Goal: Task Accomplishment & Management: Manage account settings

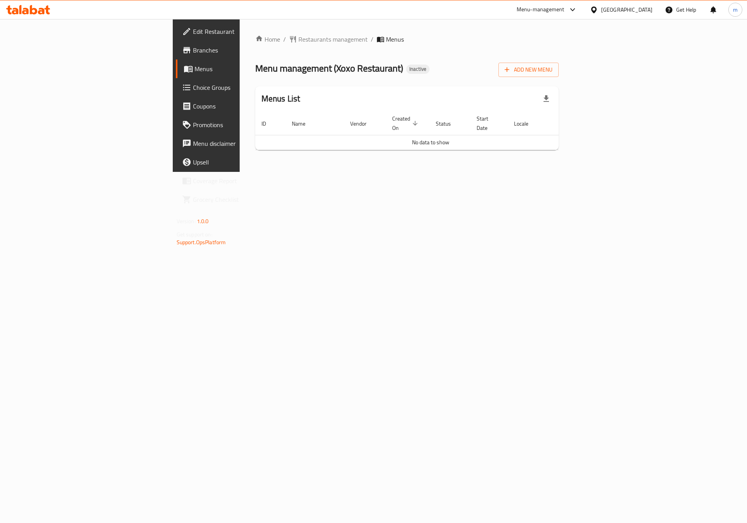
click at [193, 33] on span "Edit Restaurant" at bounding box center [242, 31] width 98 height 9
click at [552, 69] on span "Add New Menu" at bounding box center [529, 70] width 48 height 10
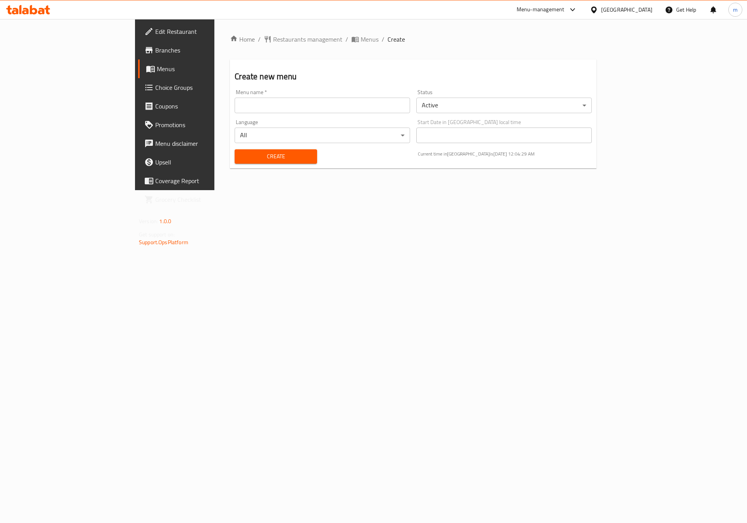
click at [270, 112] on input "text" at bounding box center [322, 106] width 175 height 16
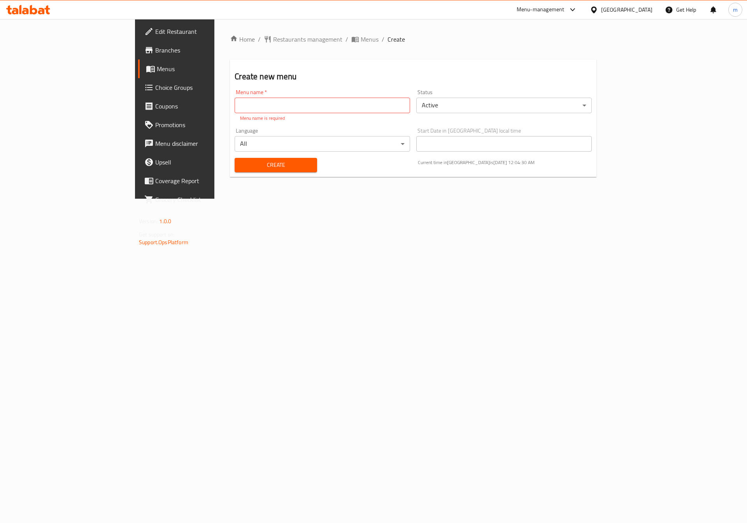
click at [464, 131] on div "Start Date in United Arab Emirates local time Start Date in United Arab Emirate…" at bounding box center [503, 140] width 175 height 24
click at [415, 143] on body "​ Menu-management United Arab Emirates Get Help m Edit Restaurant Branches Menu…" at bounding box center [373, 271] width 747 height 504
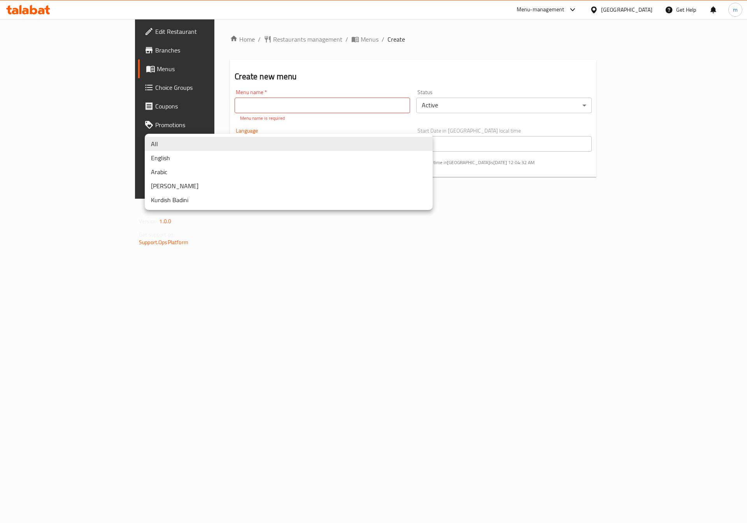
click at [516, 286] on div at bounding box center [373, 261] width 747 height 523
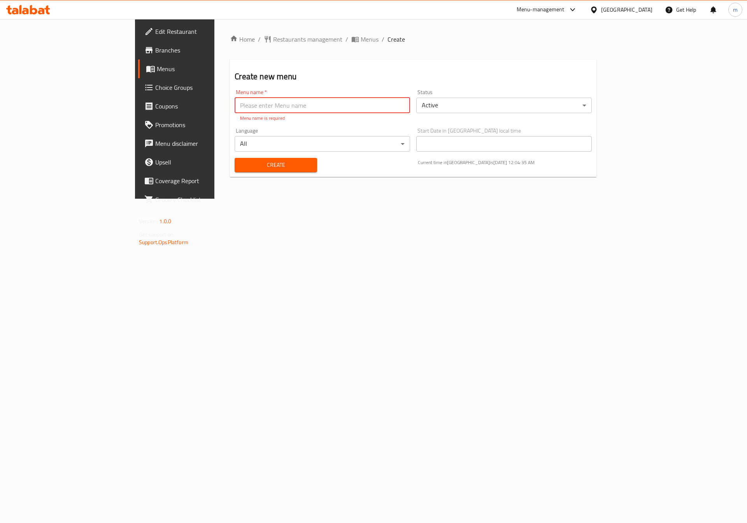
click at [235, 103] on input "text" at bounding box center [322, 106] width 175 height 16
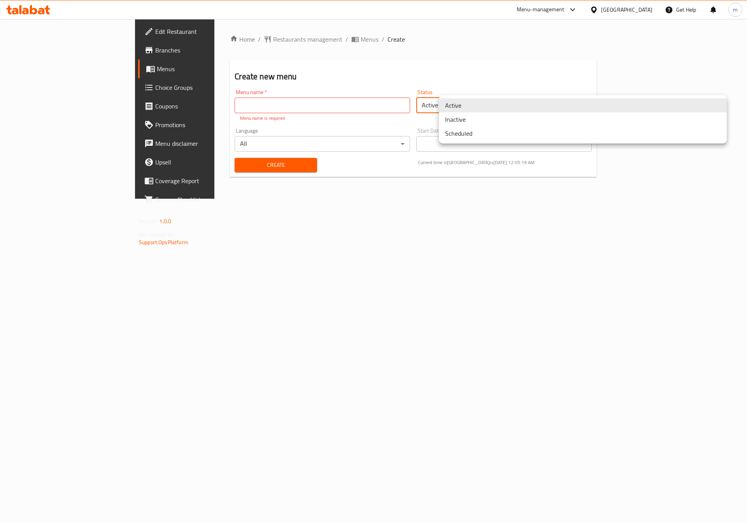
click at [453, 106] on body "​ Menu-management United Arab Emirates Get Help m Edit Restaurant Branches Menu…" at bounding box center [373, 271] width 747 height 504
click at [453, 118] on li "Inactive" at bounding box center [583, 119] width 288 height 14
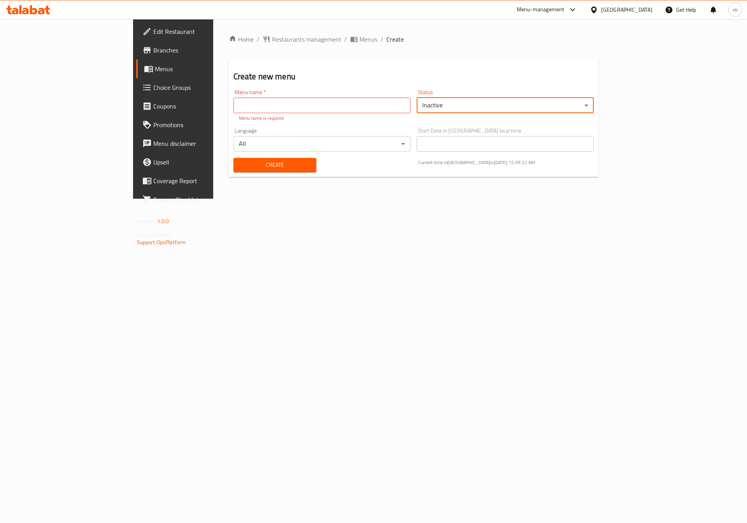
click at [390, 107] on input "text" at bounding box center [321, 106] width 177 height 16
type input "ش"
type input "xoxo"
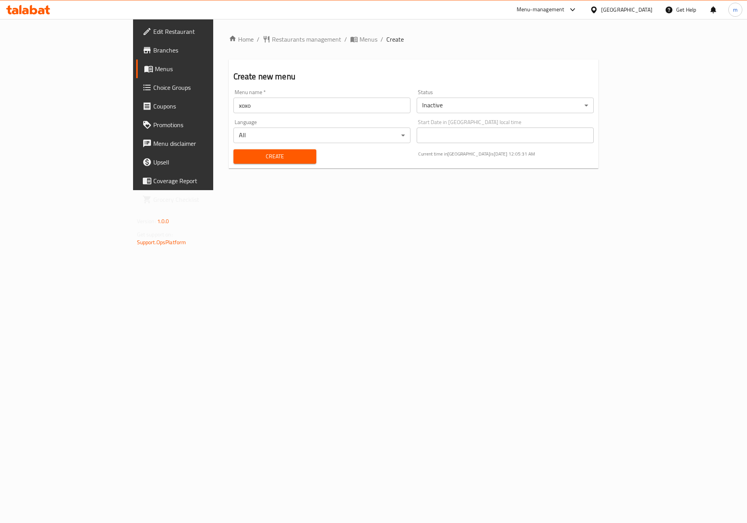
click at [379, 139] on body "​ Menu-management United Arab Emirates Get Help m Edit Restaurant Branches Menu…" at bounding box center [373, 271] width 747 height 504
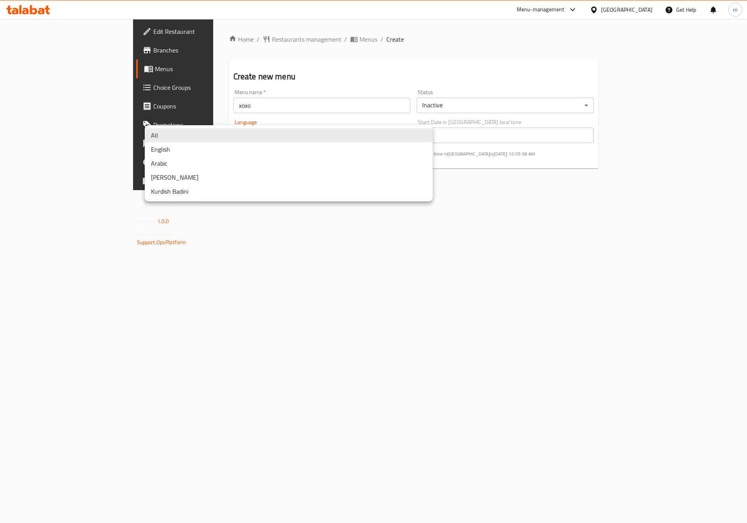
click at [355, 137] on li "All" at bounding box center [289, 135] width 288 height 14
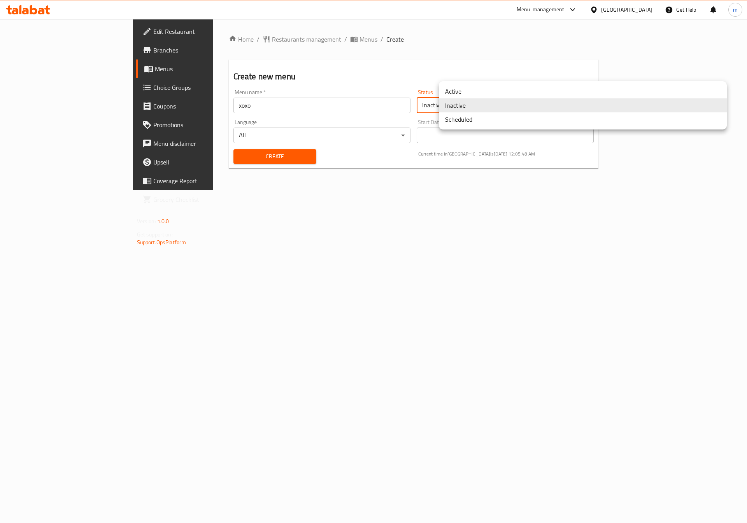
click at [478, 107] on body "​ Menu-management United Arab Emirates Get Help m Edit Restaurant Branches Menu…" at bounding box center [373, 271] width 747 height 504
click at [461, 95] on li "Active" at bounding box center [583, 91] width 288 height 14
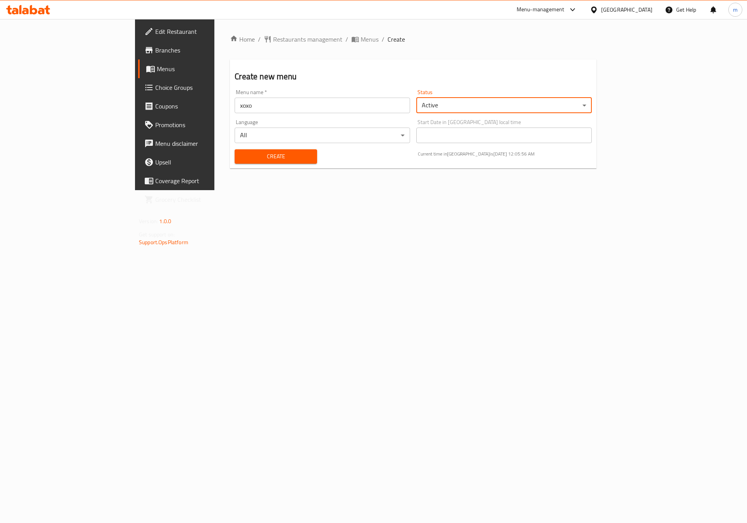
click at [354, 138] on body "​ Menu-management United Arab Emirates Get Help m Edit Restaurant Branches Menu…" at bounding box center [373, 271] width 747 height 504
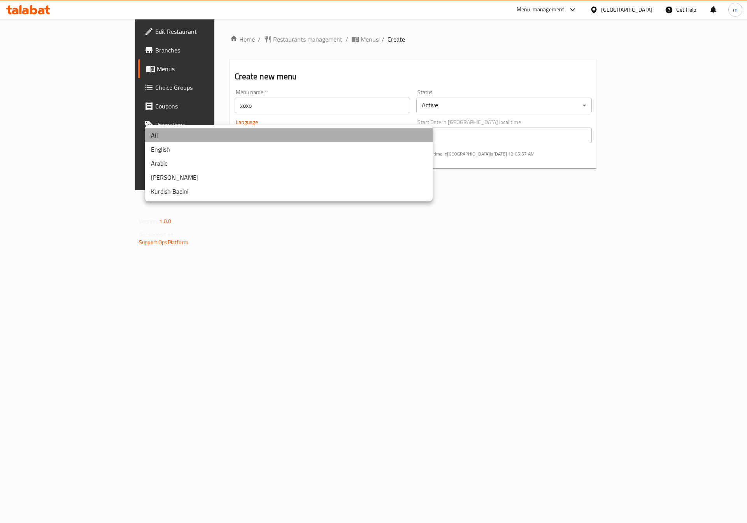
click at [354, 138] on li "All" at bounding box center [289, 135] width 288 height 14
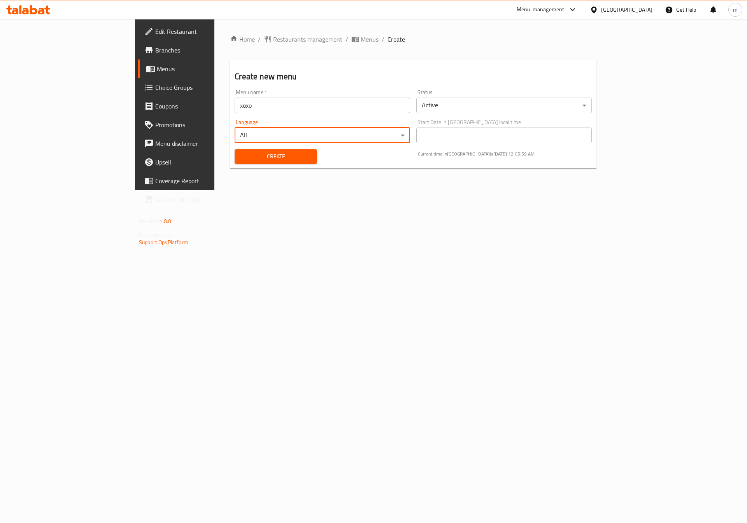
click at [244, 152] on span "Create" at bounding box center [276, 157] width 70 height 10
click at [157, 65] on span "Menus" at bounding box center [205, 68] width 97 height 9
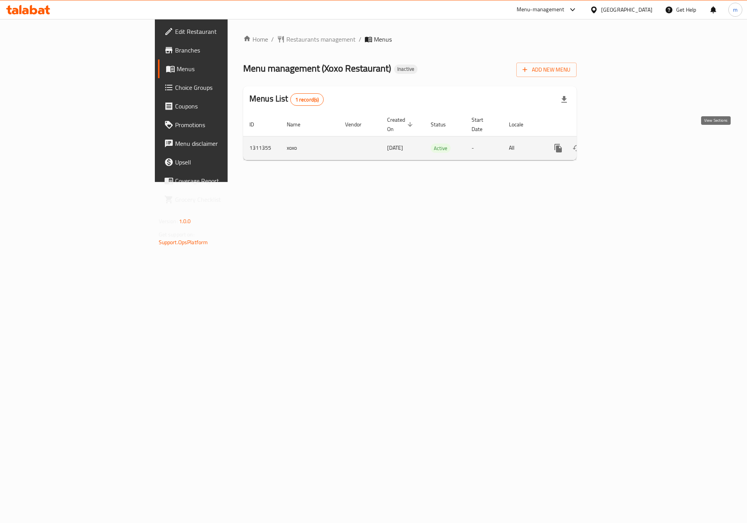
click at [624, 140] on link "enhanced table" at bounding box center [614, 148] width 19 height 19
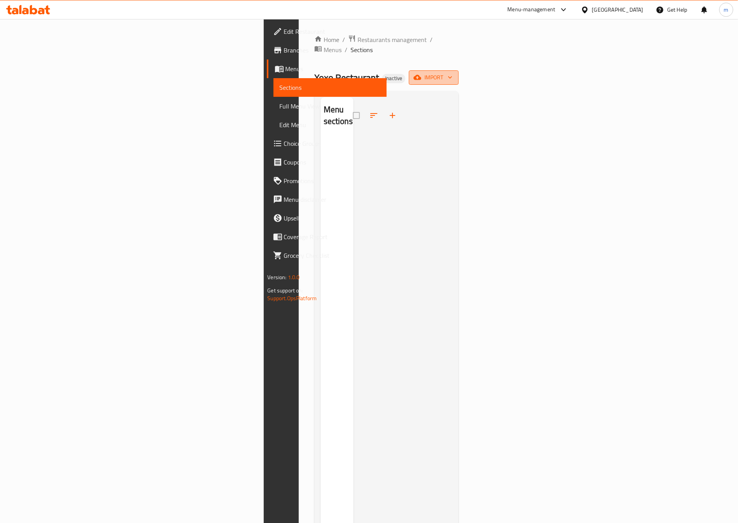
click at [421, 74] on icon "button" at bounding box center [417, 78] width 8 height 8
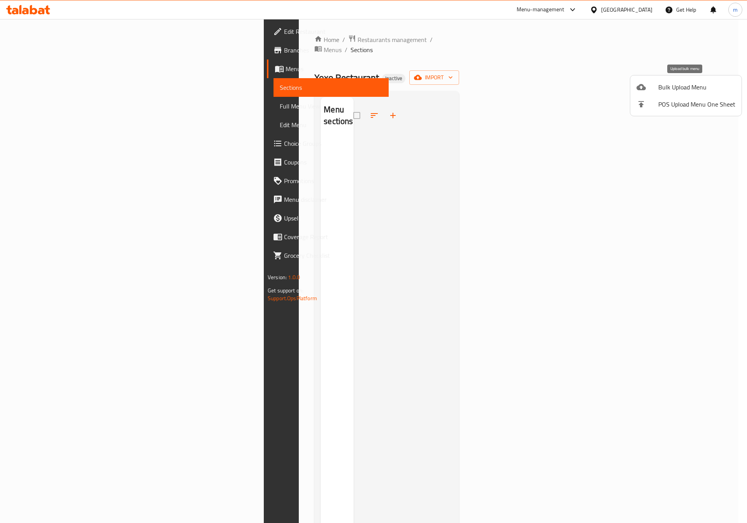
click at [675, 81] on li "Bulk Upload Menu" at bounding box center [685, 87] width 111 height 17
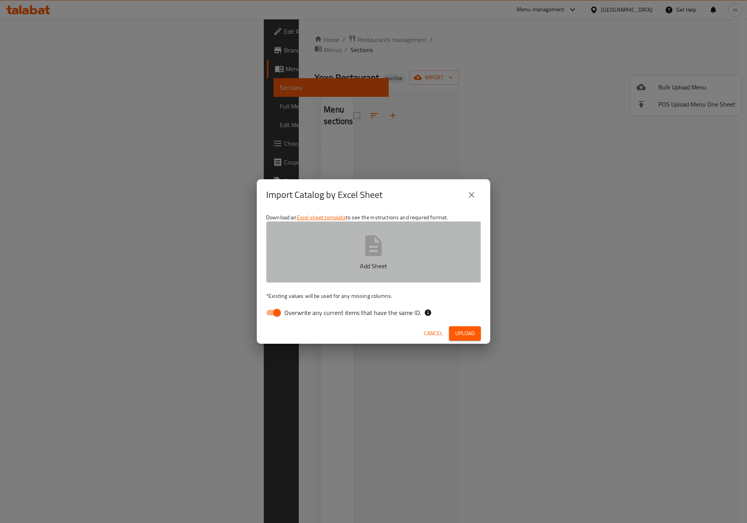
click at [382, 250] on icon "button" at bounding box center [373, 245] width 17 height 21
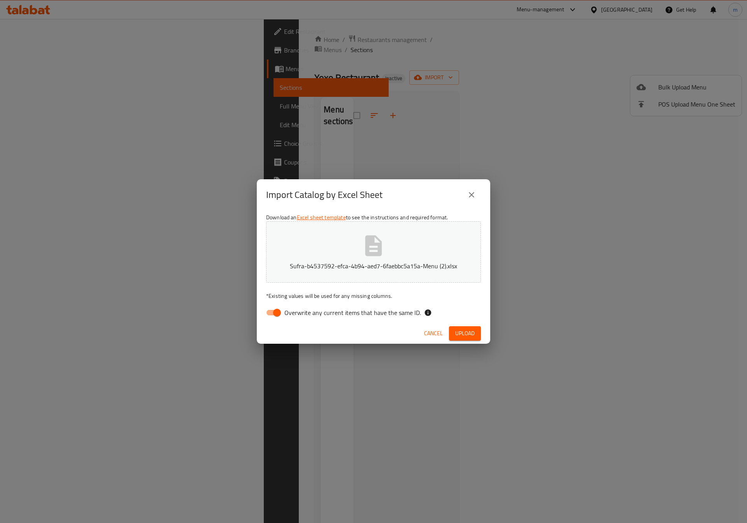
click at [278, 310] on input "Overwrite any current items that have the same ID." at bounding box center [277, 312] width 44 height 15
checkbox input "false"
click at [464, 335] on span "Upload" at bounding box center [464, 334] width 19 height 10
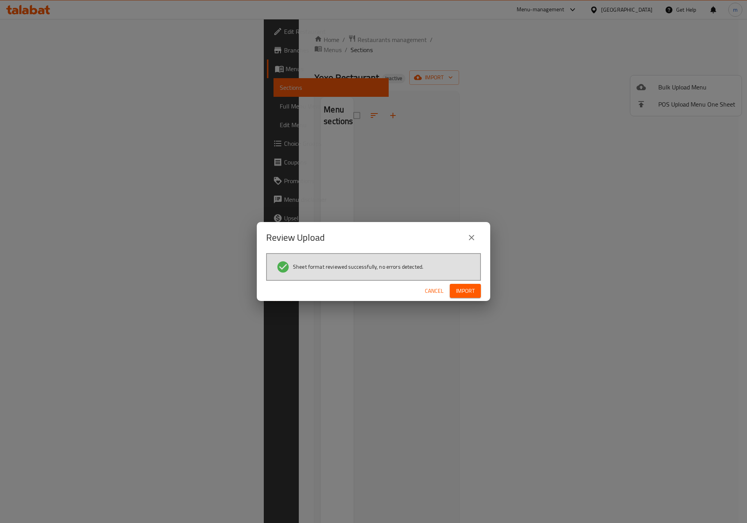
click at [458, 292] on span "Import" at bounding box center [465, 291] width 19 height 10
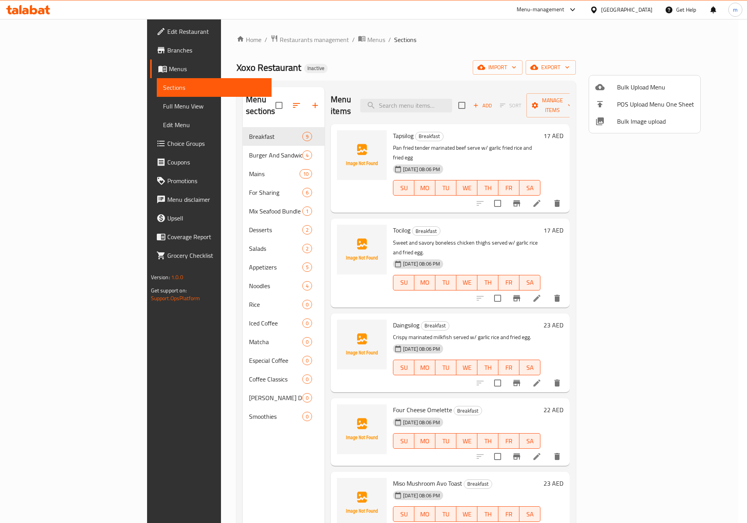
click at [51, 107] on div at bounding box center [373, 261] width 747 height 523
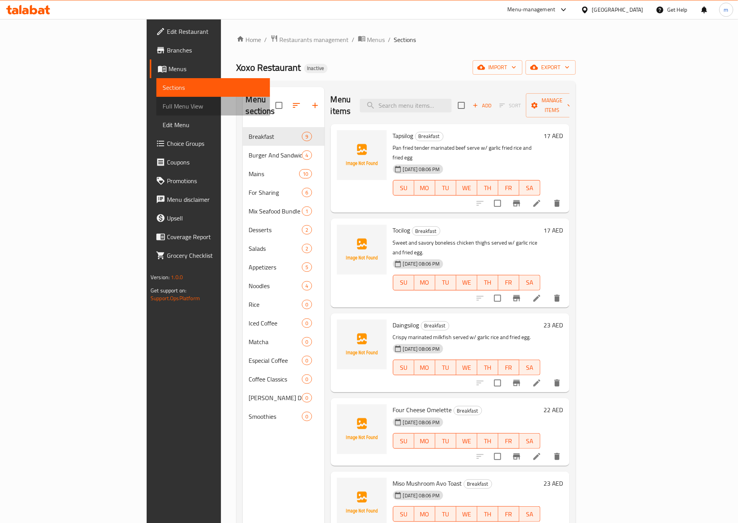
click at [163, 102] on span "Full Menu View" at bounding box center [213, 106] width 101 height 9
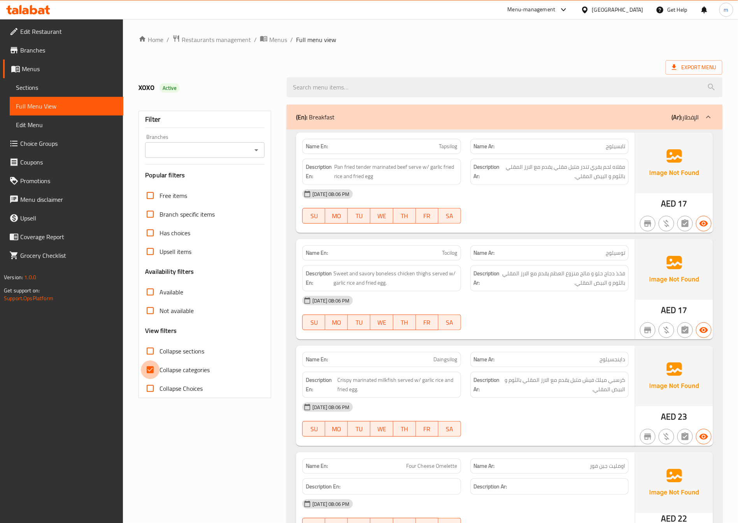
click at [152, 367] on input "Collapse categories" at bounding box center [150, 370] width 19 height 19
checkbox input "false"
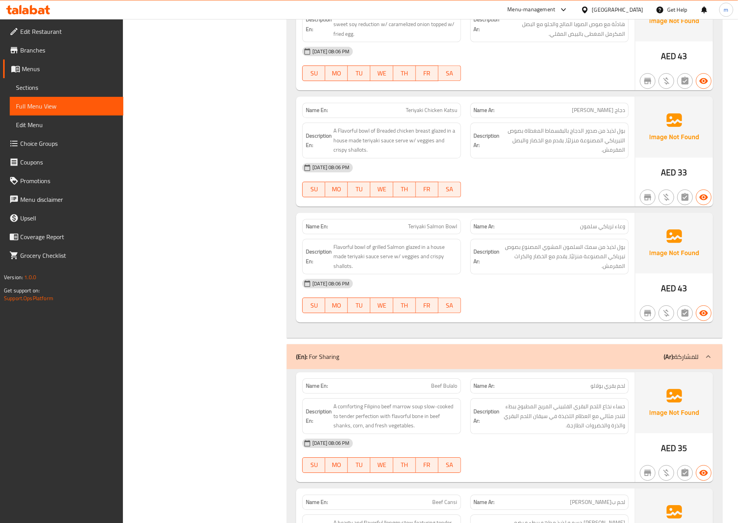
scroll to position [2042, 0]
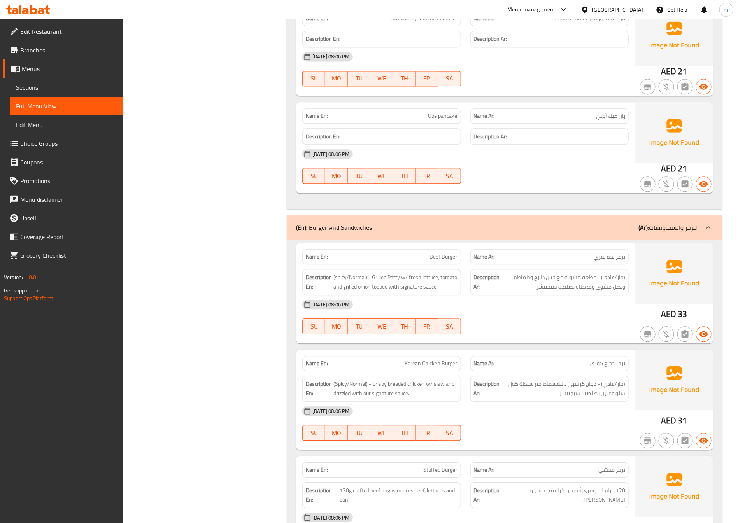
click at [438, 261] on span "Beef Burger" at bounding box center [444, 257] width 28 height 8
click at [82, 83] on span "Sections" at bounding box center [66, 87] width 101 height 9
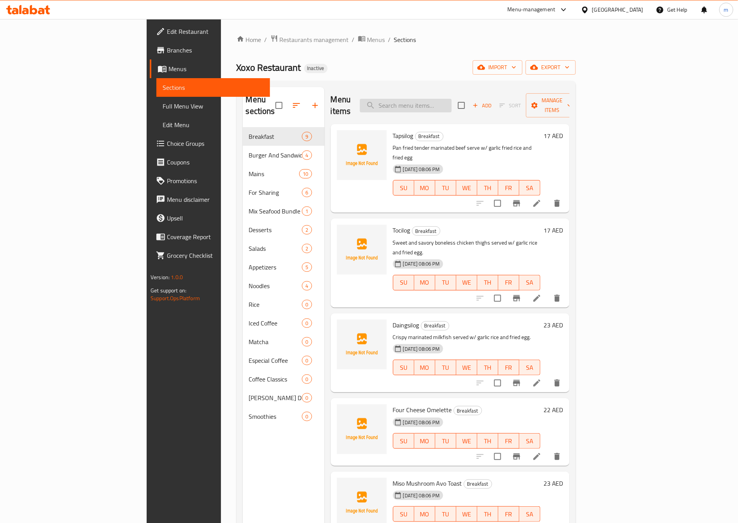
click at [452, 99] on input "search" at bounding box center [406, 106] width 92 height 14
paste input "Beef Burger"
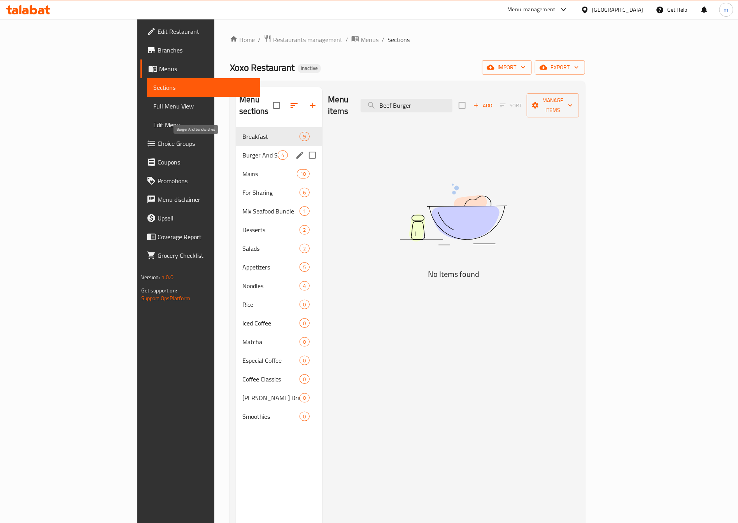
type input "Beef Burger"
click at [242, 151] on span "Burger And Sandwiches" at bounding box center [259, 155] width 35 height 9
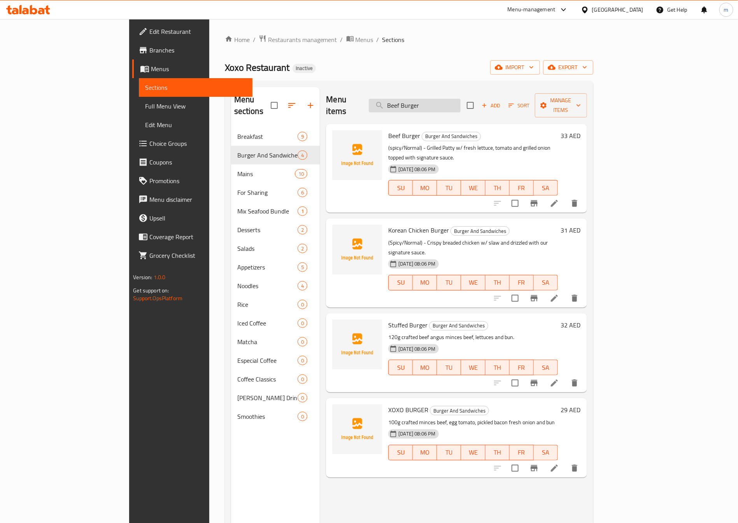
click at [460, 100] on input "Beef Burger" at bounding box center [415, 106] width 92 height 14
click at [461, 102] on input "Beef Burger" at bounding box center [415, 106] width 92 height 14
click at [429, 161] on div "12-09-2025 08:06 PM" at bounding box center [407, 169] width 44 height 16
click at [558, 200] on icon at bounding box center [554, 203] width 7 height 7
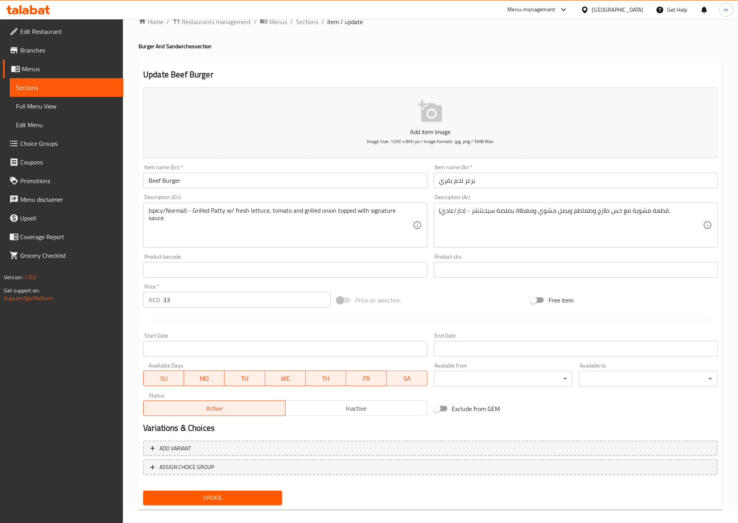
scroll to position [26, 0]
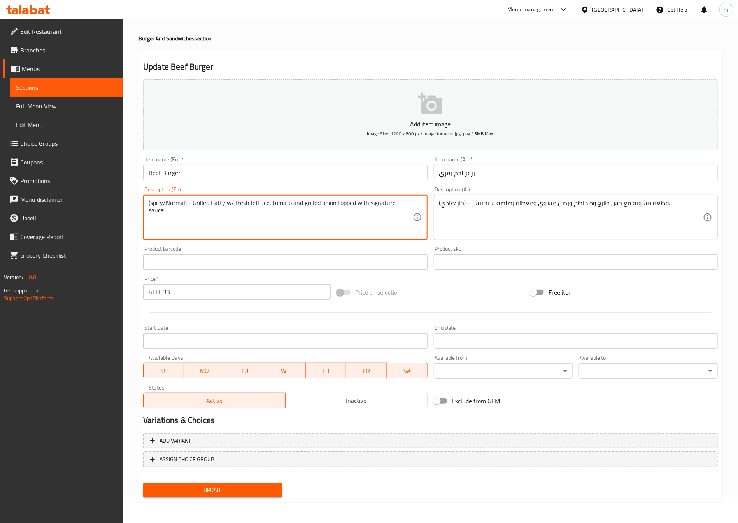
drag, startPoint x: 191, startPoint y: 203, endPoint x: 104, endPoint y: 197, distance: 86.9
type textarea "Grilled Patty w/ fresh lettuce, tomato and grilled onion topped with signature …"
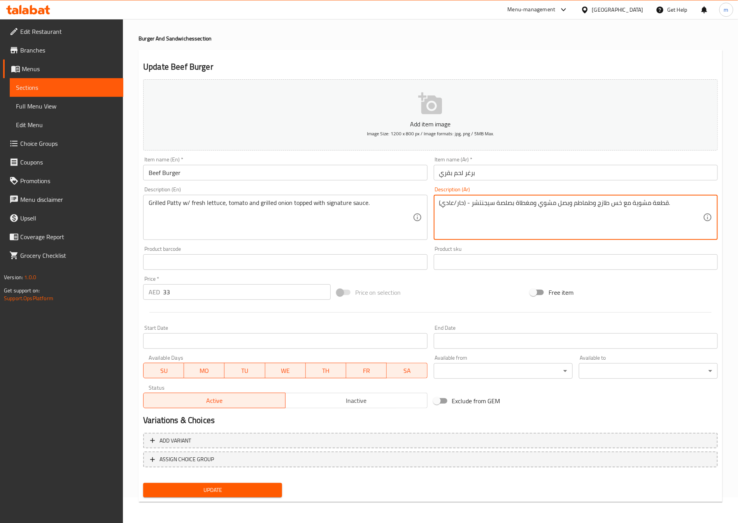
drag, startPoint x: 468, startPoint y: 202, endPoint x: 438, endPoint y: 205, distance: 30.8
type textarea "قطعة مشوية مع خس طازج وطماطم وبصل مشوي ومغطاة بصلصة سيجنتشر."
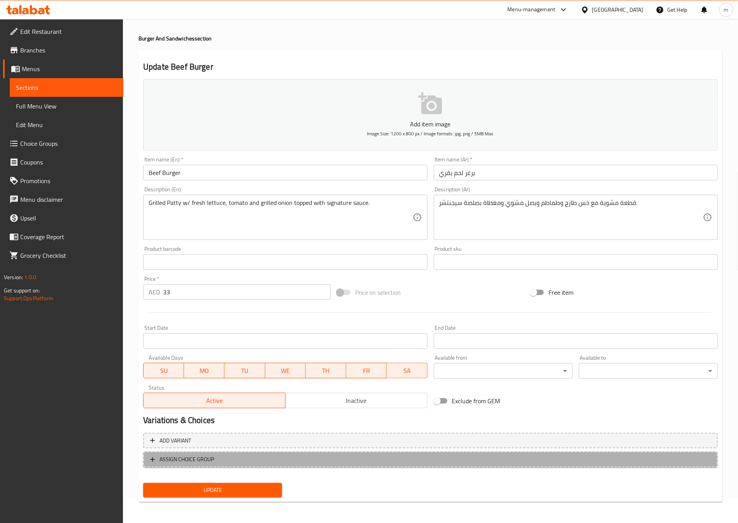
click at [187, 458] on span "ASSIGN CHOICE GROUP" at bounding box center [186, 460] width 54 height 10
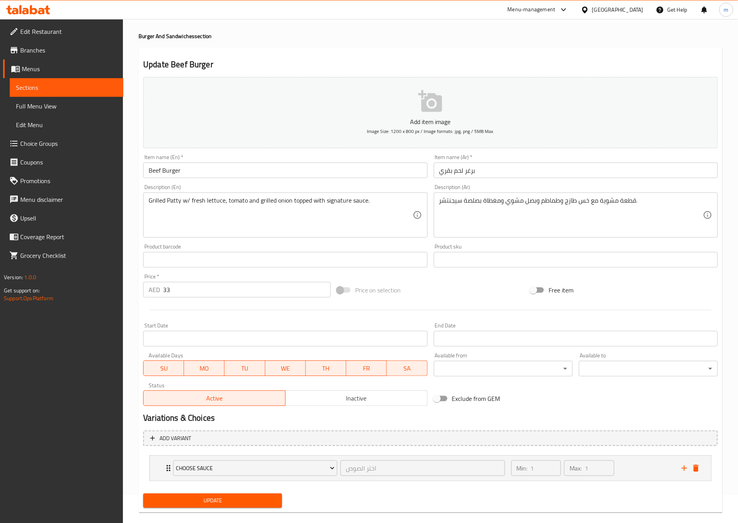
scroll to position [40, 0]
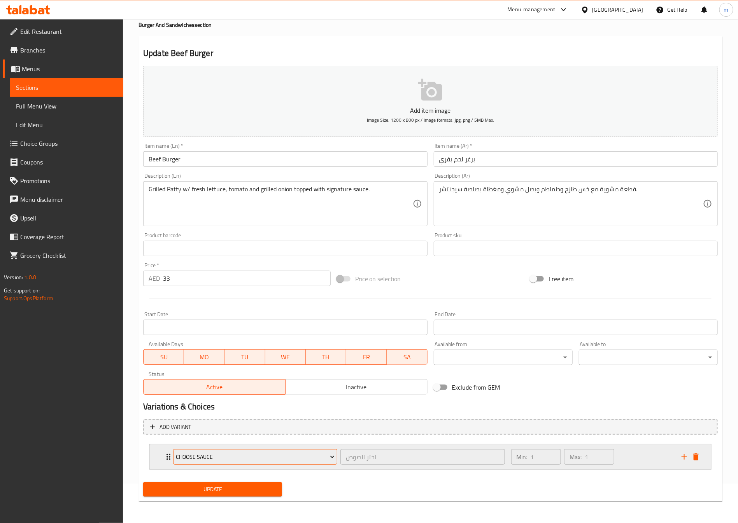
click at [324, 460] on span "Choose Sauce" at bounding box center [255, 457] width 158 height 10
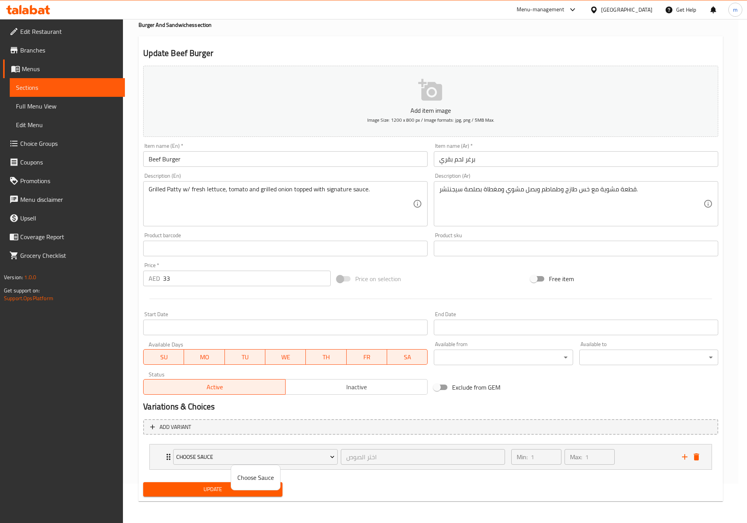
click at [300, 455] on div at bounding box center [373, 261] width 747 height 523
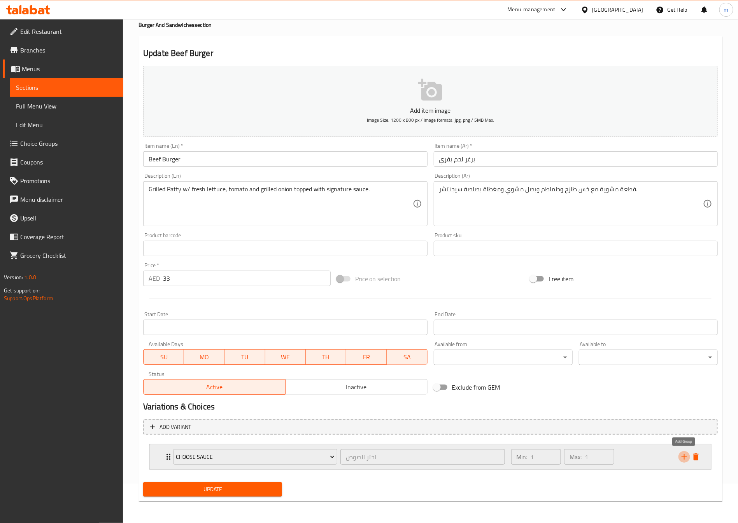
click at [683, 457] on icon "add" at bounding box center [683, 456] width 5 height 5
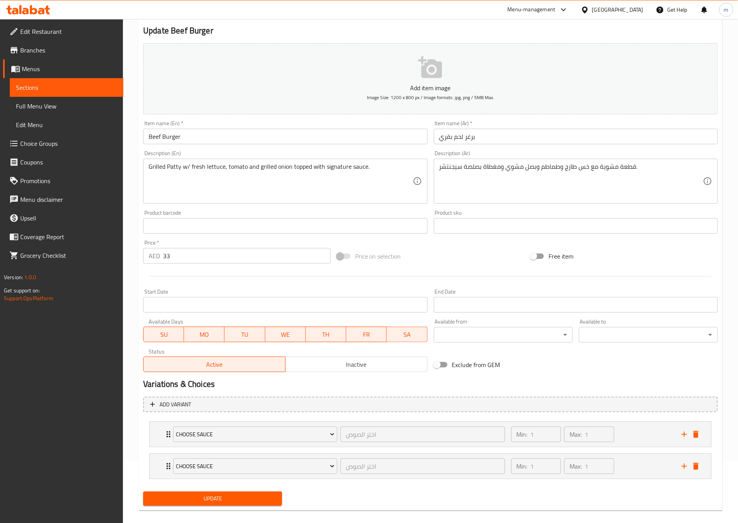
scroll to position [72, 0]
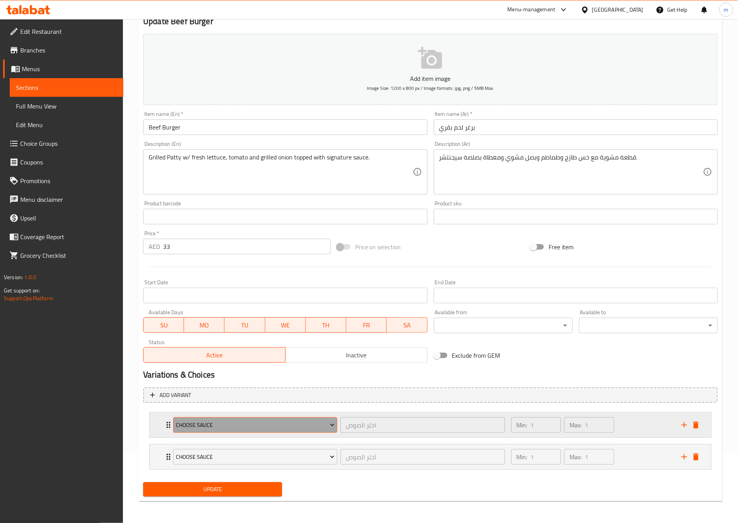
click at [308, 424] on span "Choose Sauce" at bounding box center [255, 425] width 158 height 10
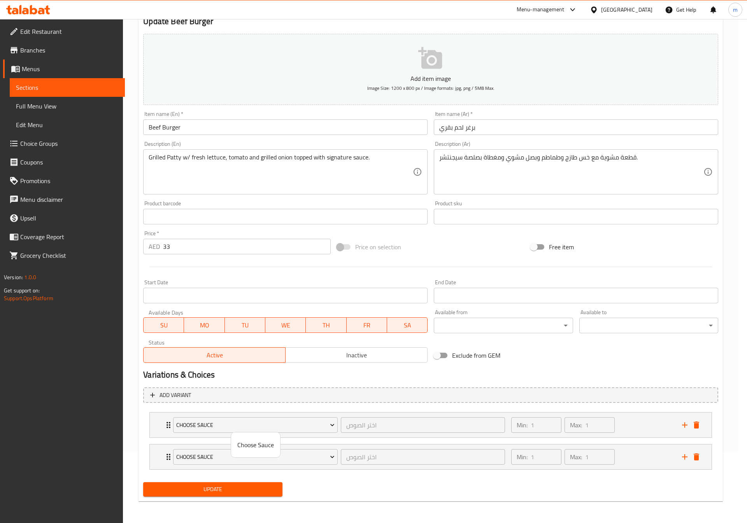
click at [168, 422] on div at bounding box center [373, 261] width 747 height 523
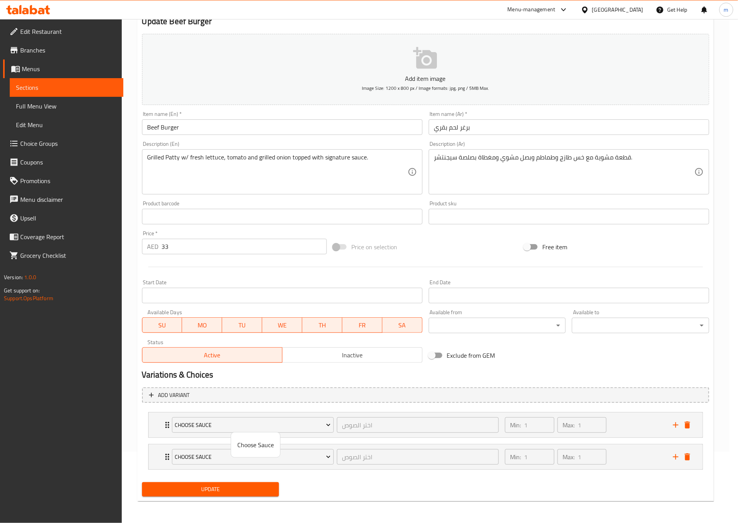
click at [168, 422] on icon "Expand" at bounding box center [167, 425] width 4 height 6
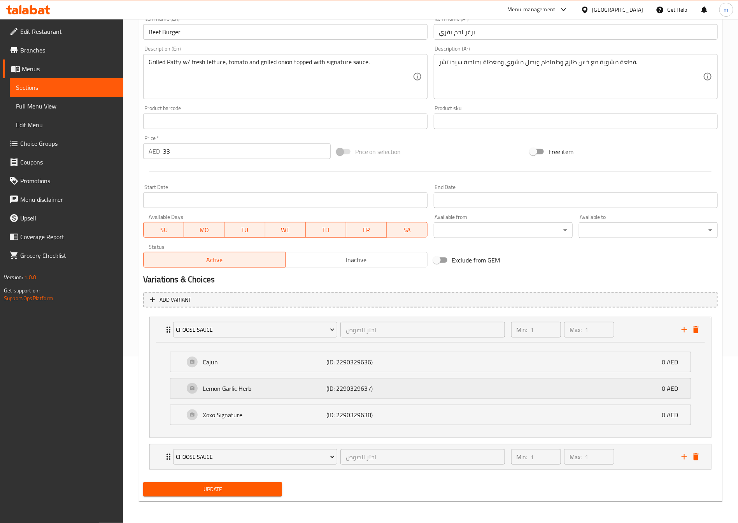
scroll to position [168, 0]
click at [699, 331] on icon "delete" at bounding box center [695, 329] width 9 height 9
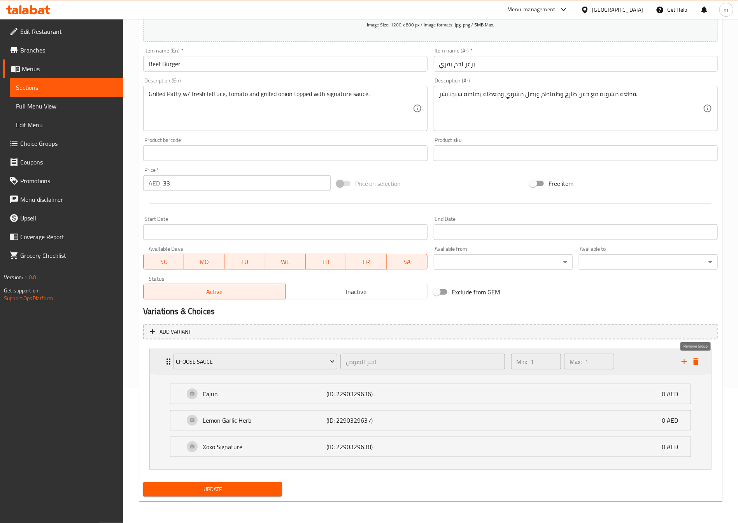
click at [696, 360] on icon "delete" at bounding box center [695, 361] width 5 height 7
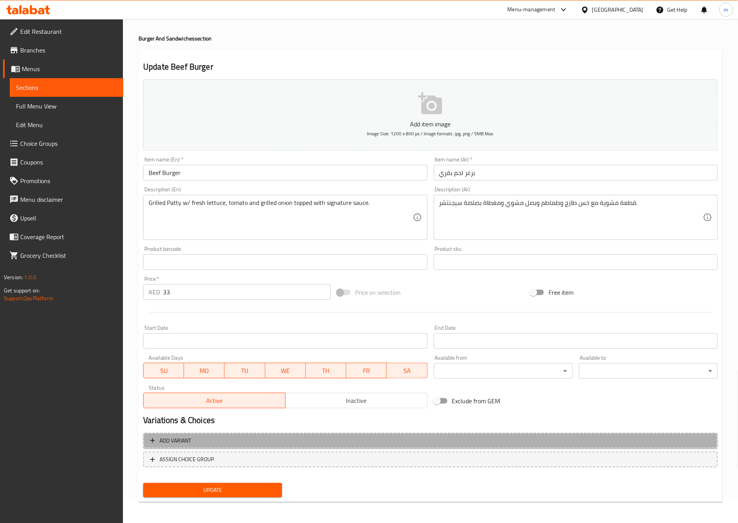
click at [172, 437] on span "Add variant" at bounding box center [175, 441] width 32 height 10
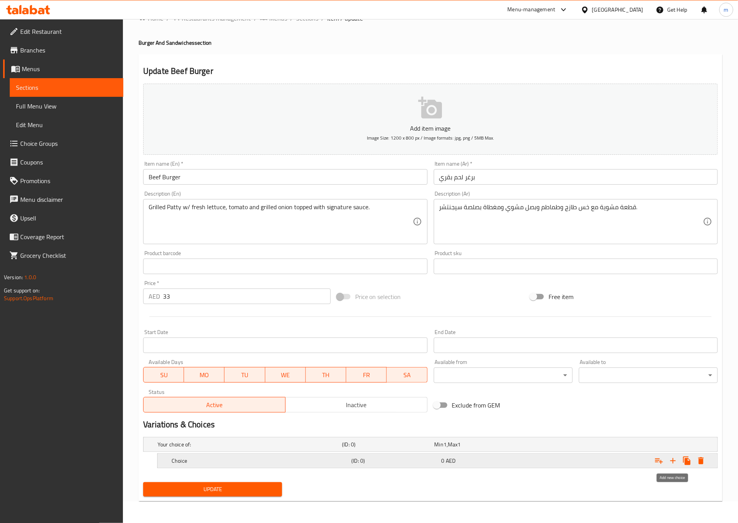
click at [675, 462] on icon "Expand" at bounding box center [672, 460] width 9 height 9
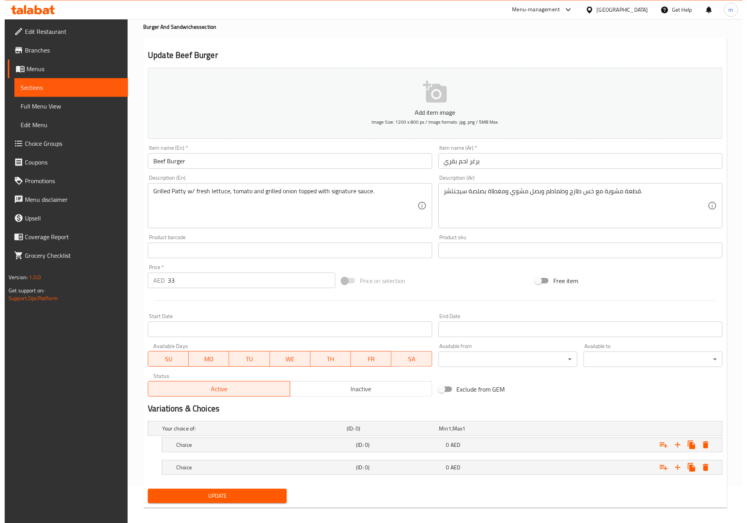
scroll to position [45, 0]
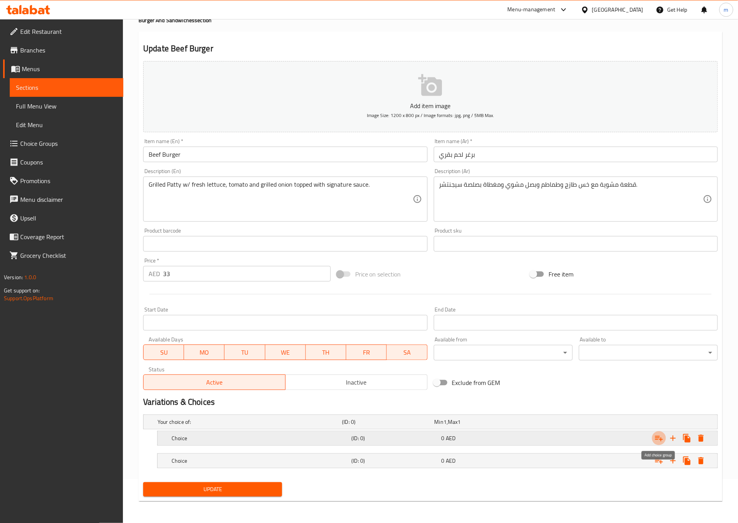
click at [662, 439] on icon "Expand" at bounding box center [659, 438] width 8 height 5
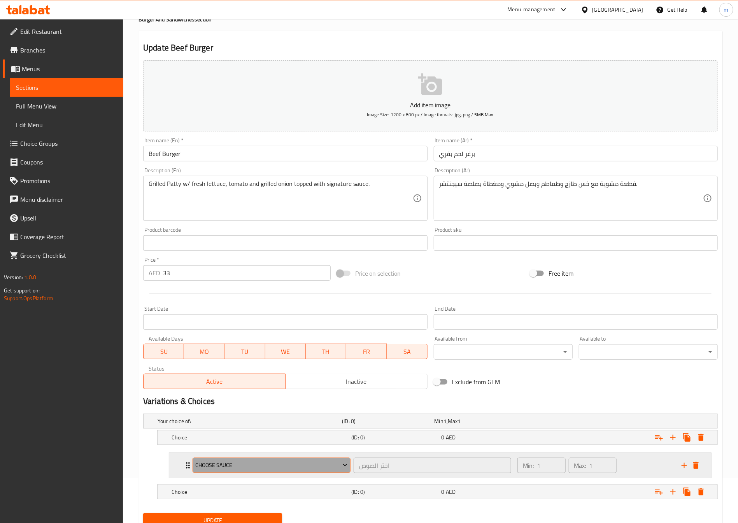
click at [322, 465] on span "Choose Sauce" at bounding box center [272, 466] width 152 height 10
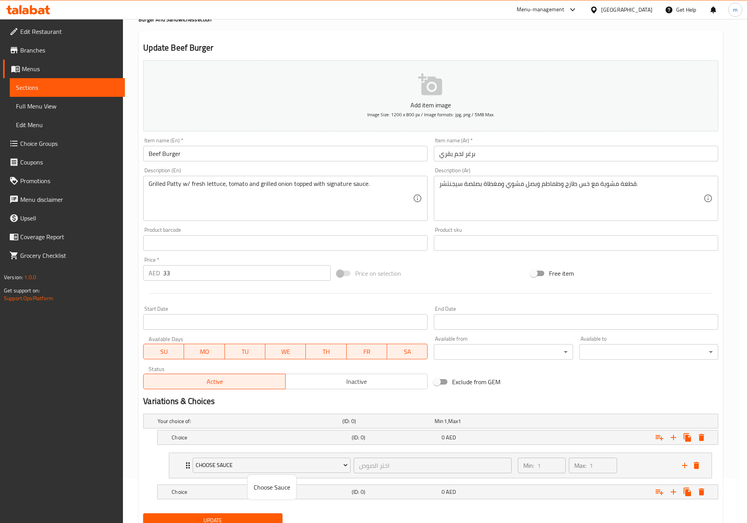
click at [699, 441] on div at bounding box center [373, 261] width 747 height 523
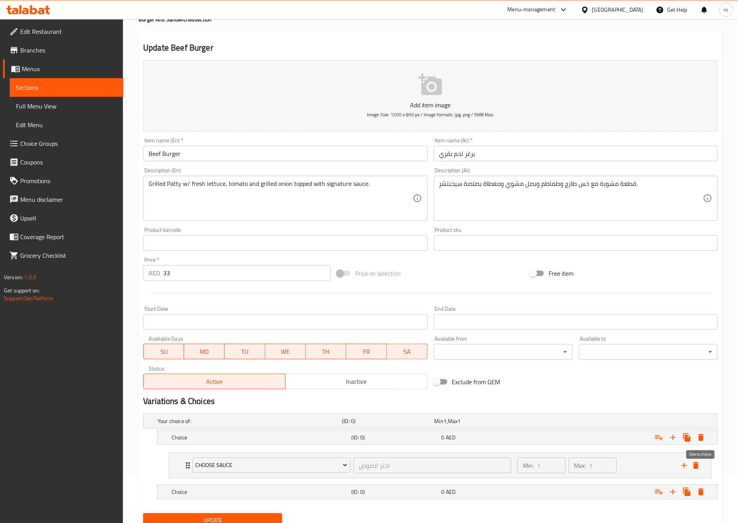
click at [699, 441] on icon "Expand" at bounding box center [700, 437] width 5 height 7
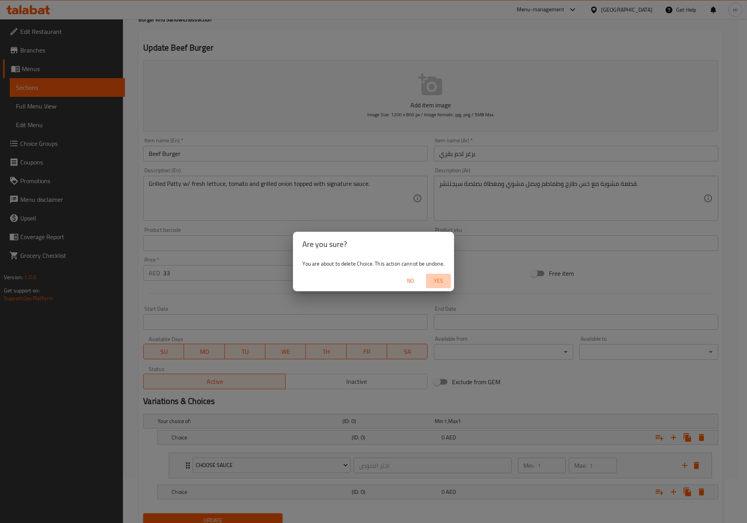
click at [443, 279] on span "Yes" at bounding box center [438, 281] width 19 height 10
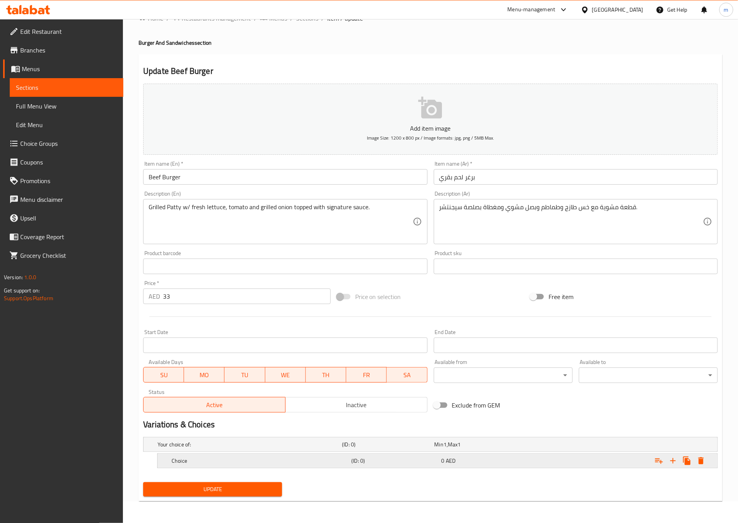
click at [701, 462] on icon "Expand" at bounding box center [700, 460] width 5 height 7
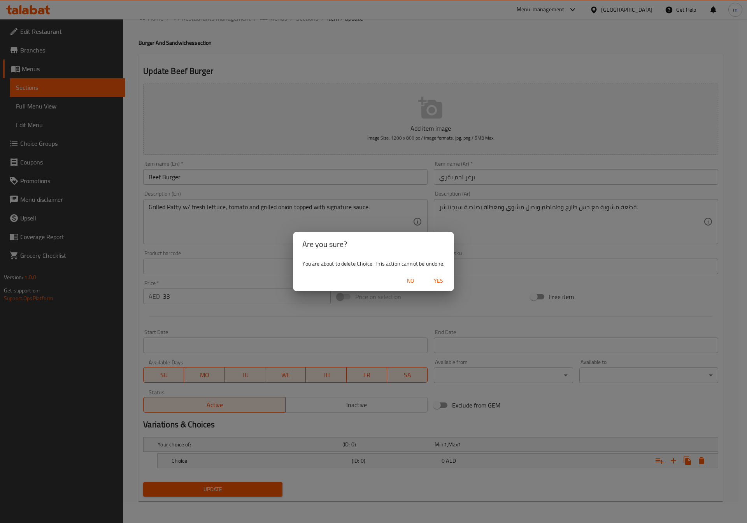
click at [443, 282] on span "Yes" at bounding box center [438, 281] width 19 height 10
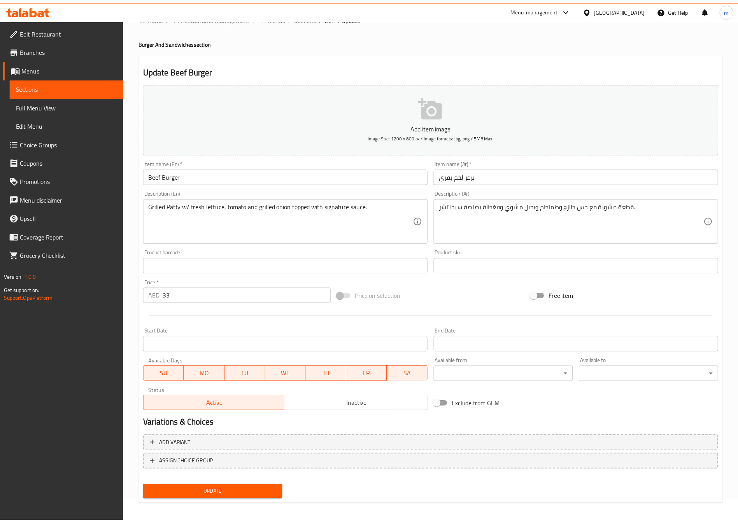
scroll to position [19, 0]
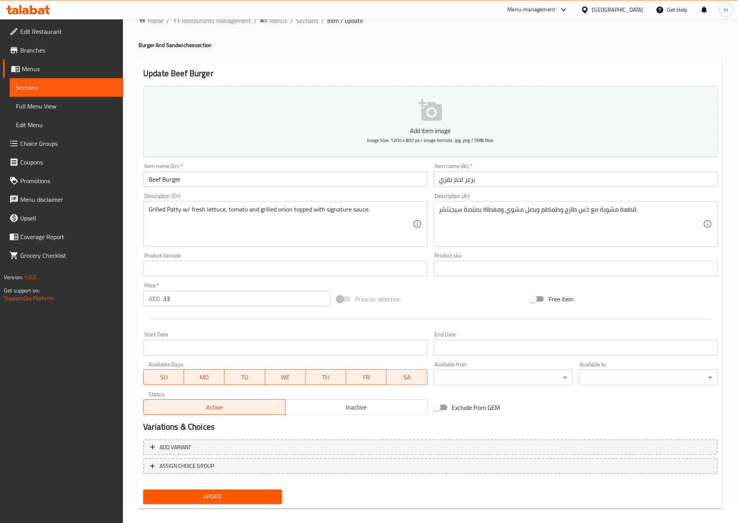
click at [42, 148] on span "Choice Groups" at bounding box center [68, 143] width 97 height 9
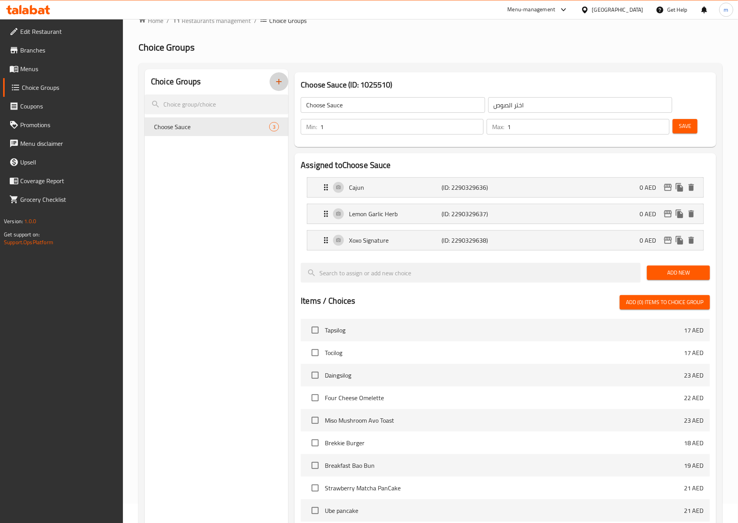
click at [275, 81] on icon "button" at bounding box center [278, 81] width 9 height 9
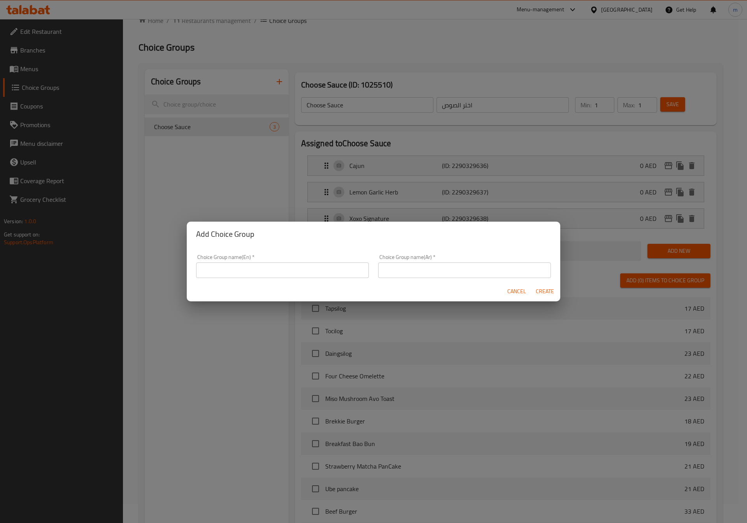
click at [236, 276] on input "text" at bounding box center [282, 271] width 173 height 16
type input "your type of:"
click at [387, 267] on input "text" at bounding box center [464, 271] width 173 height 16
click at [321, 271] on input "your type of:" at bounding box center [282, 271] width 173 height 16
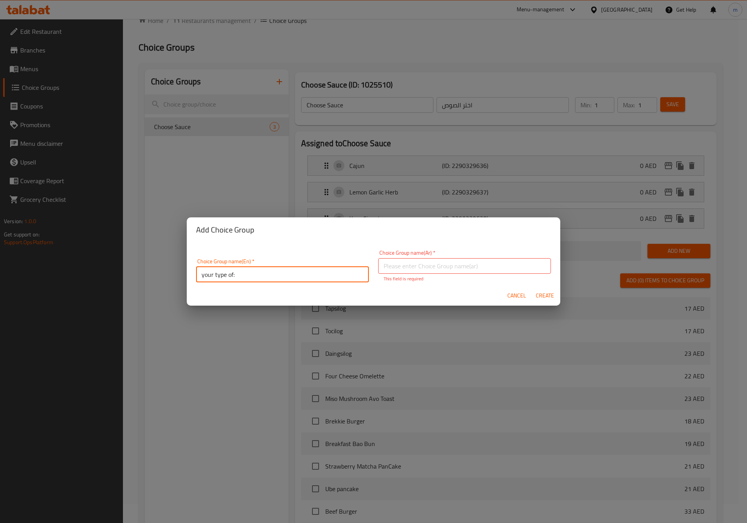
click at [321, 271] on input "your type of:" at bounding box center [282, 275] width 173 height 16
type input "y"
click at [279, 269] on input "text" at bounding box center [282, 266] width 173 height 16
paste input "Your Choice Of:"
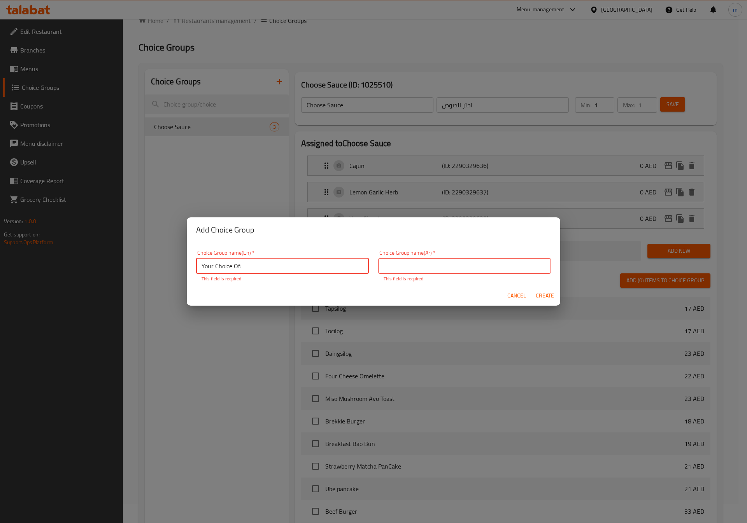
type input "Your Choice Of:"
click at [477, 268] on input "text" at bounding box center [464, 266] width 173 height 16
paste input "إختيارك من:"
type input "إختيارك من:"
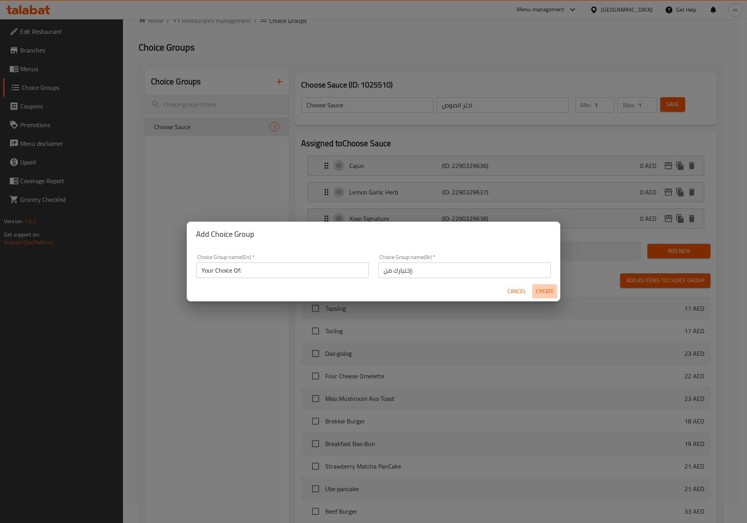
click at [541, 296] on button "Create" at bounding box center [544, 291] width 25 height 14
type input "Your Choice Of:"
type input "إختيارك من:"
type input "0"
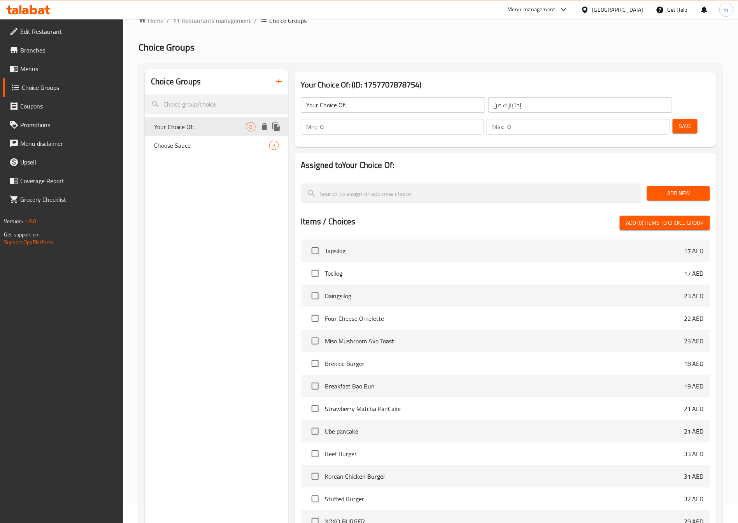
click at [224, 127] on span "Your Choice Of:" at bounding box center [200, 126] width 92 height 9
click at [484, 119] on input "0" at bounding box center [401, 127] width 163 height 16
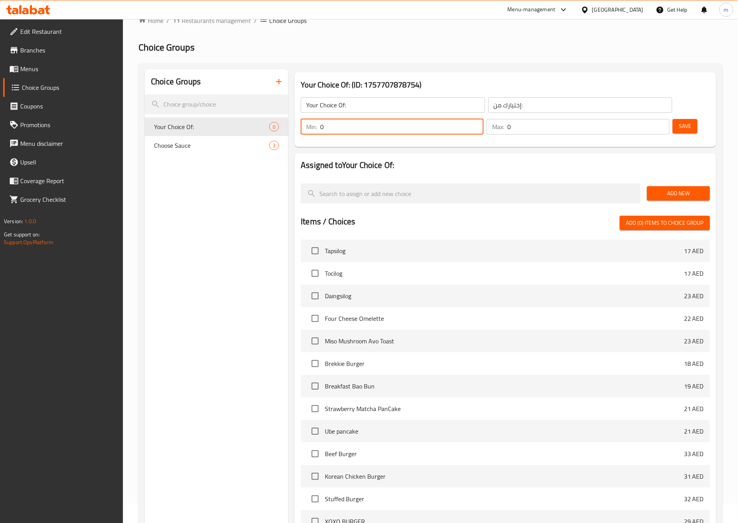
click at [484, 119] on input "0" at bounding box center [401, 127] width 163 height 16
type input "1"
click at [637, 119] on div "Max: 0 ​" at bounding box center [578, 127] width 183 height 16
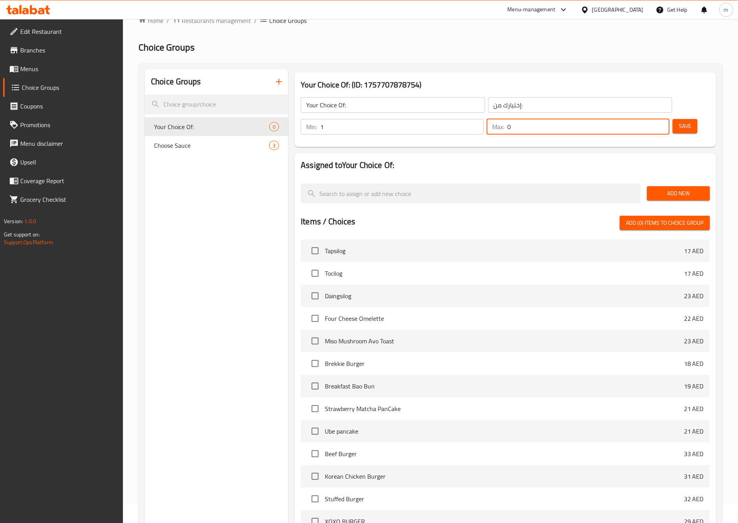
click at [640, 119] on input "0" at bounding box center [588, 127] width 162 height 16
type input "1"
click at [685, 189] on span "Add New" at bounding box center [678, 194] width 51 height 10
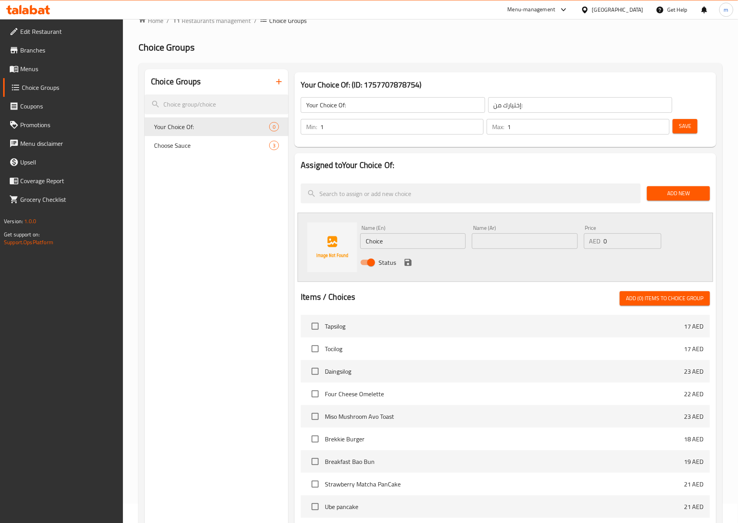
click at [418, 233] on input "Choice" at bounding box center [412, 241] width 105 height 16
type input "Spicy"
click at [484, 233] on input "text" at bounding box center [524, 241] width 105 height 16
type input "s"
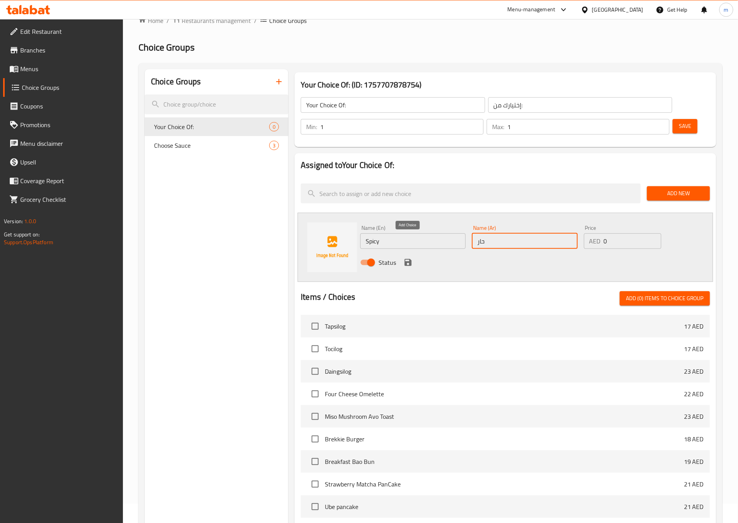
type input "حار"
click at [409, 258] on icon "save" at bounding box center [407, 262] width 9 height 9
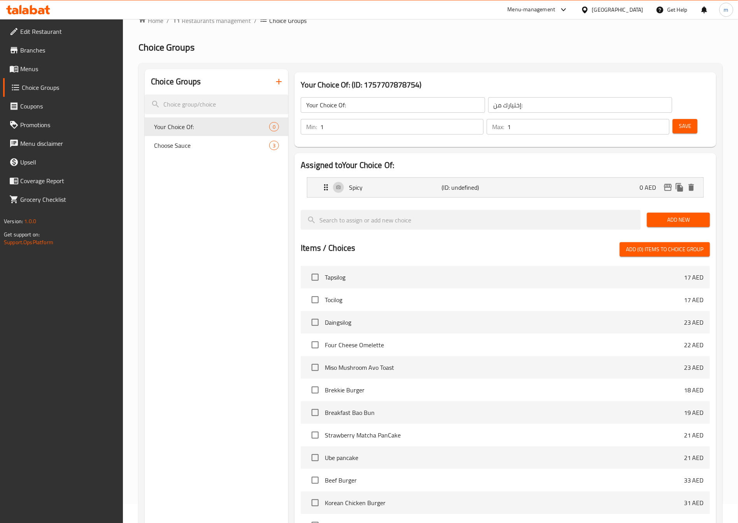
click at [677, 213] on button "Add New" at bounding box center [678, 220] width 63 height 14
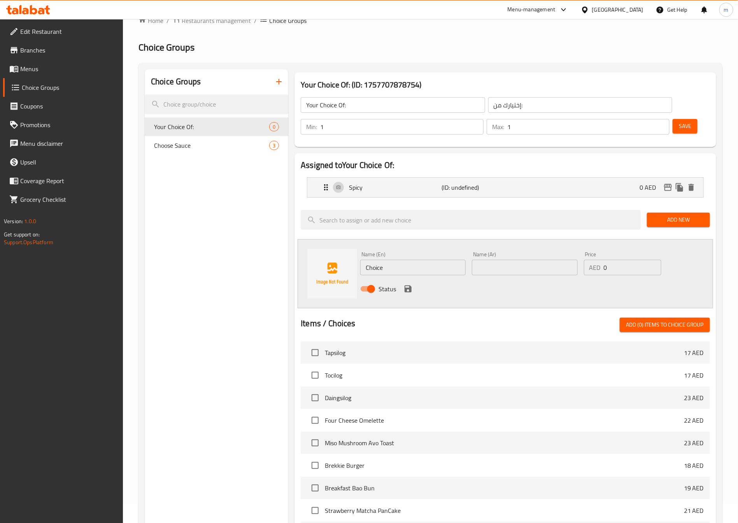
click at [418, 260] on input "Choice" at bounding box center [412, 268] width 105 height 16
type input "ى"
type input "آ"
type input "Normal"
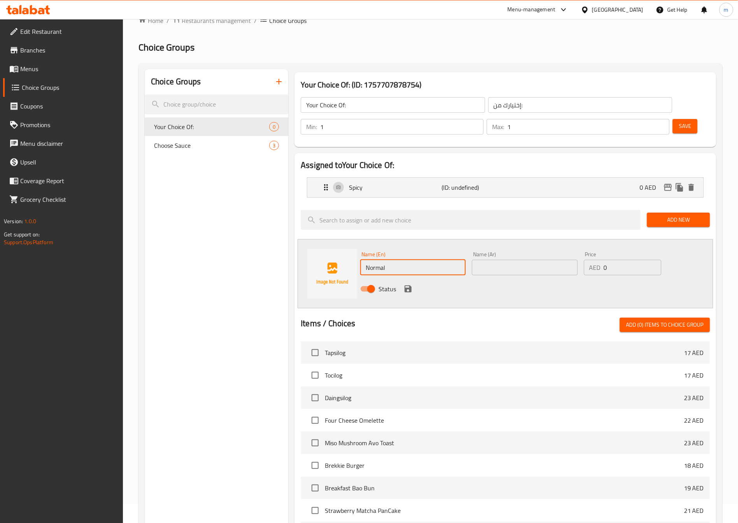
click at [480, 260] on input "text" at bounding box center [524, 268] width 105 height 16
type input "u"
type input "عادي"
click at [404, 284] on icon "save" at bounding box center [407, 288] width 9 height 9
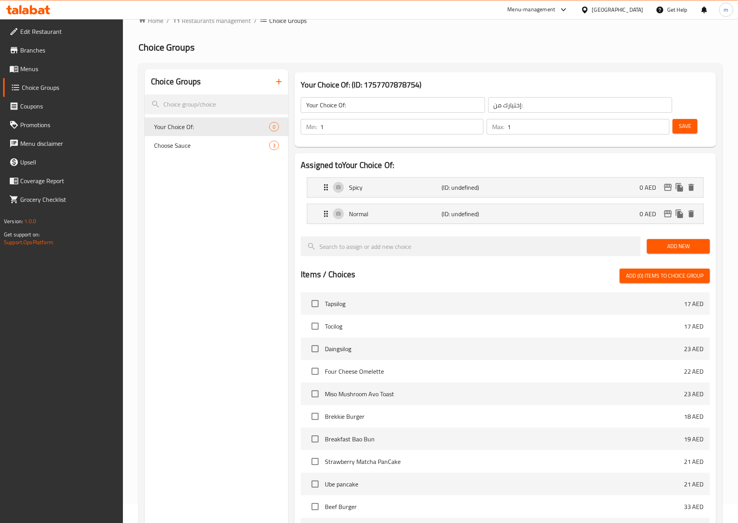
click at [679, 121] on span "Save" at bounding box center [685, 126] width 12 height 10
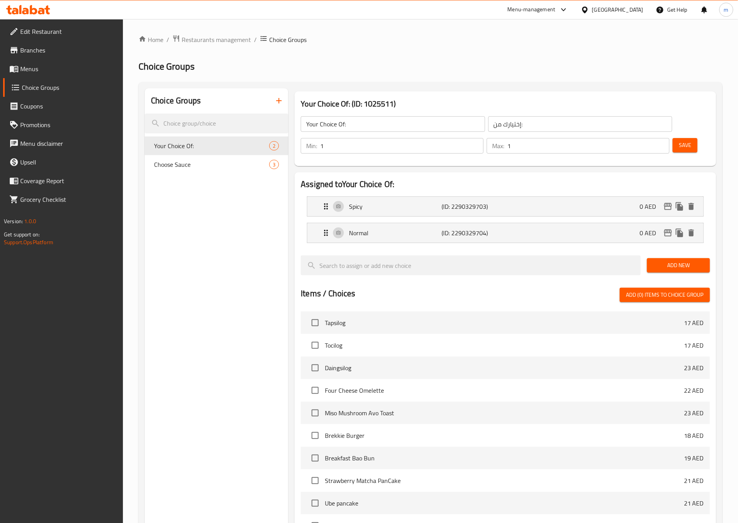
click at [208, 336] on div "Choice Groups Your Choice Of: 2 Choose Sauce 3" at bounding box center [217, 387] width 144 height 598
click at [201, 147] on span "Your Choice Of:" at bounding box center [200, 145] width 92 height 9
click at [35, 69] on span "Menus" at bounding box center [68, 68] width 97 height 9
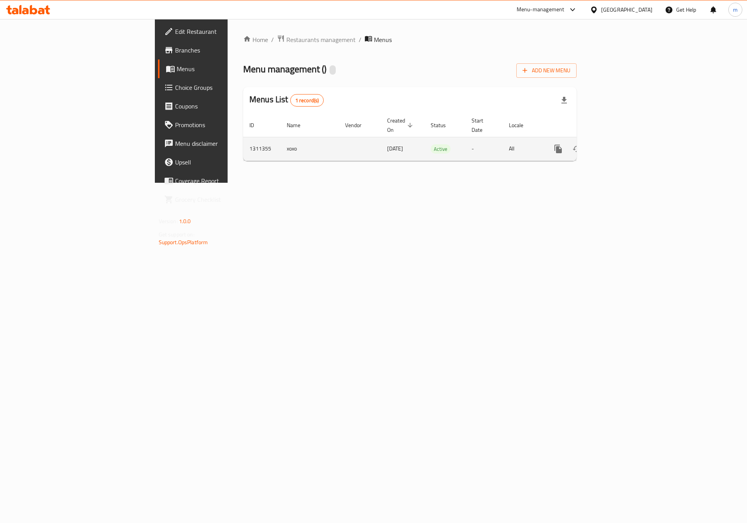
click at [619, 144] on icon "enhanced table" at bounding box center [614, 148] width 9 height 9
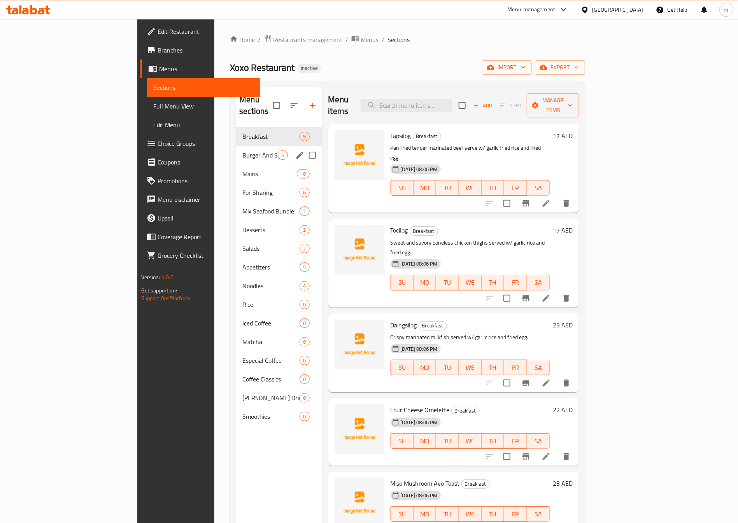
click at [236, 146] on div "Burger And Sandwiches 4" at bounding box center [279, 155] width 86 height 19
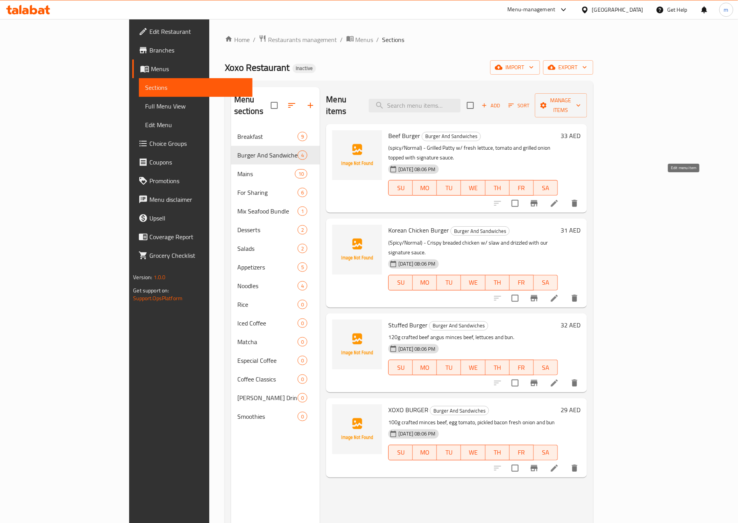
click at [558, 200] on icon at bounding box center [554, 203] width 7 height 7
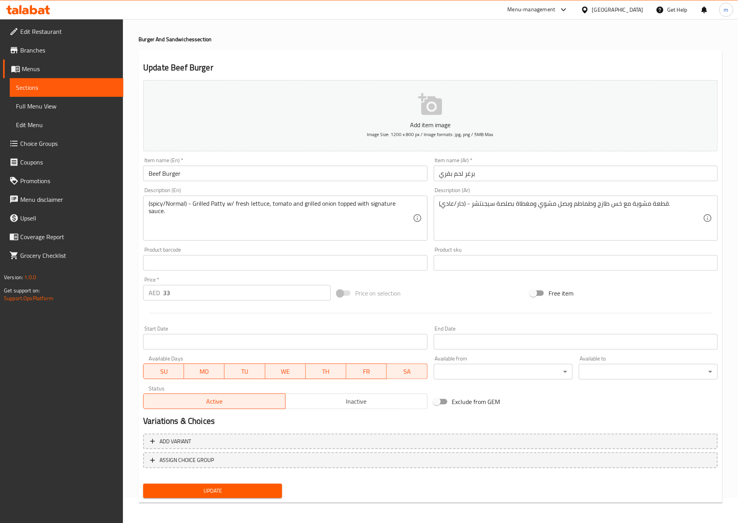
scroll to position [26, 0]
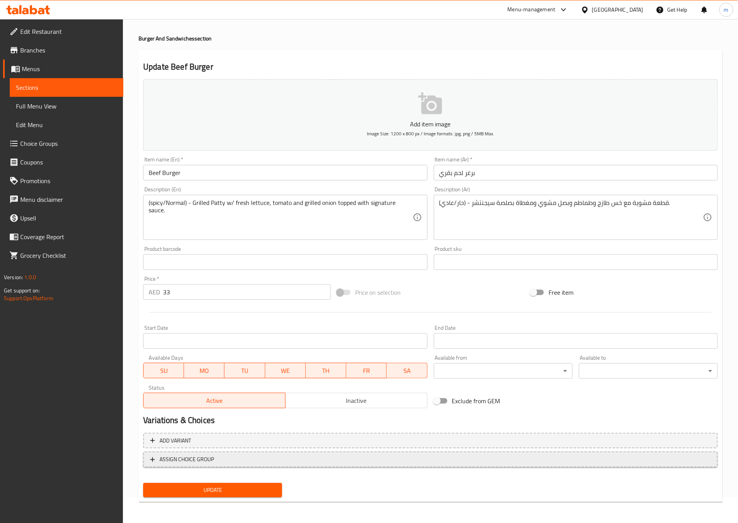
click at [181, 460] on span "ASSIGN CHOICE GROUP" at bounding box center [186, 460] width 54 height 10
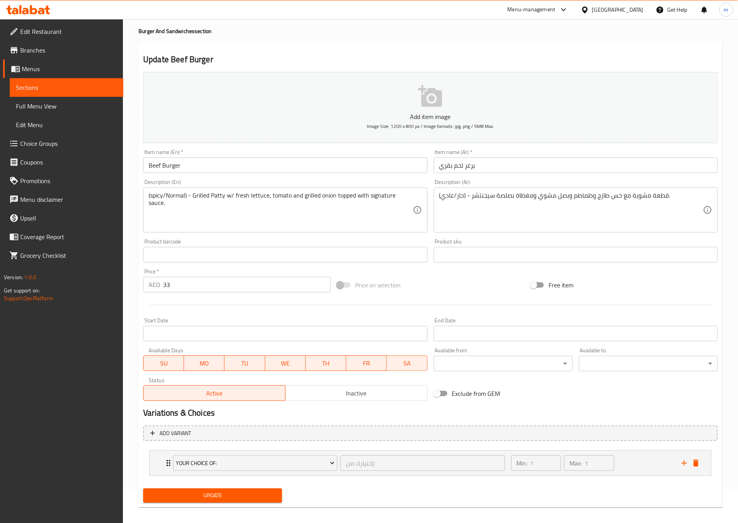
scroll to position [40, 0]
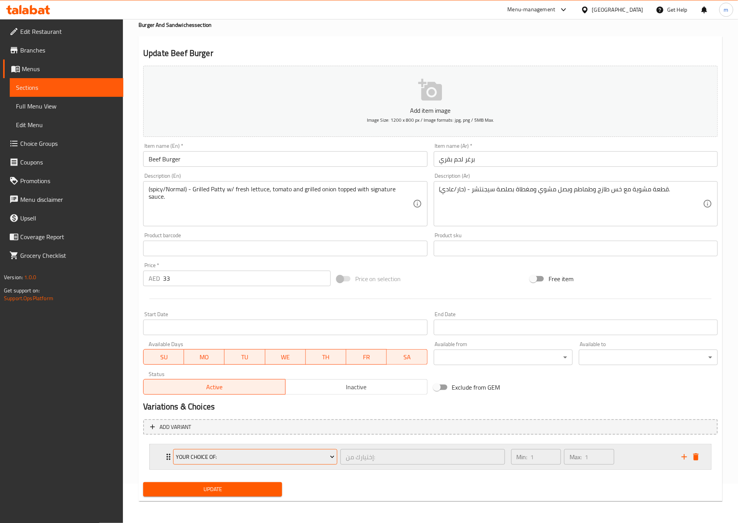
click at [314, 453] on span "Your Choice Of:" at bounding box center [255, 457] width 158 height 10
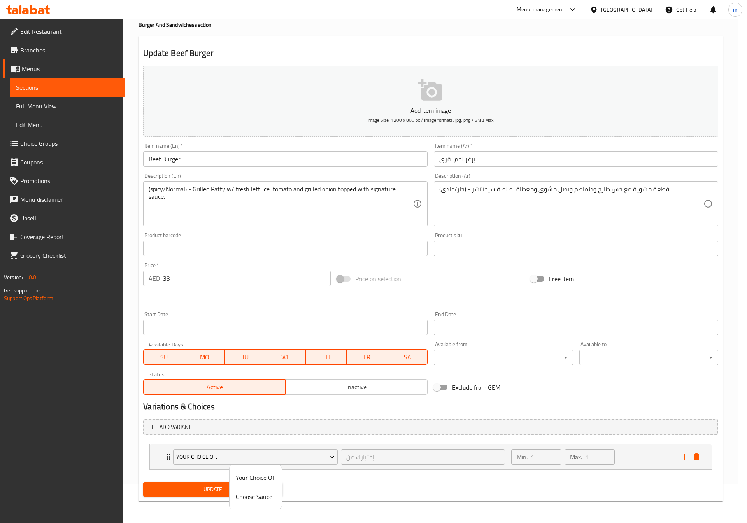
click at [244, 481] on span "Your Choice Of:" at bounding box center [256, 477] width 40 height 9
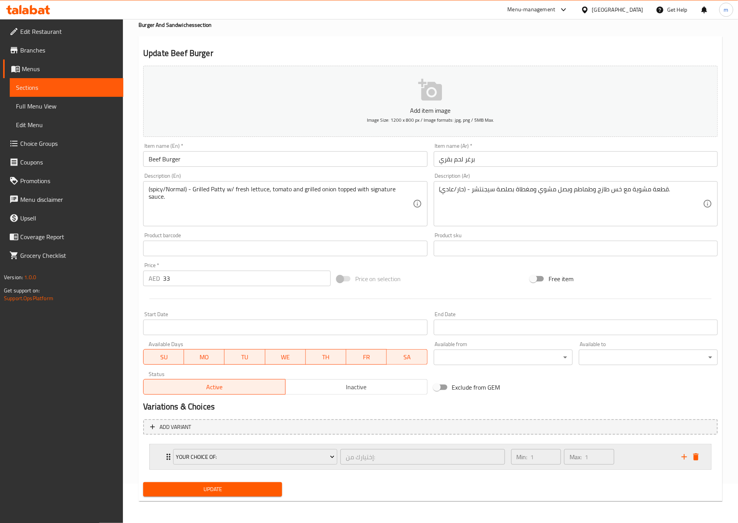
click at [167, 455] on icon "Expand" at bounding box center [168, 456] width 9 height 9
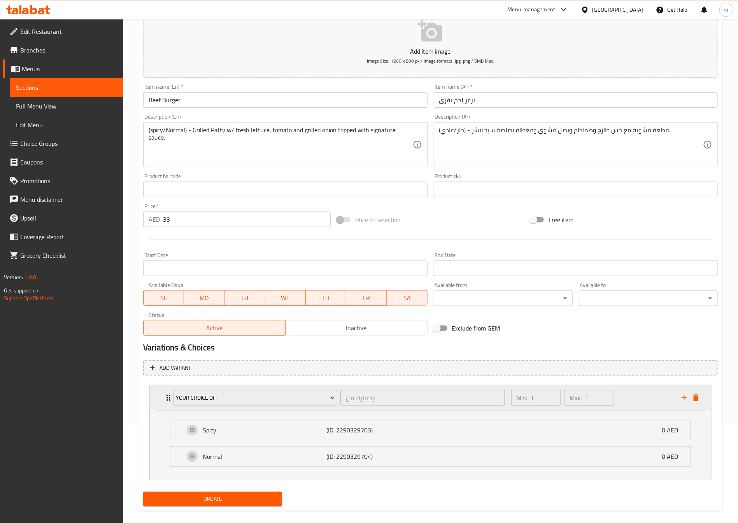
scroll to position [109, 0]
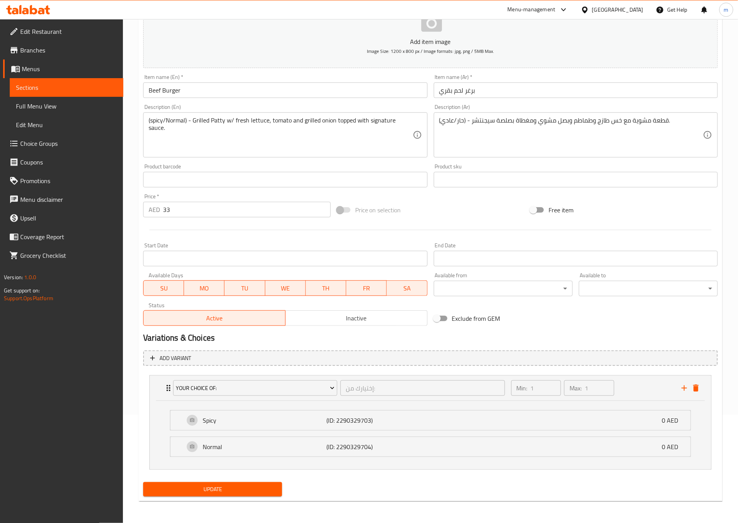
click at [234, 488] on span "Update" at bounding box center [212, 490] width 126 height 10
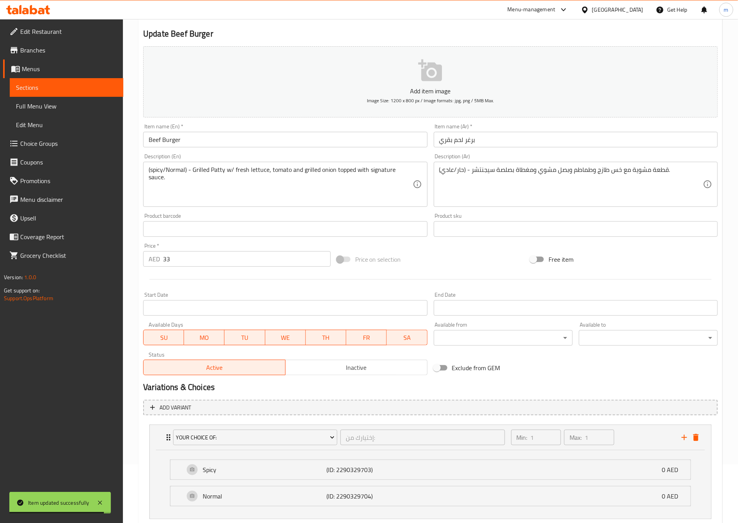
scroll to position [0, 0]
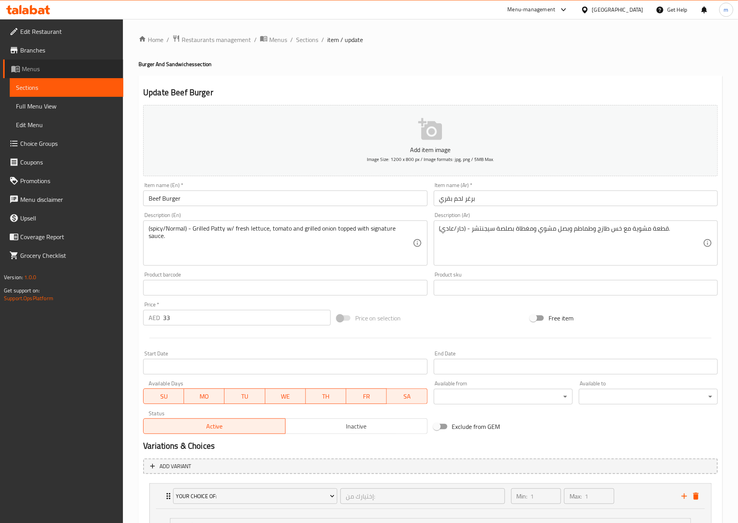
click at [35, 64] on span "Menus" at bounding box center [69, 68] width 95 height 9
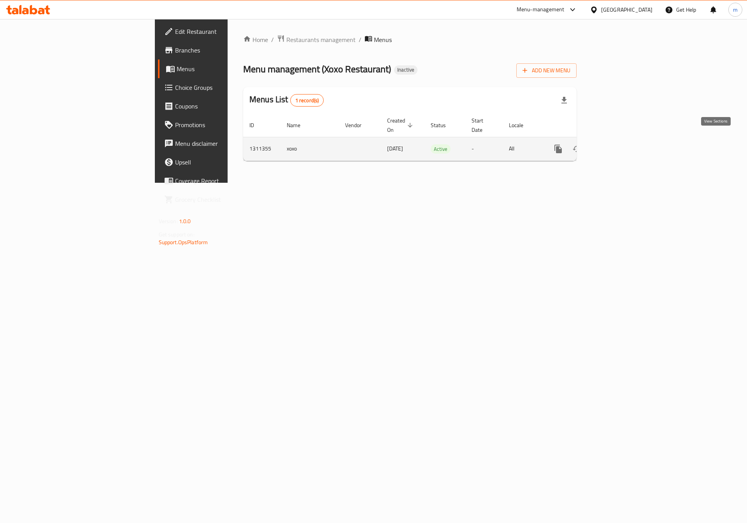
click at [619, 144] on icon "enhanced table" at bounding box center [614, 148] width 9 height 9
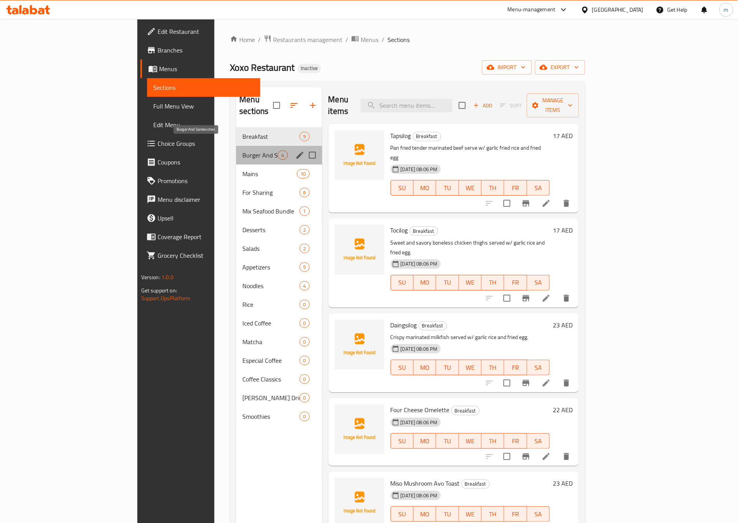
click at [242, 151] on span "Burger And Sandwiches" at bounding box center [259, 155] width 35 height 9
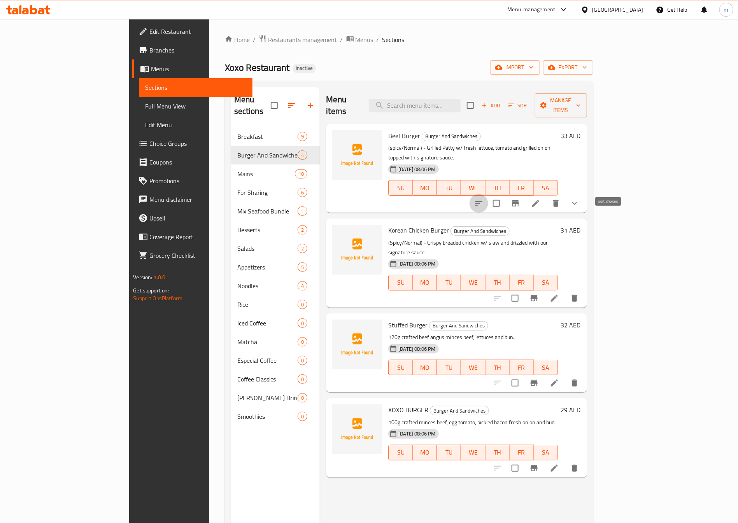
click at [482, 201] on icon "sort-choices" at bounding box center [478, 203] width 7 height 5
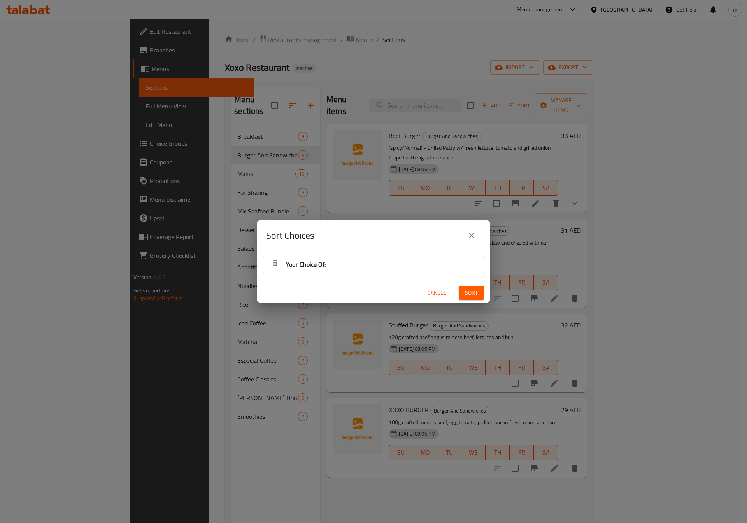
click at [470, 234] on icon "close" at bounding box center [471, 235] width 5 height 5
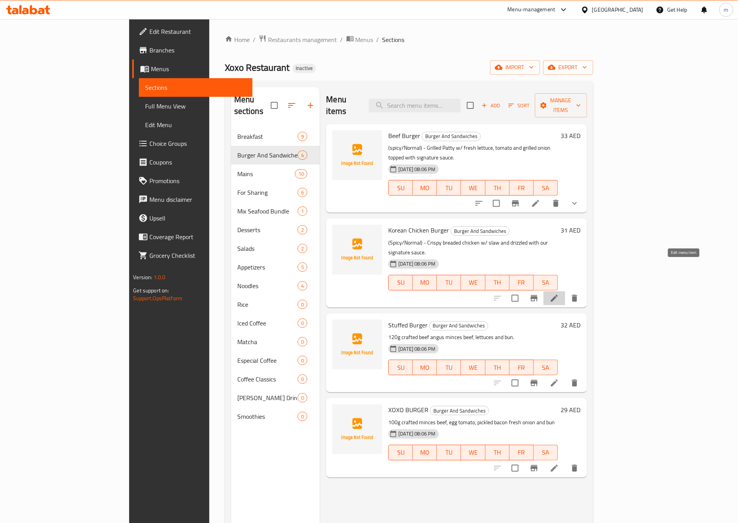
click at [559, 294] on icon at bounding box center [554, 298] width 9 height 9
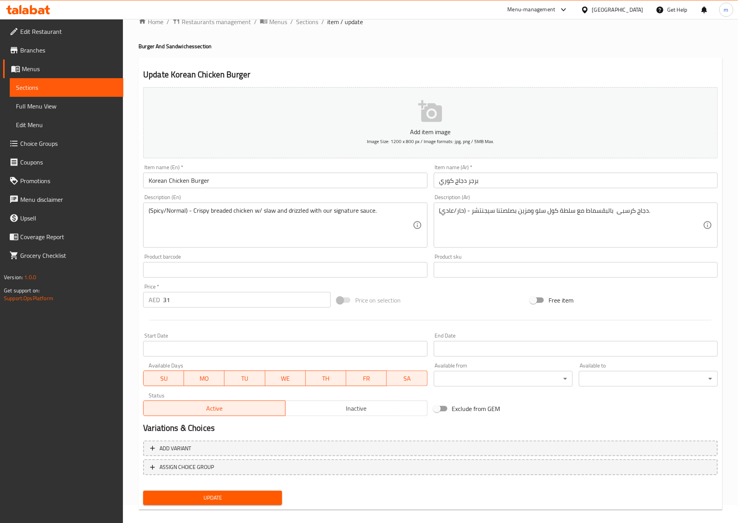
scroll to position [26, 0]
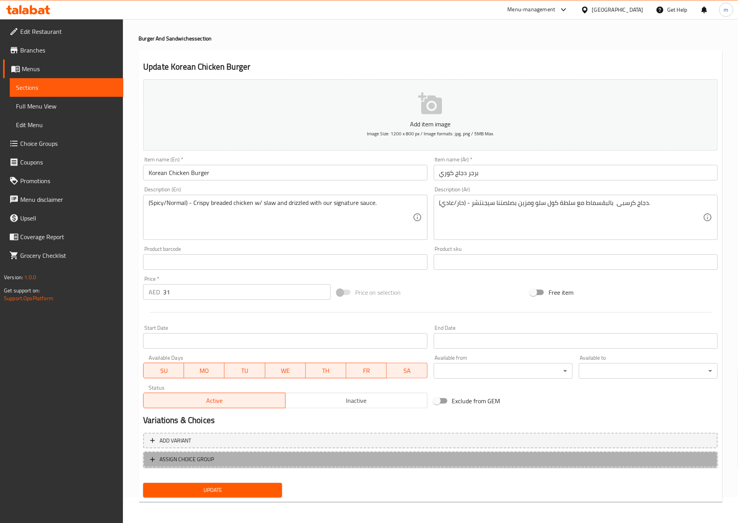
click at [291, 461] on span "ASSIGN CHOICE GROUP" at bounding box center [430, 460] width 561 height 10
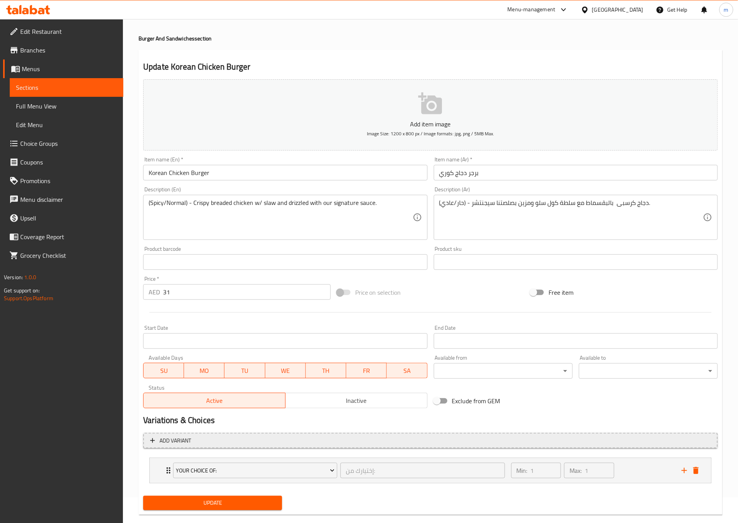
scroll to position [40, 0]
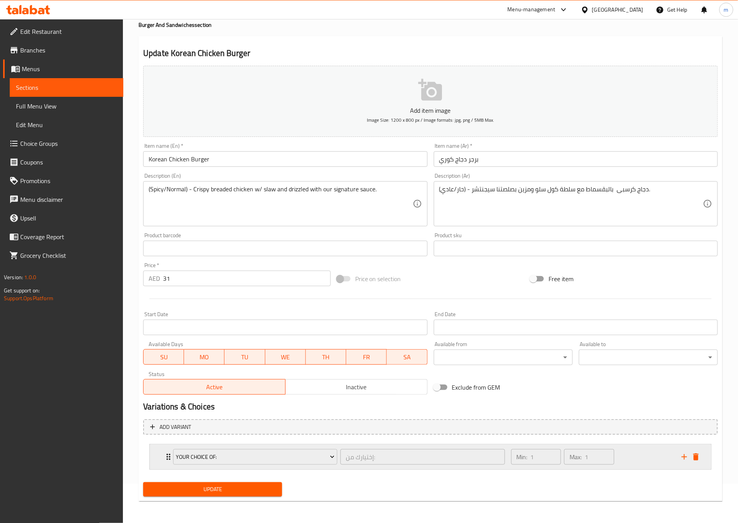
click at [168, 455] on div "Your Choice Of: إختيارك من: ​" at bounding box center [338, 457] width 341 height 25
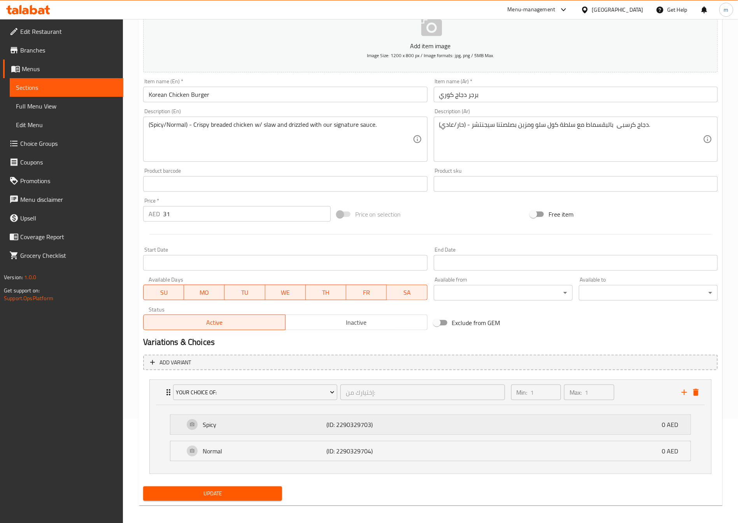
scroll to position [109, 0]
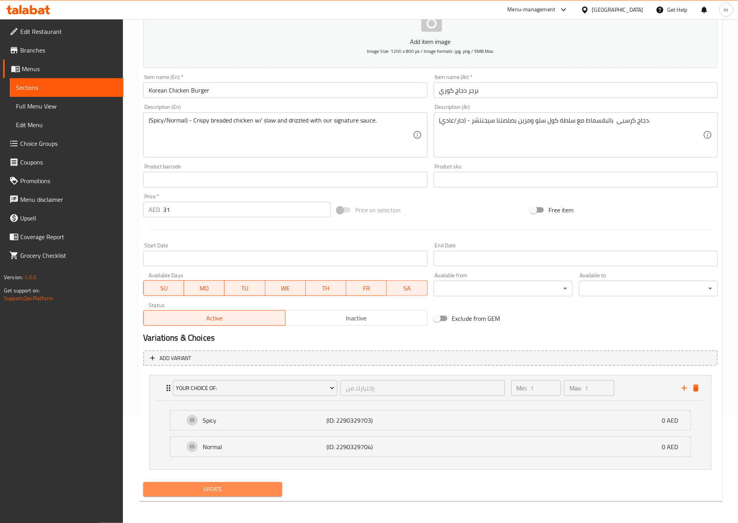
click at [241, 491] on span "Update" at bounding box center [212, 490] width 126 height 10
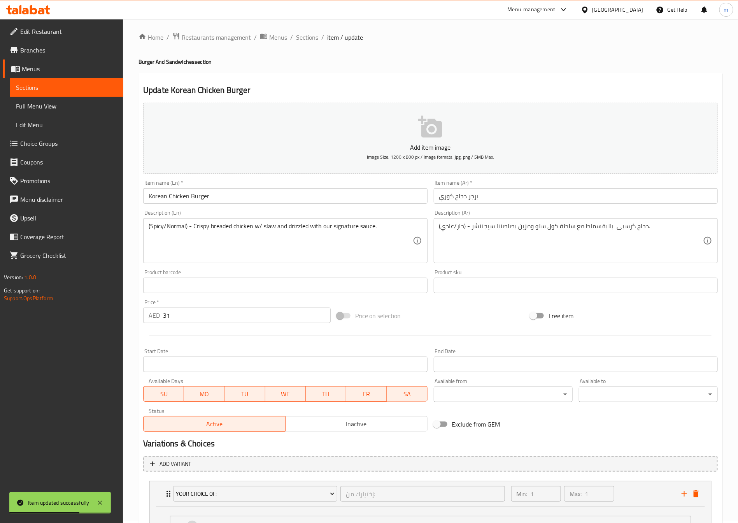
scroll to position [0, 0]
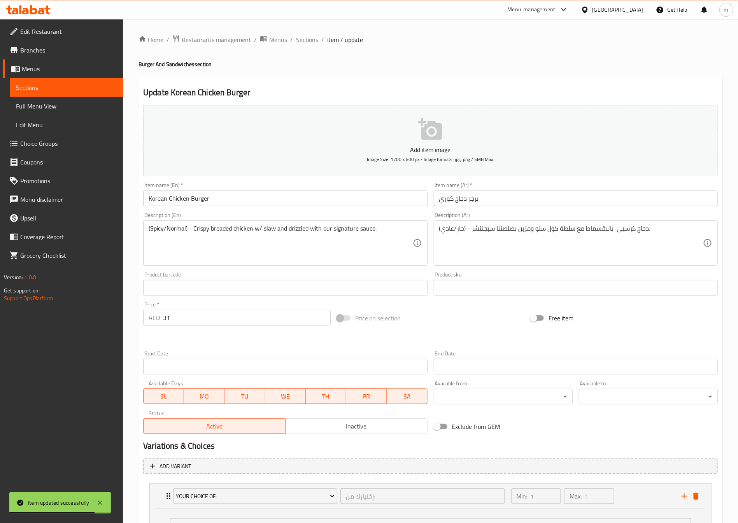
click at [42, 66] on span "Menus" at bounding box center [69, 68] width 95 height 9
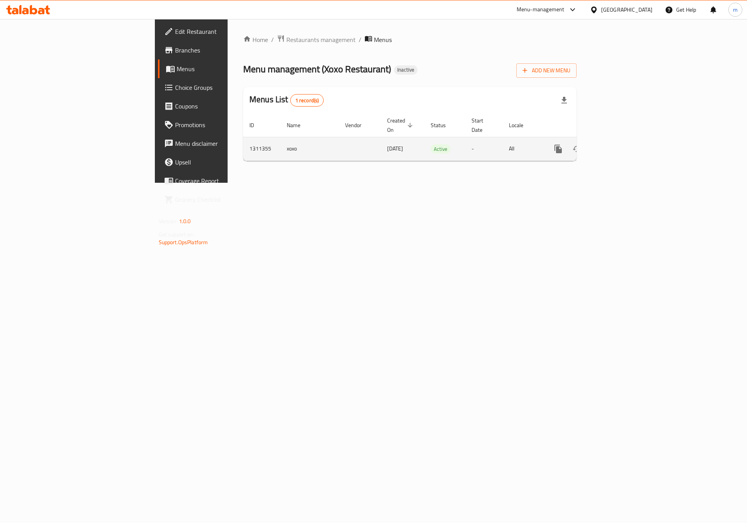
click at [618, 145] on icon "enhanced table" at bounding box center [614, 148] width 7 height 7
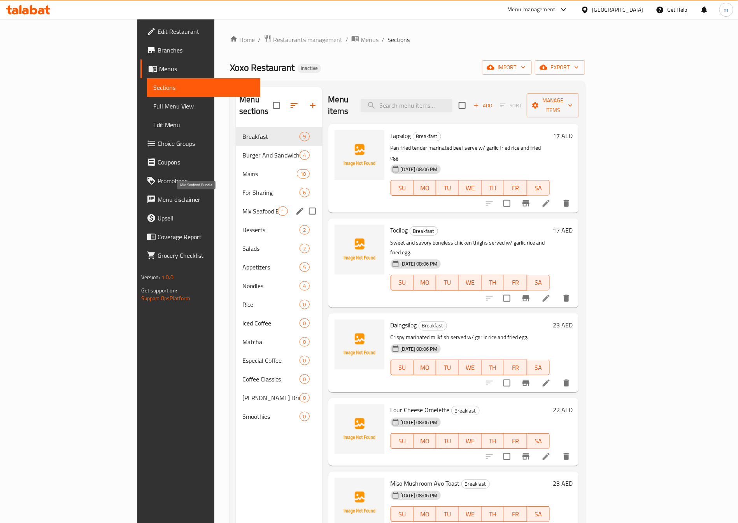
click at [242, 207] on span "Mix Seafood Bundle" at bounding box center [259, 211] width 35 height 9
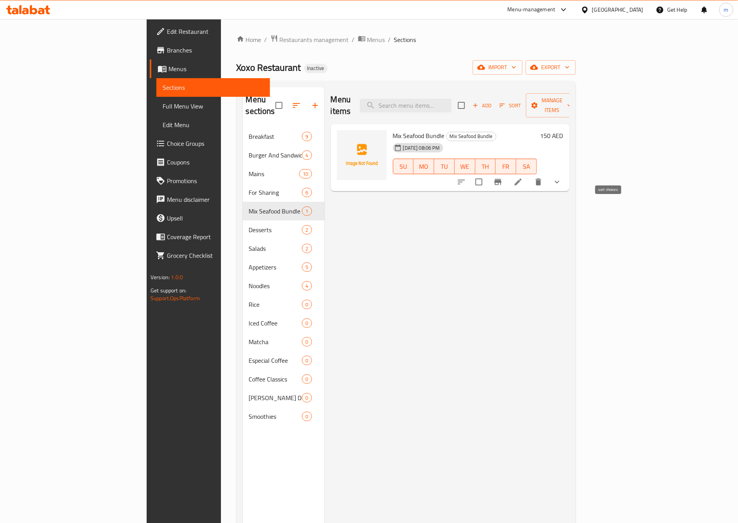
click at [466, 177] on icon "sort-choices" at bounding box center [461, 181] width 9 height 9
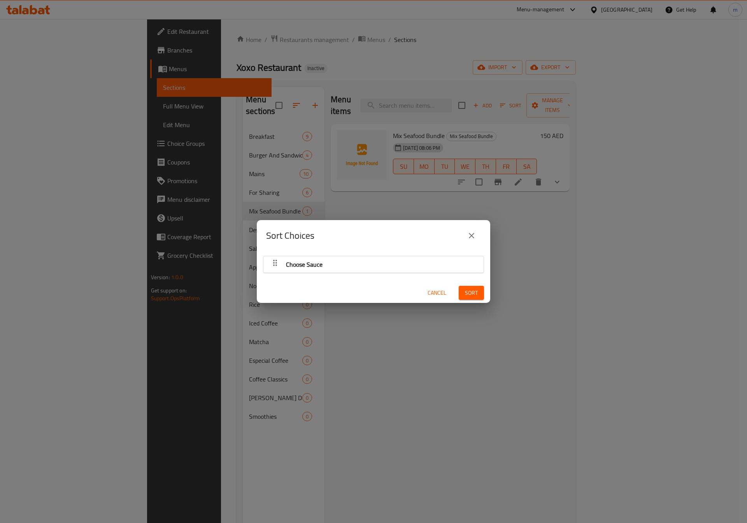
click at [273, 263] on icon "button" at bounding box center [274, 262] width 9 height 9
click at [471, 235] on icon "close" at bounding box center [471, 235] width 5 height 5
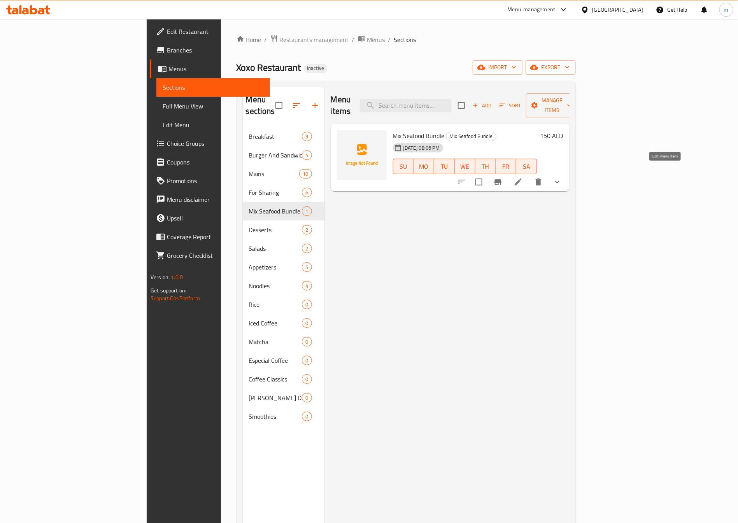
click at [523, 177] on icon at bounding box center [517, 181] width 9 height 9
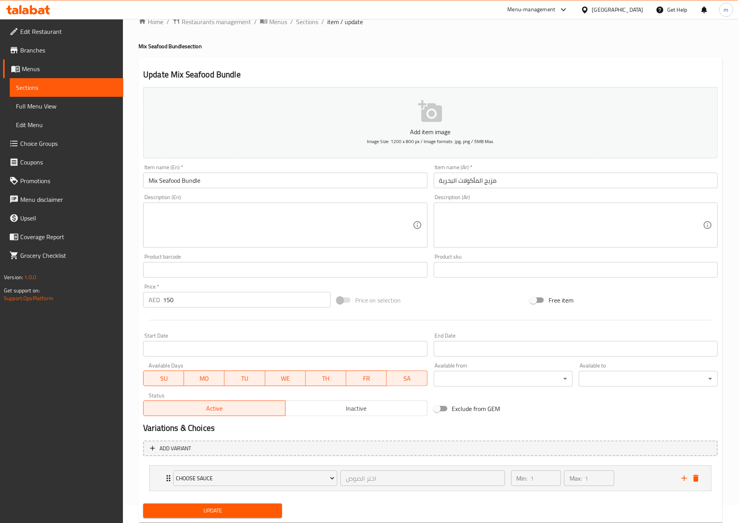
scroll to position [40, 0]
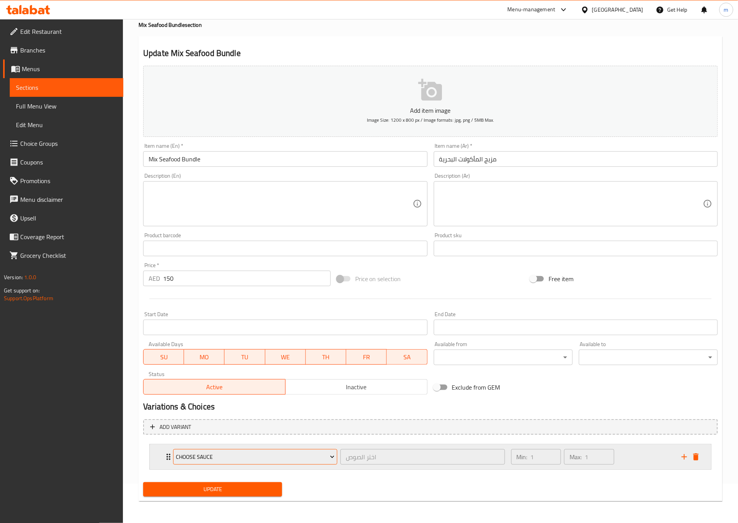
click at [212, 453] on span "Choose Sauce" at bounding box center [255, 457] width 158 height 10
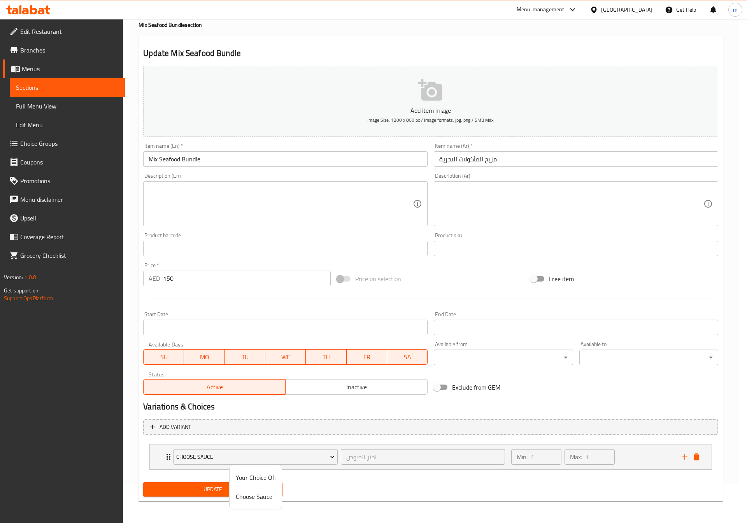
click at [170, 460] on div at bounding box center [373, 261] width 747 height 523
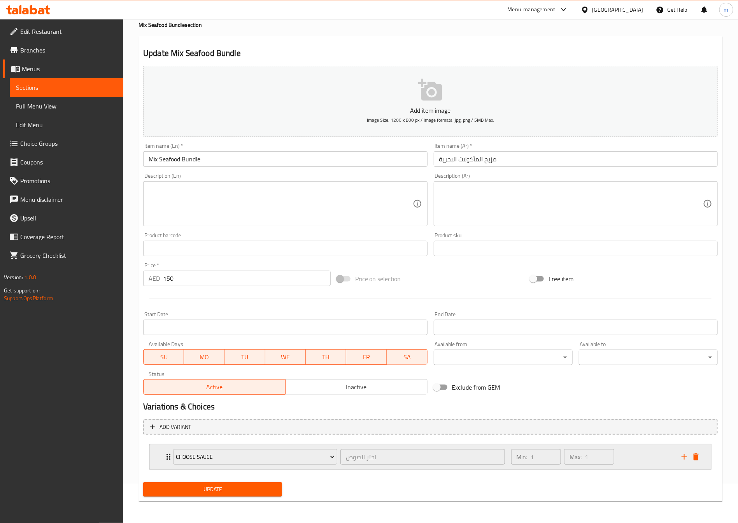
click at [166, 457] on icon "Expand" at bounding box center [168, 456] width 9 height 9
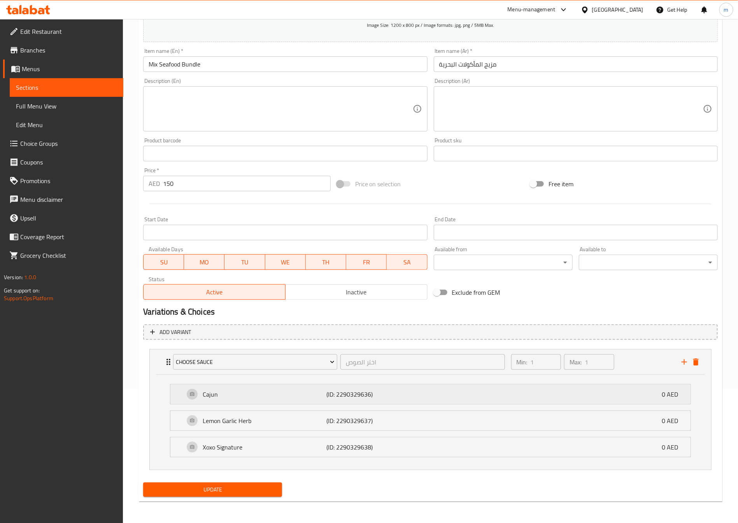
scroll to position [136, 0]
click at [232, 447] on p "Xoxo Signature" at bounding box center [265, 446] width 124 height 9
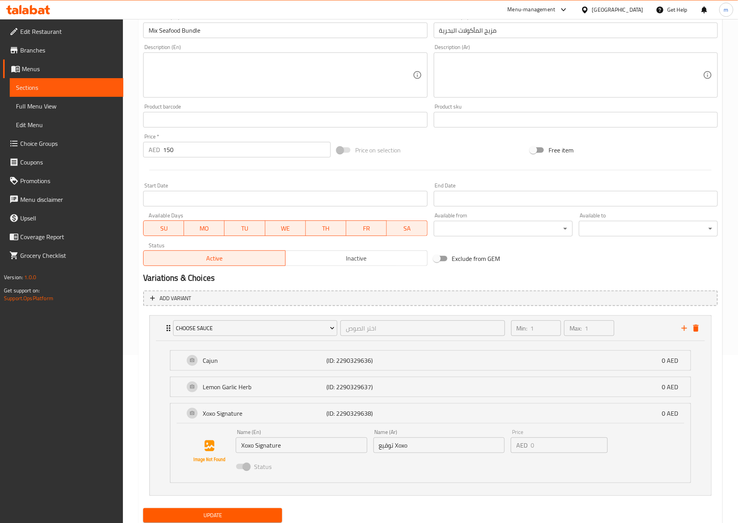
scroll to position [195, 0]
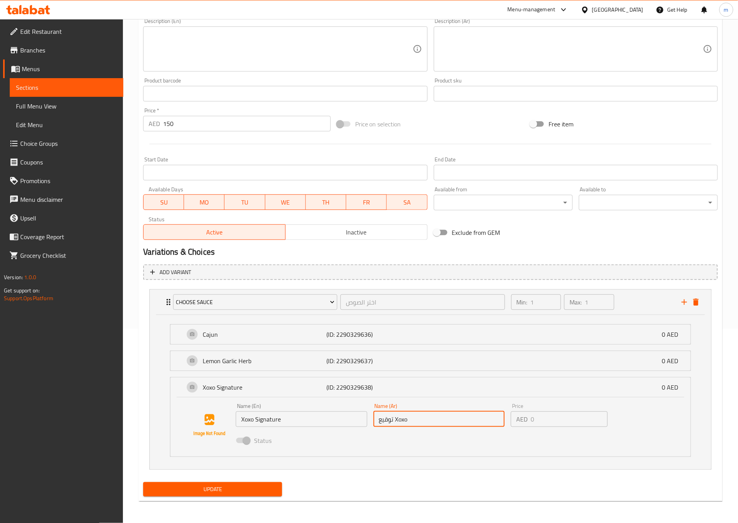
click at [403, 422] on input "توقيع Xoxo" at bounding box center [438, 420] width 131 height 16
click at [272, 422] on input "Xoxo Signature" at bounding box center [301, 420] width 131 height 16
click at [409, 426] on input "توقيع Xoxo" at bounding box center [438, 420] width 131 height 16
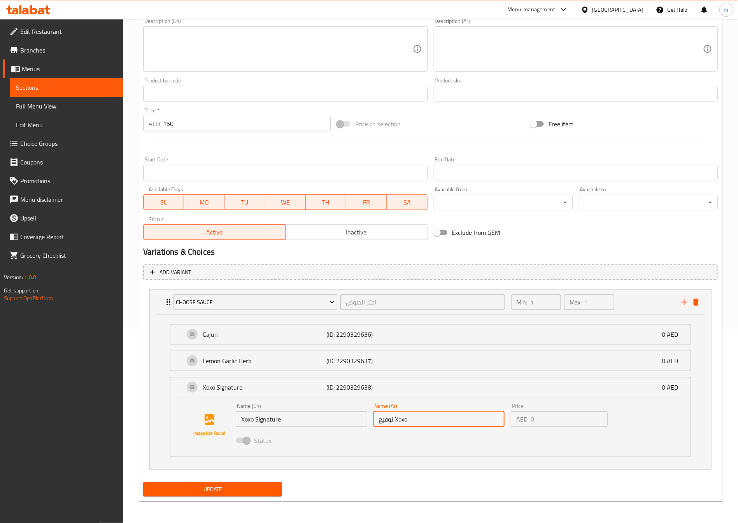
click at [409, 426] on input "توقيع Xoxo" at bounding box center [438, 420] width 131 height 16
click at [243, 441] on span at bounding box center [242, 440] width 13 height 5
click at [687, 300] on icon "add" at bounding box center [684, 302] width 9 height 9
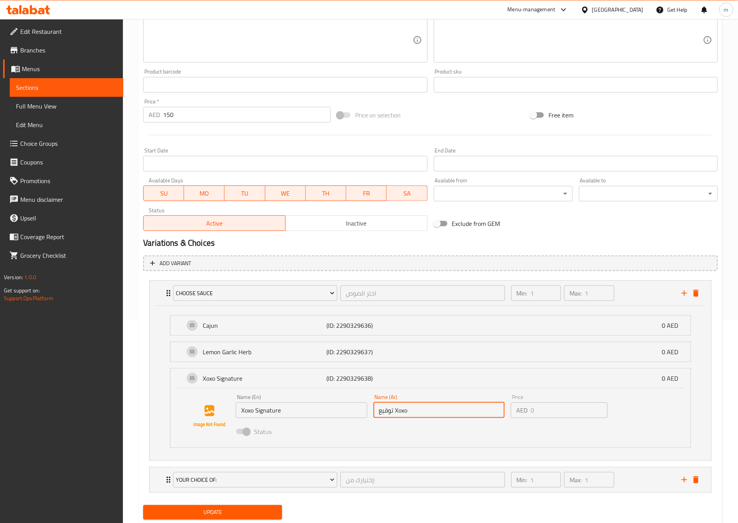
scroll to position [228, 0]
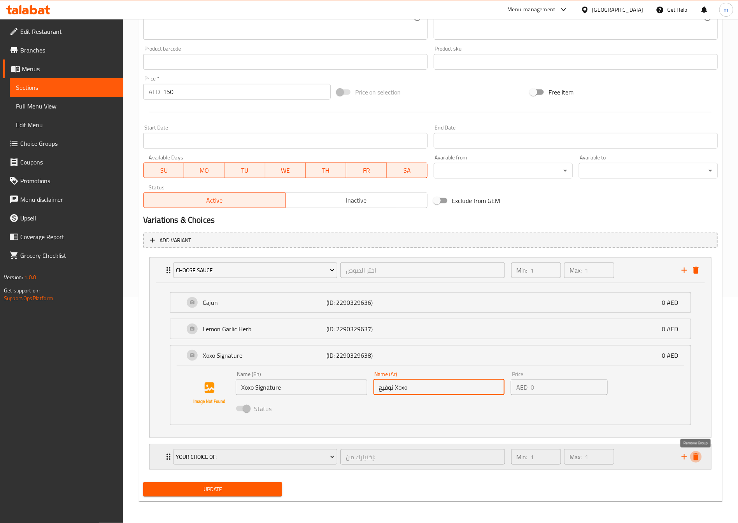
click at [697, 454] on icon "delete" at bounding box center [695, 457] width 5 height 7
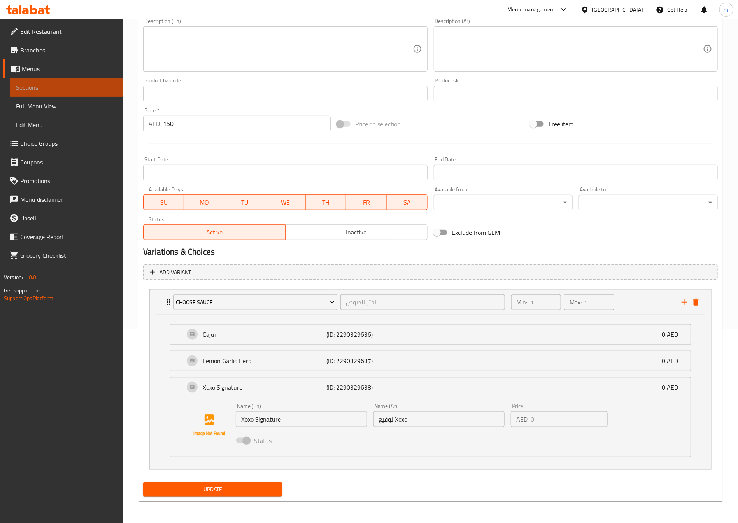
click at [29, 86] on span "Sections" at bounding box center [66, 87] width 101 height 9
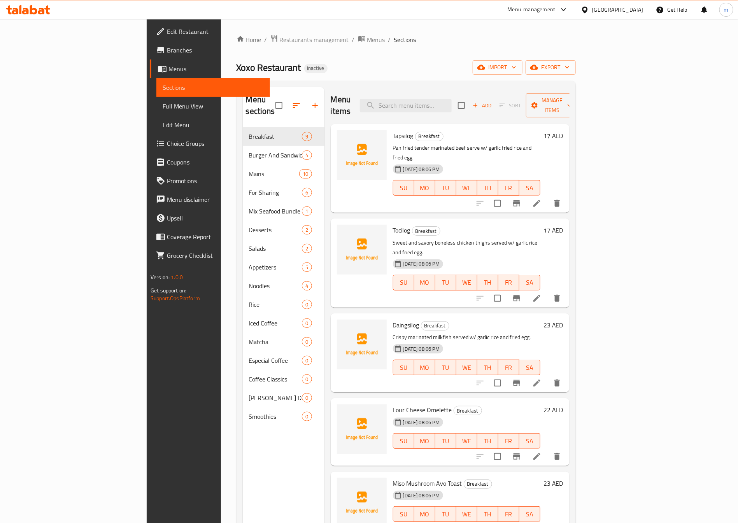
click at [167, 146] on span "Choice Groups" at bounding box center [215, 143] width 97 height 9
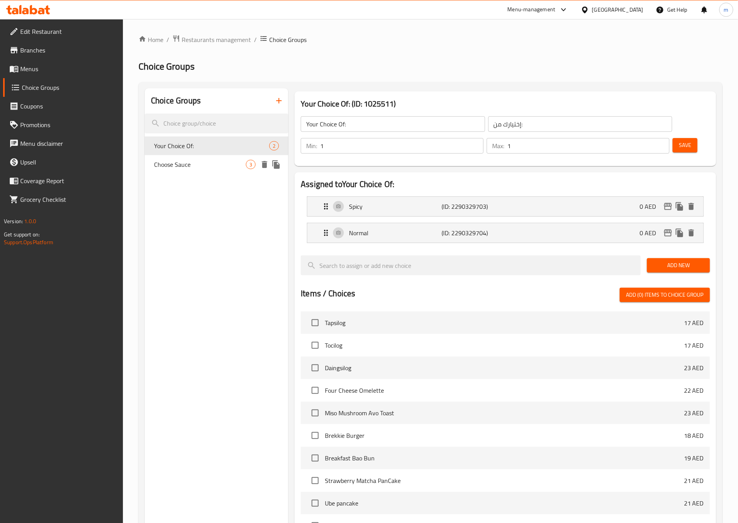
click at [191, 167] on span "Choose Sauce" at bounding box center [200, 164] width 92 height 9
type input "Choose Sauce"
type input "اختر الصوص"
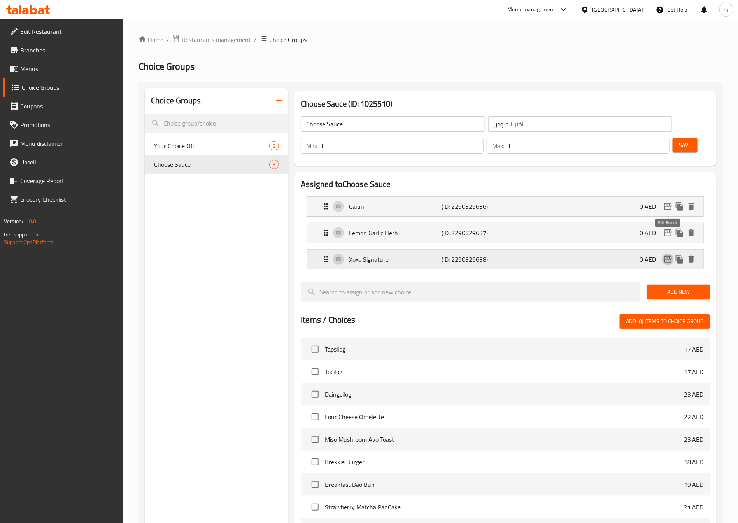
click at [667, 255] on icon "edit" at bounding box center [667, 259] width 9 height 9
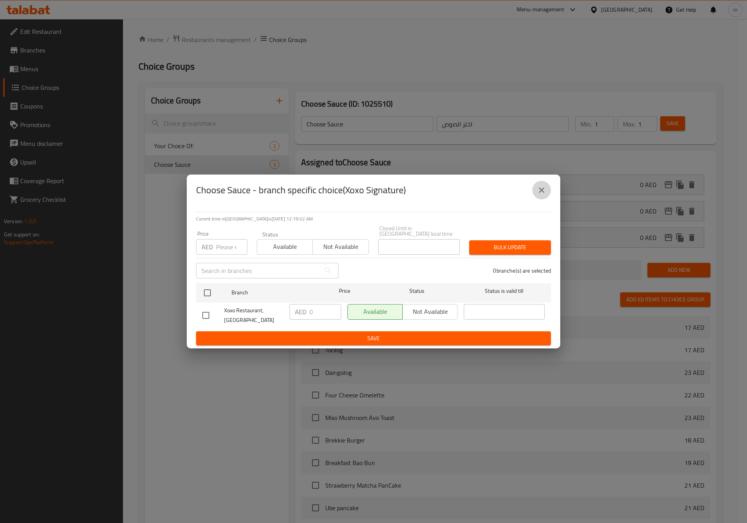
click at [540, 186] on icon "close" at bounding box center [541, 190] width 9 height 9
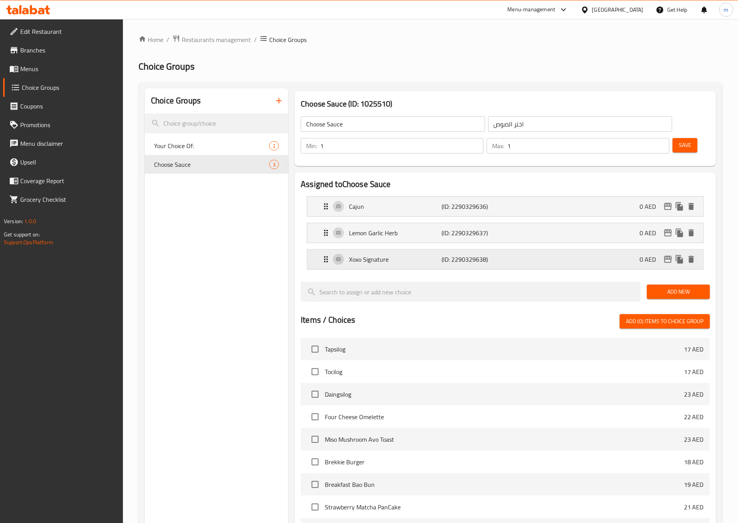
click at [495, 255] on p "(ID: 2290329638)" at bounding box center [473, 259] width 62 height 9
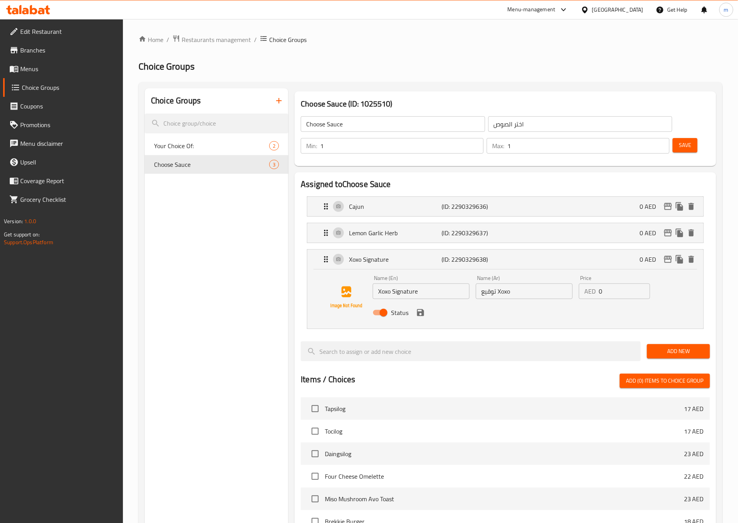
click at [519, 284] on input "توقيع Xoxo" at bounding box center [524, 292] width 97 height 16
type input "h"
paste input "سيجنتشر"
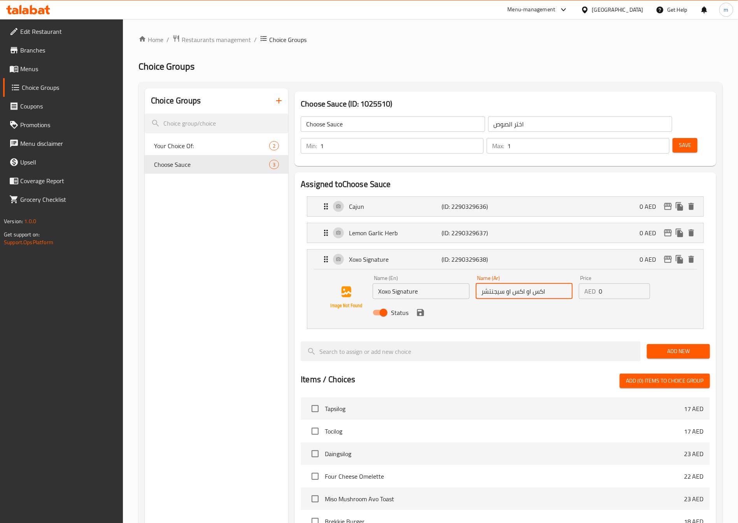
click at [420, 302] on div "Status" at bounding box center [524, 312] width 309 height 21
click at [418, 308] on icon "save" at bounding box center [420, 312] width 9 height 9
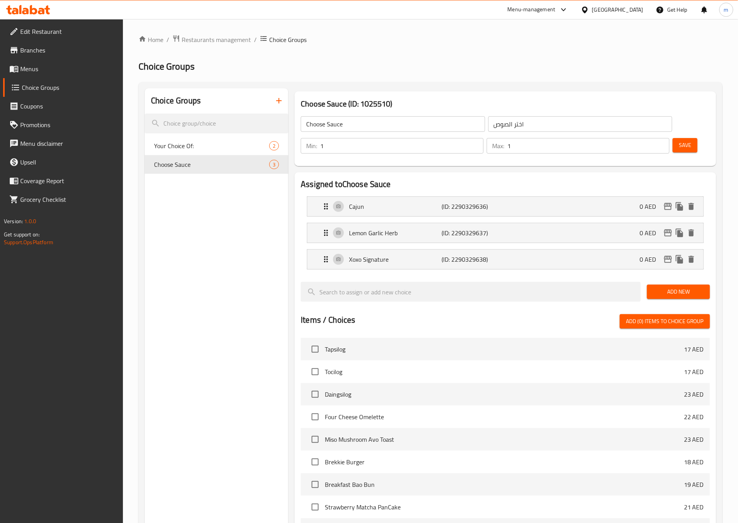
type input "اكس او اكس او سيجنتشر"
click at [679, 140] on span "Save" at bounding box center [685, 145] width 12 height 10
click at [41, 72] on span "Menus" at bounding box center [68, 68] width 97 height 9
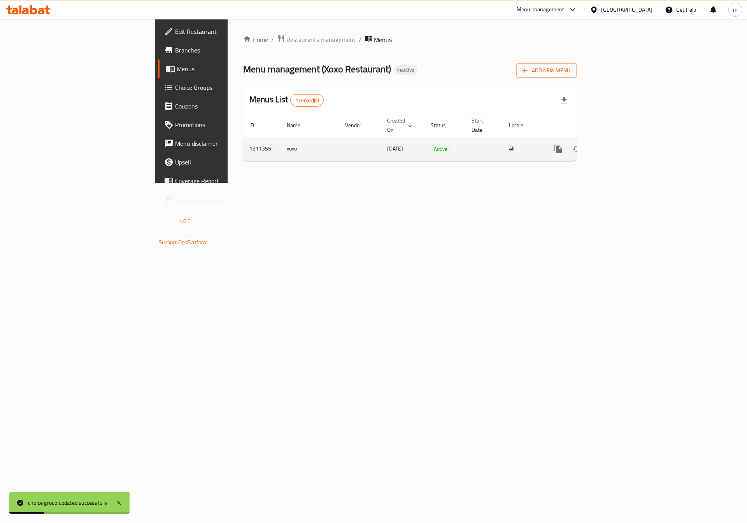
click at [619, 144] on icon "enhanced table" at bounding box center [614, 148] width 9 height 9
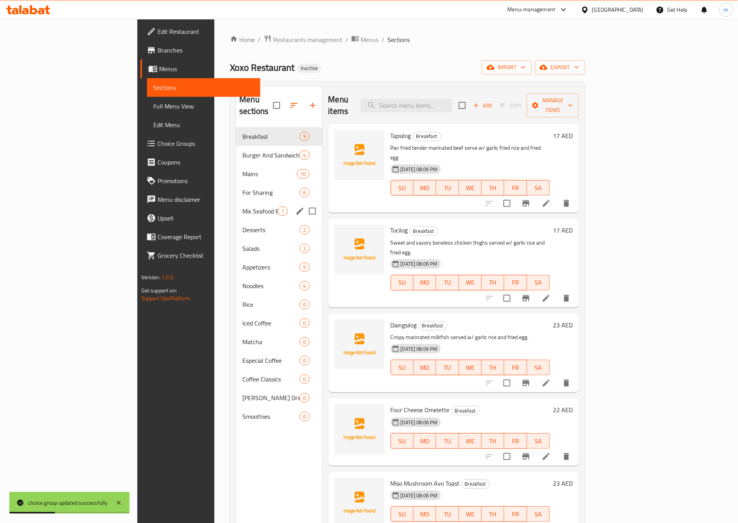
click at [242, 207] on span "Mix Seafood Bundle" at bounding box center [259, 211] width 35 height 9
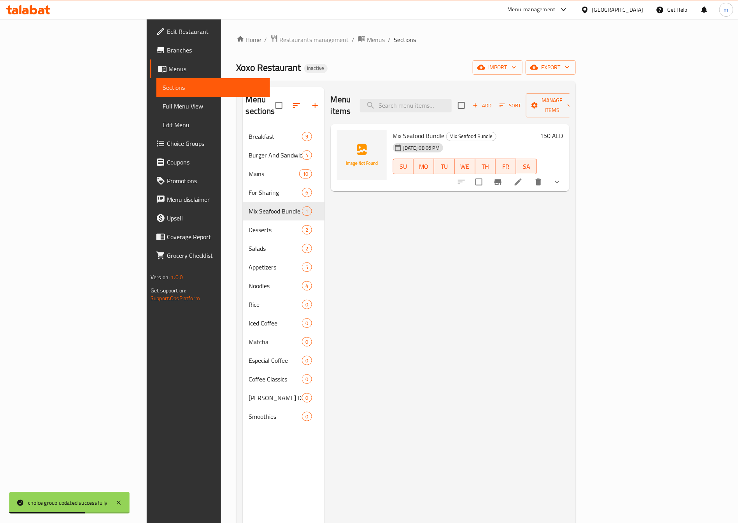
click at [466, 177] on icon "sort-choices" at bounding box center [461, 181] width 9 height 9
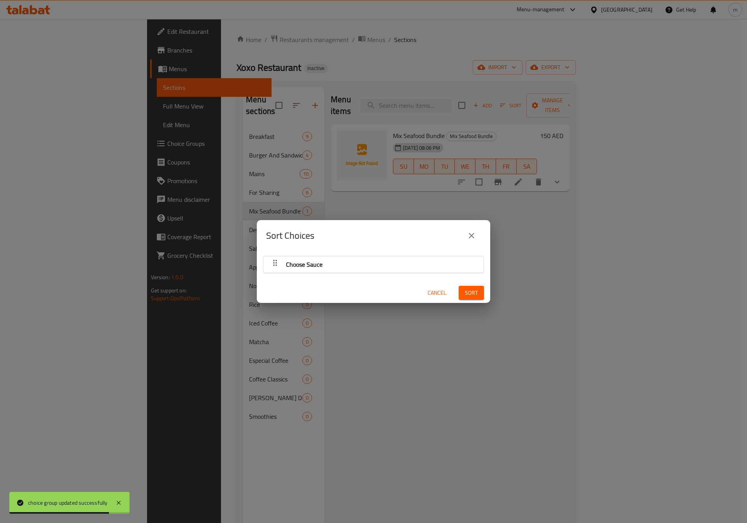
click at [275, 259] on icon "button" at bounding box center [274, 262] width 9 height 9
click at [440, 193] on div "Sort Choices Choose Sauce Cancel Sort" at bounding box center [373, 261] width 747 height 523
click at [272, 262] on icon "button" at bounding box center [274, 262] width 9 height 9
click at [571, 256] on div "Sort Choices Choose Sauce Cancel Sort" at bounding box center [373, 261] width 747 height 523
click at [469, 235] on icon "close" at bounding box center [471, 235] width 9 height 9
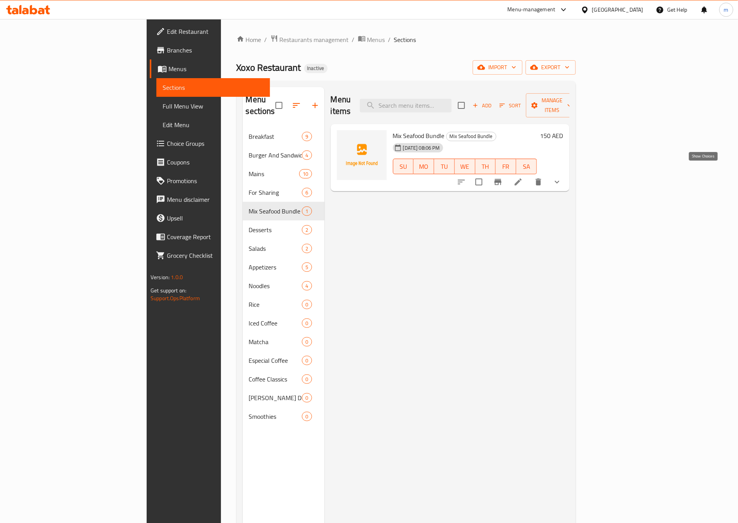
click at [559, 181] on icon "show more" at bounding box center [557, 182] width 5 height 3
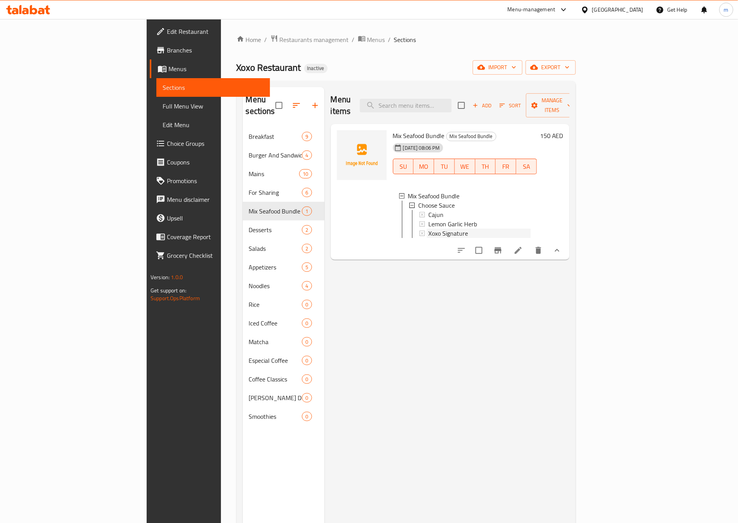
click at [531, 229] on div "Xoxo Signature" at bounding box center [479, 233] width 102 height 9
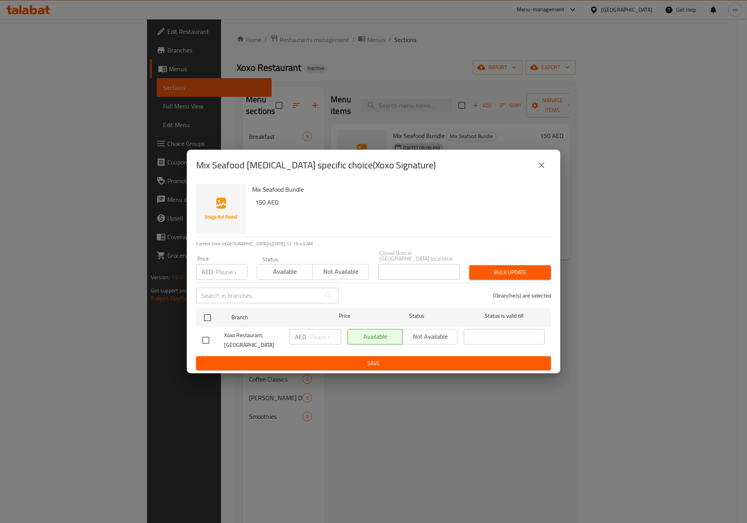
click at [689, 387] on div "Mix Seafood Bundle - branch specific choice(Xoxo Signature) Mix Seafood Bundle …" at bounding box center [373, 261] width 747 height 523
click at [544, 167] on icon "close" at bounding box center [541, 165] width 9 height 9
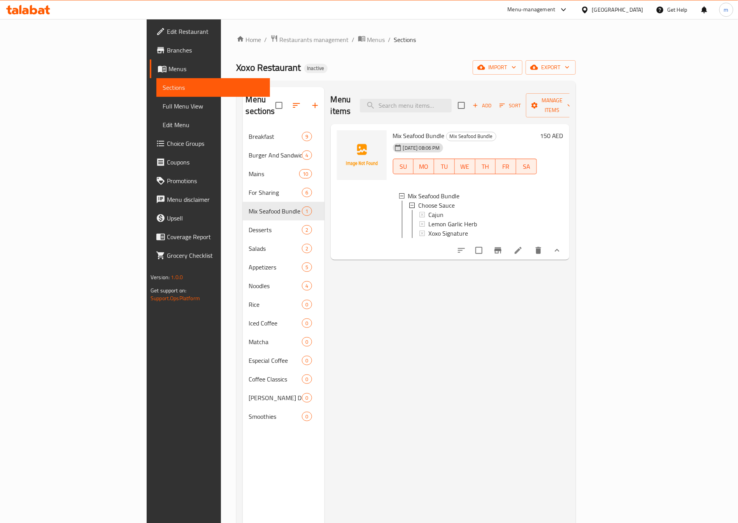
click at [523, 246] on icon at bounding box center [517, 250] width 9 height 9
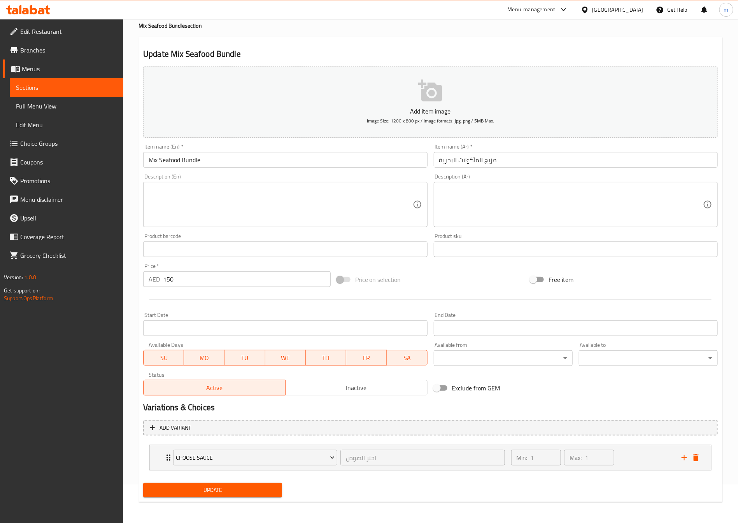
scroll to position [40, 0]
click at [170, 453] on div "Choose Sauce اختر الصوص ​" at bounding box center [338, 457] width 341 height 25
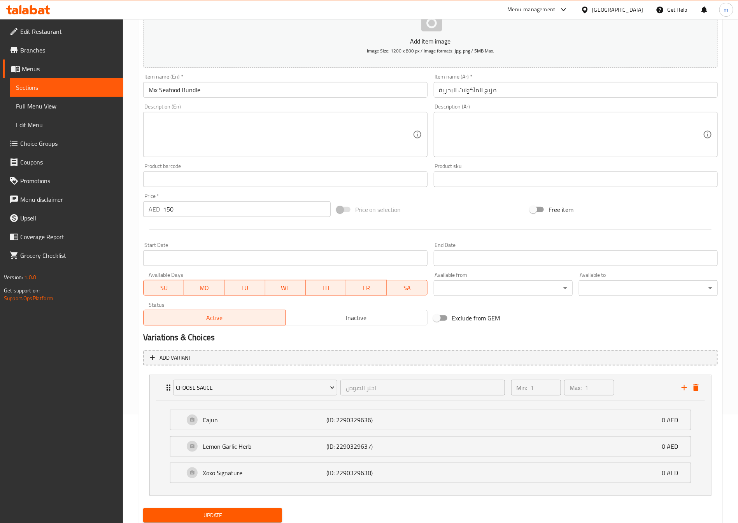
scroll to position [136, 0]
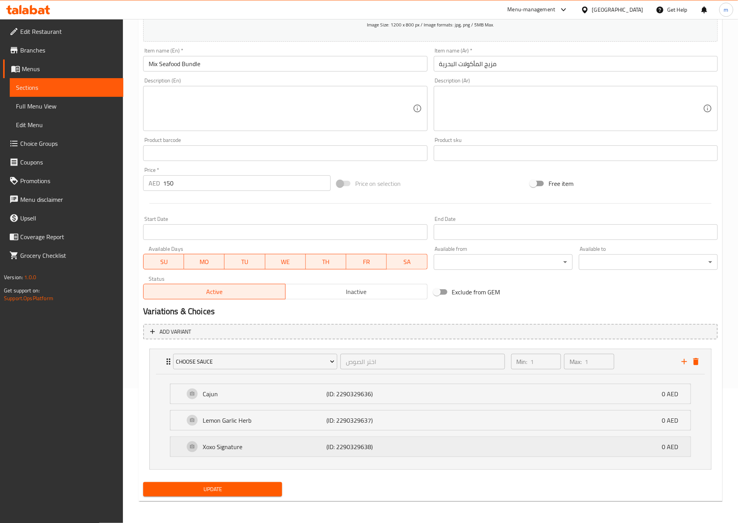
click at [475, 445] on div "Xoxo Signature (ID: 2290329638) 0 AED" at bounding box center [432, 446] width 497 height 19
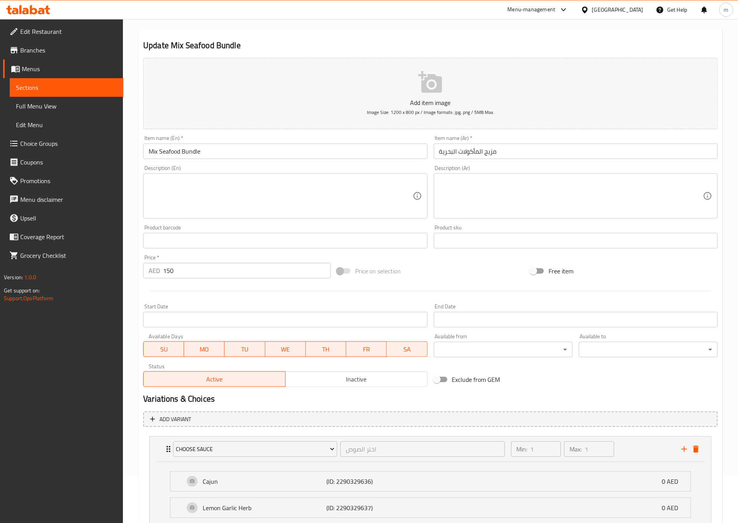
scroll to position [0, 0]
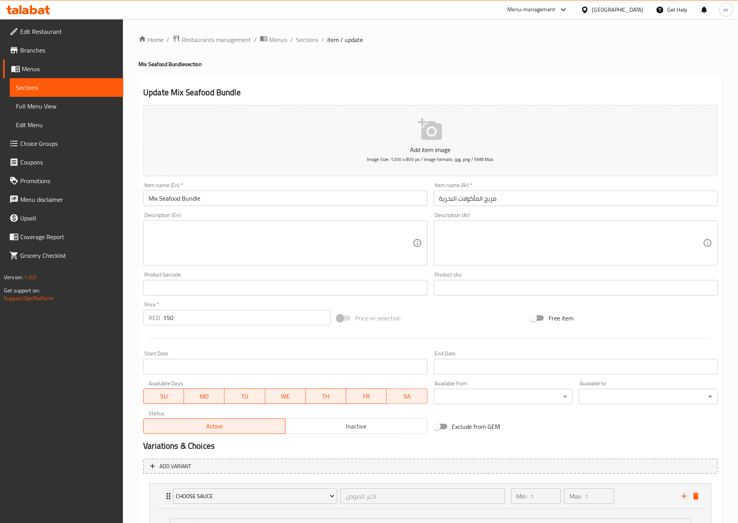
click at [59, 65] on span "Menus" at bounding box center [69, 68] width 95 height 9
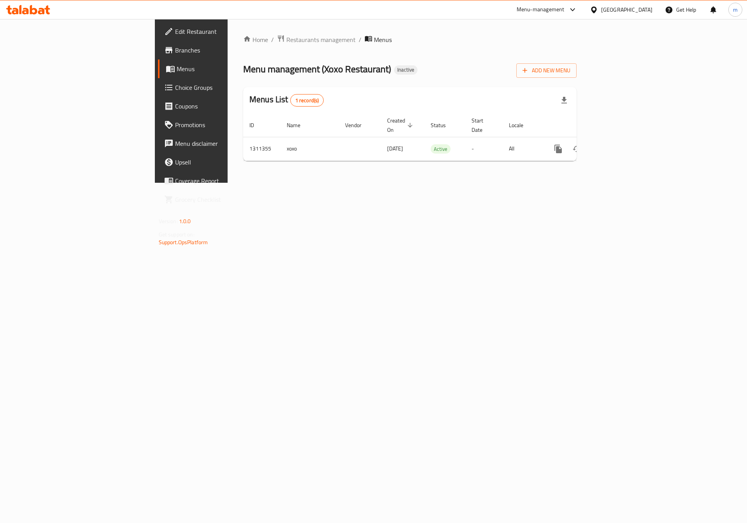
click at [158, 81] on link "Choice Groups" at bounding box center [219, 87] width 122 height 19
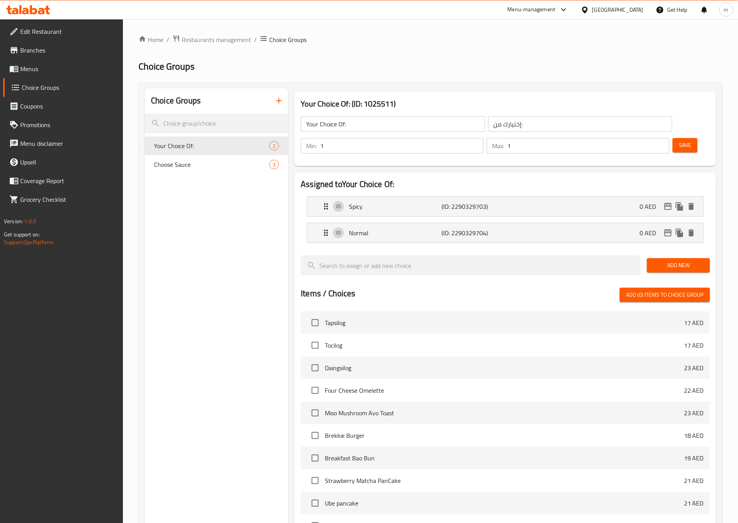
click at [220, 409] on div "Choice Groups Your Choice Of: 2 Choose Sauce 3" at bounding box center [217, 387] width 144 height 598
click at [280, 98] on icon "button" at bounding box center [278, 100] width 9 height 9
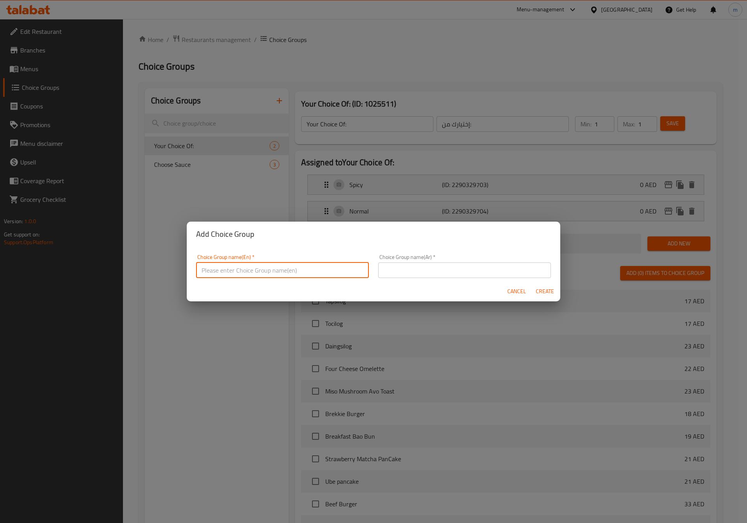
click at [307, 270] on input "text" at bounding box center [282, 271] width 173 height 16
type input "Your Choice Of:"
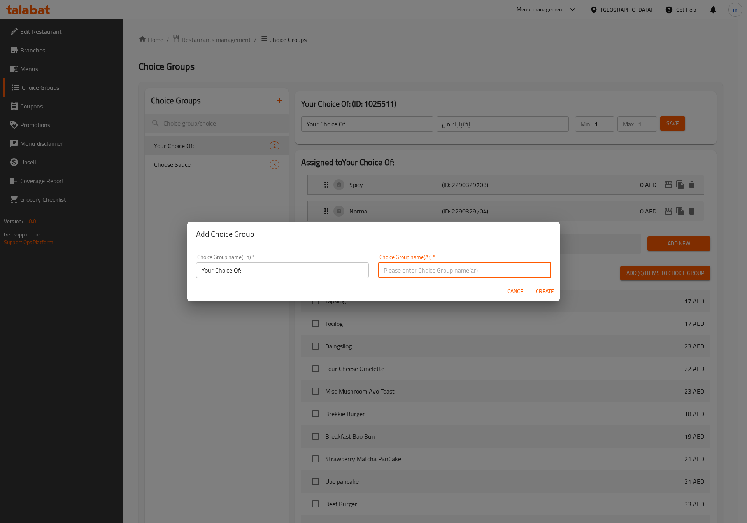
click at [430, 265] on input "text" at bounding box center [464, 271] width 173 height 16
type input "إختيارك من"
click at [314, 272] on input "Your Choice Of:" at bounding box center [282, 271] width 173 height 16
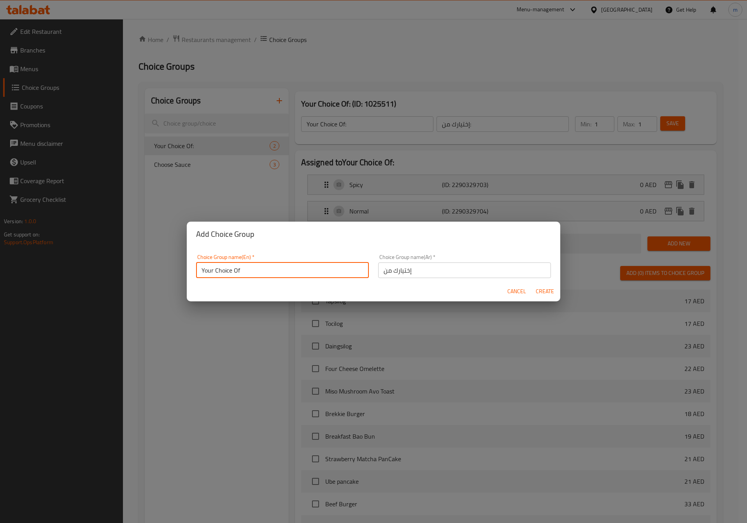
type input "Your Choice Of"
click at [386, 295] on div "Cancel Create" at bounding box center [373, 291] width 373 height 21
click at [543, 287] on span "Create" at bounding box center [544, 292] width 19 height 10
type input "Your Choice Of"
type input "إختيارك من"
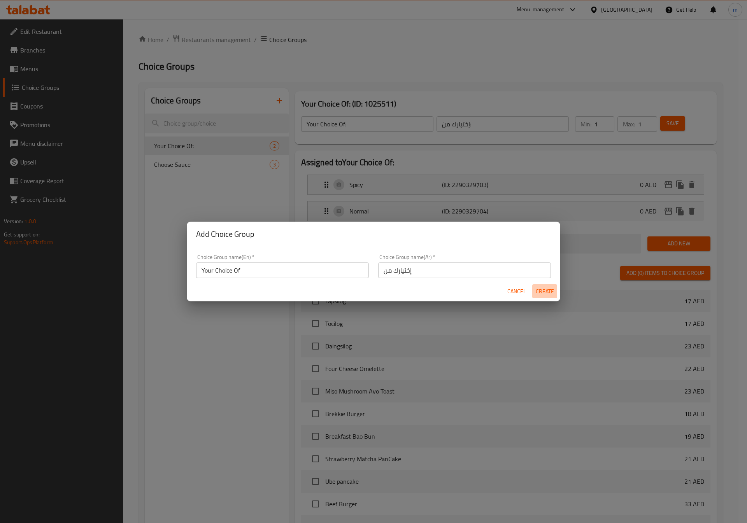
type input "0"
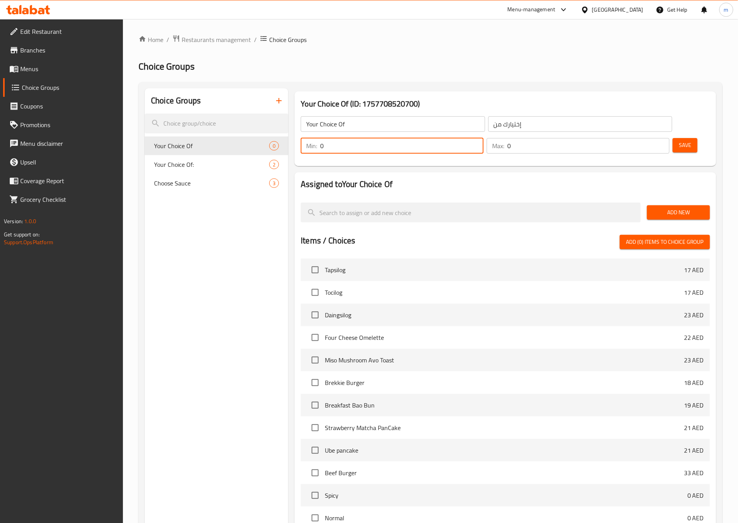
click at [484, 138] on input "0" at bounding box center [401, 146] width 163 height 16
type input "1"
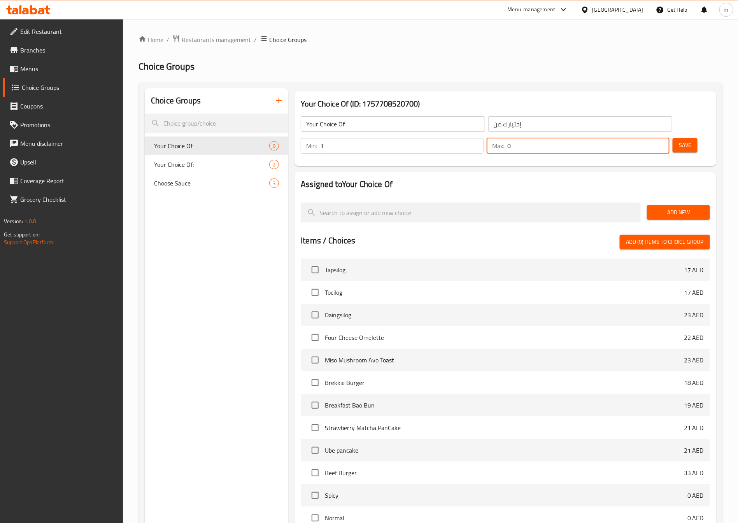
click at [638, 138] on input "0" at bounding box center [588, 146] width 162 height 16
drag, startPoint x: 638, startPoint y: 125, endPoint x: 646, endPoint y: 125, distance: 8.2
click at [646, 138] on input "10" at bounding box center [588, 146] width 162 height 16
type input "1"
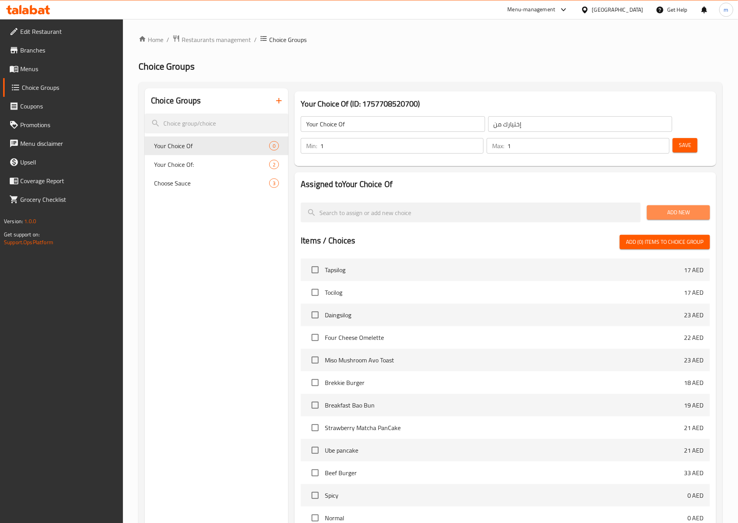
click at [680, 205] on button "Add New" at bounding box center [678, 212] width 63 height 14
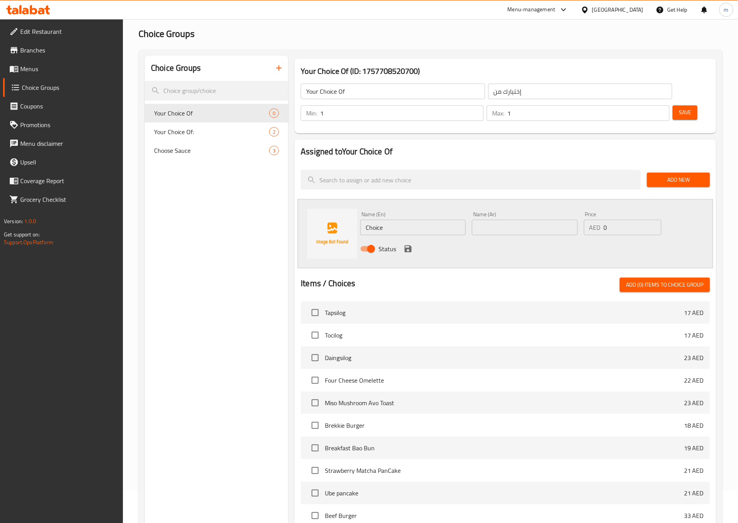
scroll to position [58, 0]
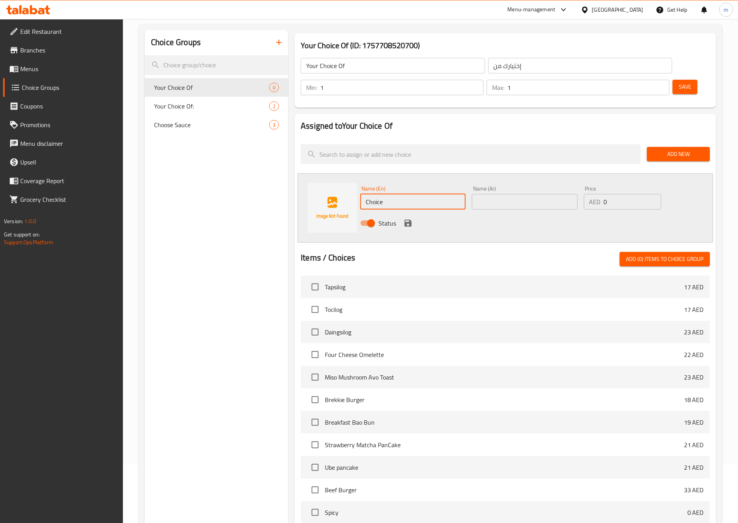
click at [408, 194] on input "Choice" at bounding box center [412, 202] width 105 height 16
click at [377, 194] on input "text" at bounding box center [412, 202] width 105 height 16
paste input "zesty lemon butter herb sauce"
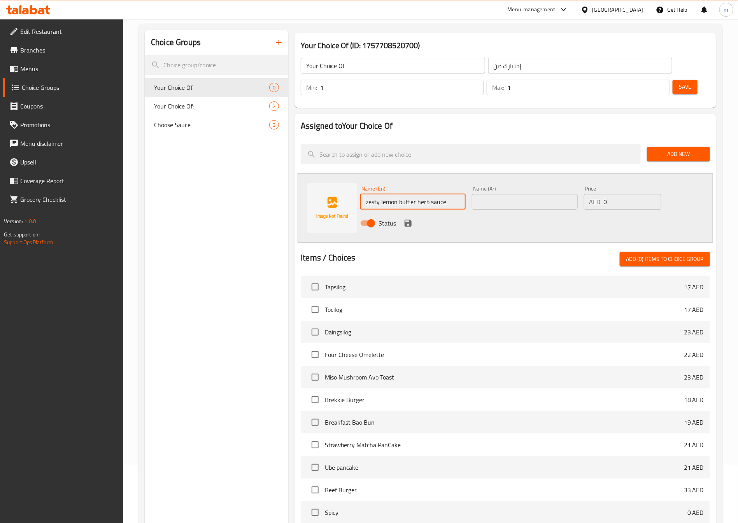
type input "zesty lemon butter herb sauce"
click at [526, 194] on input "text" at bounding box center [524, 202] width 105 height 16
type input "w"
type input "صوص زيستي عشبة الليمون بالزبدة"
click at [411, 220] on icon "save" at bounding box center [408, 223] width 7 height 7
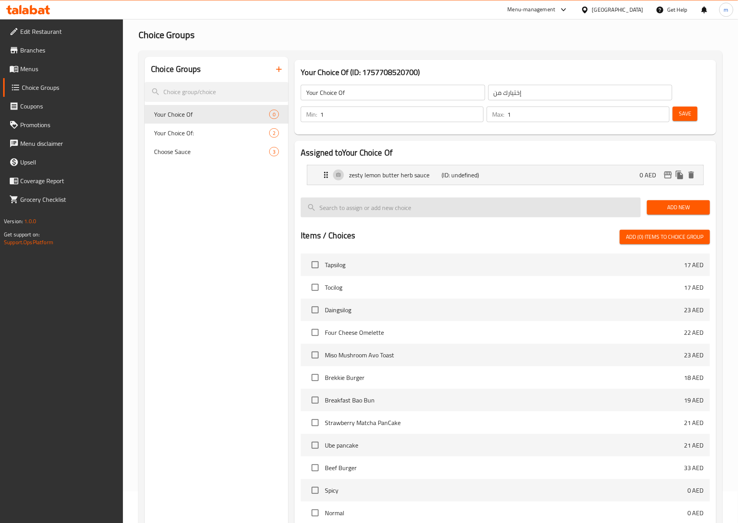
scroll to position [0, 0]
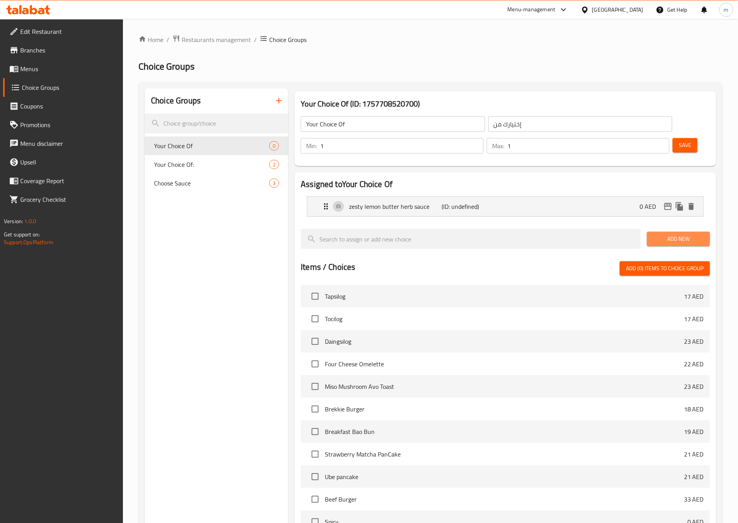
click at [670, 234] on span "Add New" at bounding box center [678, 239] width 51 height 10
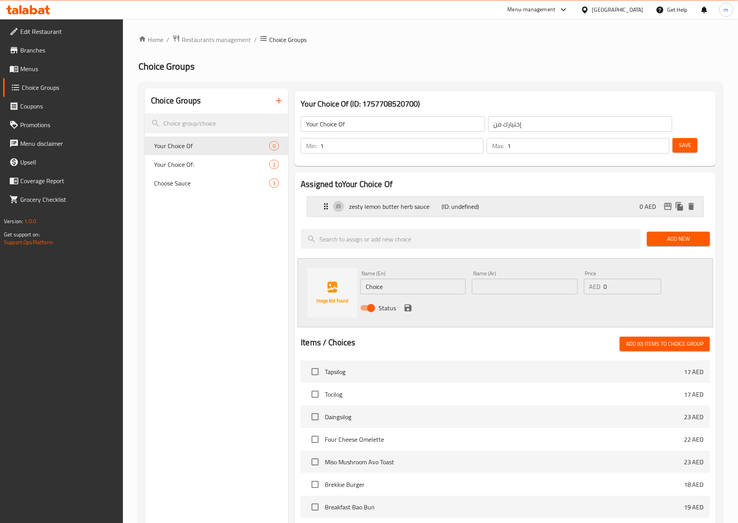
click at [327, 203] on icon "Expand" at bounding box center [326, 206] width 4 height 6
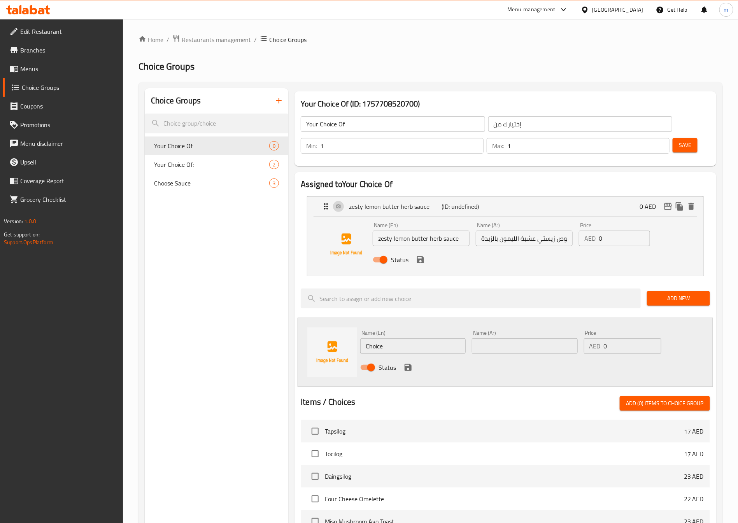
click at [508, 231] on input "صوص زيستي عشبة الليمون بالزبدة" at bounding box center [524, 239] width 97 height 16
click at [483, 231] on input "صوص زيستي عشبة الليمون بالزبدة" at bounding box center [524, 239] width 97 height 16
click at [480, 231] on input "صوص زيستي عشبة الليمون بالزبدة" at bounding box center [524, 239] width 97 height 16
click at [534, 226] on div "Name (Ar) صوص زيستي عشبة الليمون بالزبدة Name (Ar)" at bounding box center [524, 234] width 103 height 30
click at [427, 330] on div "Name (En) Choice Name (En)" at bounding box center [412, 342] width 105 height 24
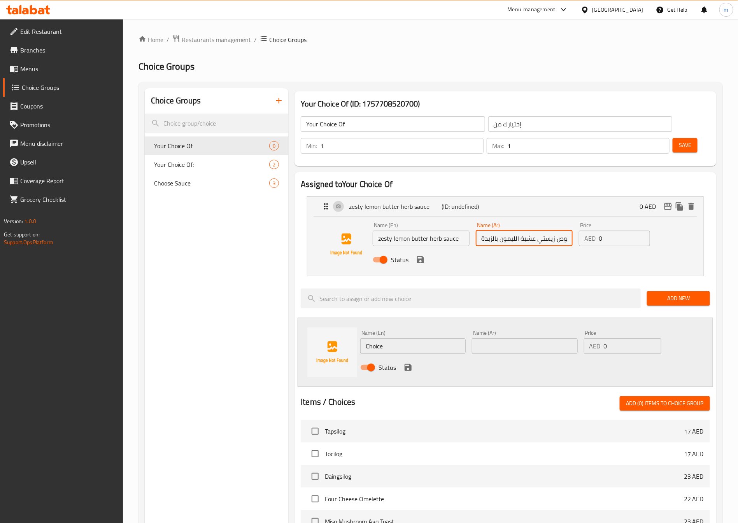
click at [427, 330] on div "Name (En) Choice Name (En)" at bounding box center [412, 342] width 105 height 24
click at [413, 338] on input "Choice" at bounding box center [412, 346] width 105 height 16
type input "ل"
type input "bold"
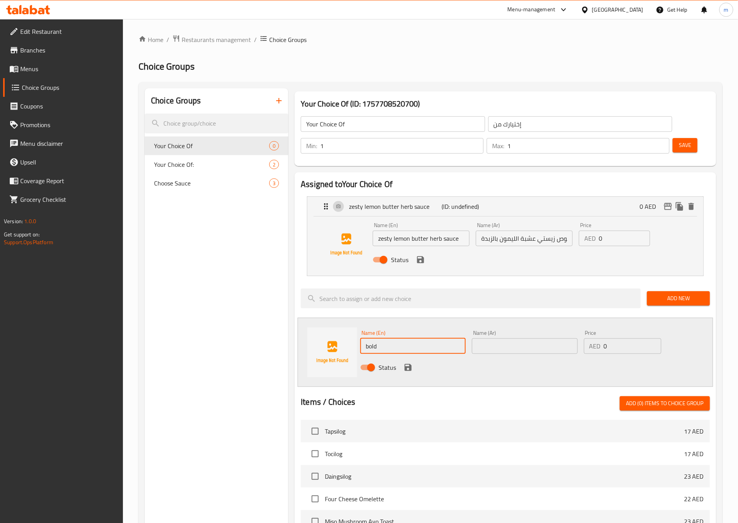
click at [516, 333] on div "Name (Ar) Name (Ar)" at bounding box center [525, 342] width 112 height 30
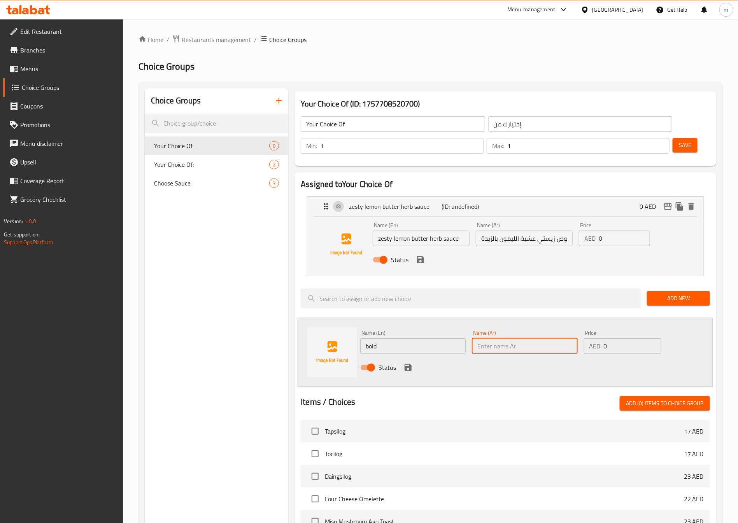
click at [519, 338] on input "text" at bounding box center [524, 346] width 105 height 16
type input "f"
type input "بولد"
click at [410, 364] on icon "save" at bounding box center [408, 367] width 7 height 7
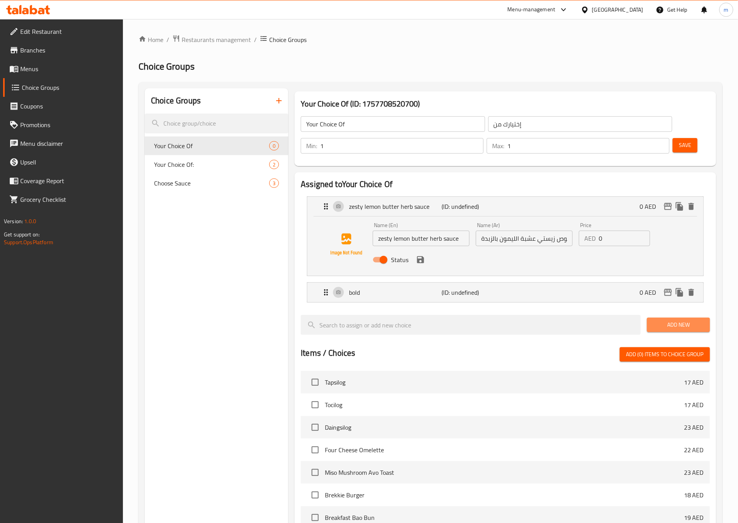
click at [674, 320] on span "Add New" at bounding box center [678, 325] width 51 height 10
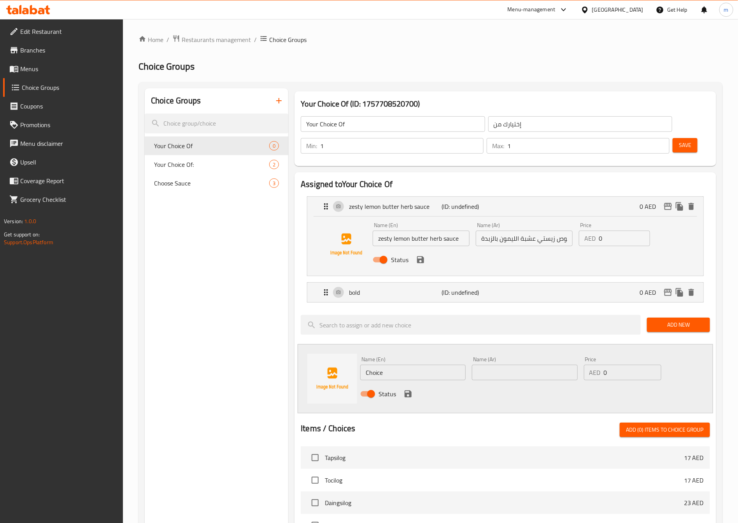
click at [397, 365] on input "Choice" at bounding box center [412, 373] width 105 height 16
paste input "smoky Cajun seasoning"
type input "smoky Cajun seasoning"
click at [507, 365] on input "text" at bounding box center [524, 373] width 105 height 16
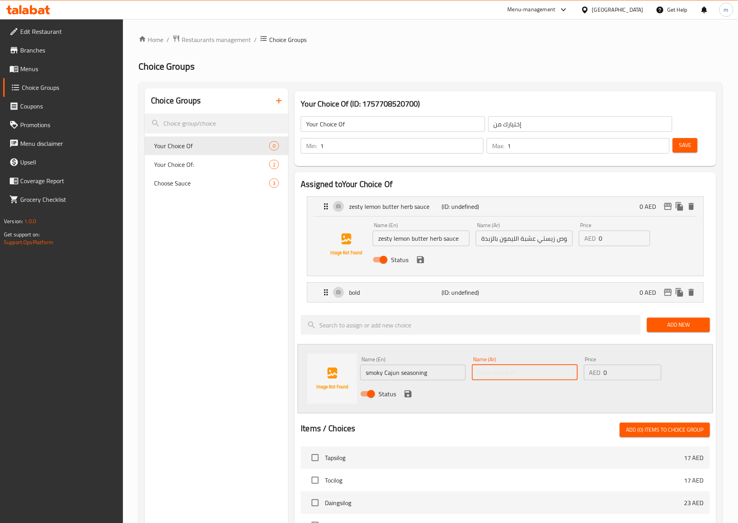
paste input "توابل الكاجون المدخنة"
type input "توابل الكاجون المدخنة"
click at [404, 389] on icon "save" at bounding box center [407, 393] width 9 height 9
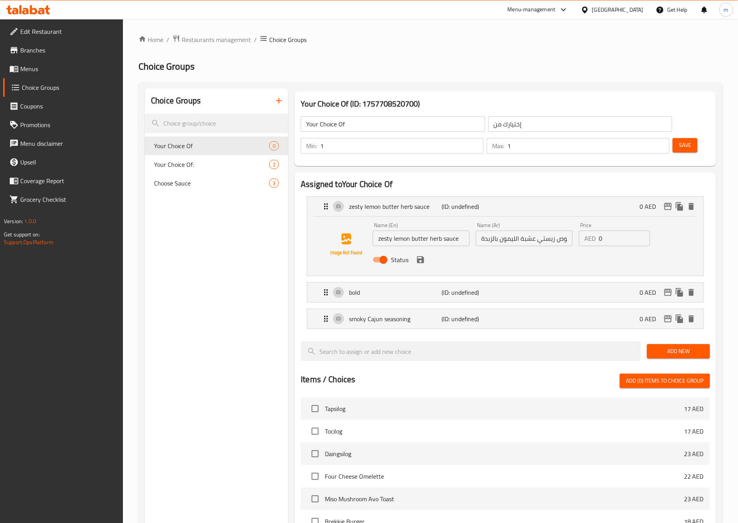
click at [679, 140] on span "Save" at bounding box center [685, 145] width 12 height 10
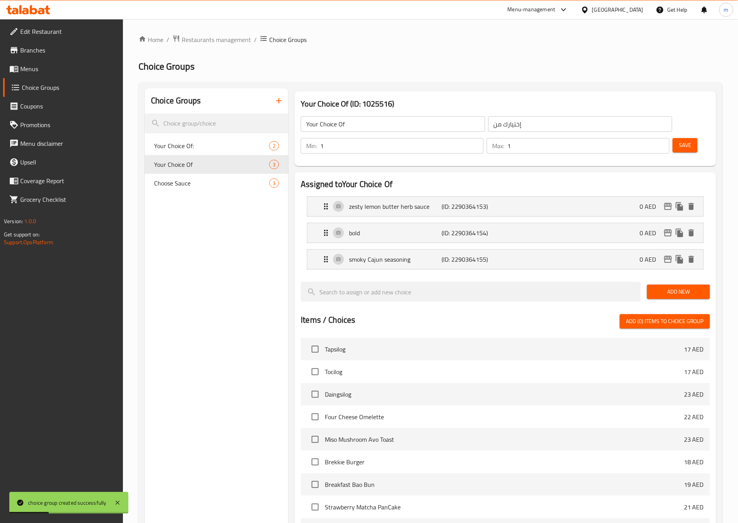
click at [34, 67] on span "Menus" at bounding box center [68, 68] width 97 height 9
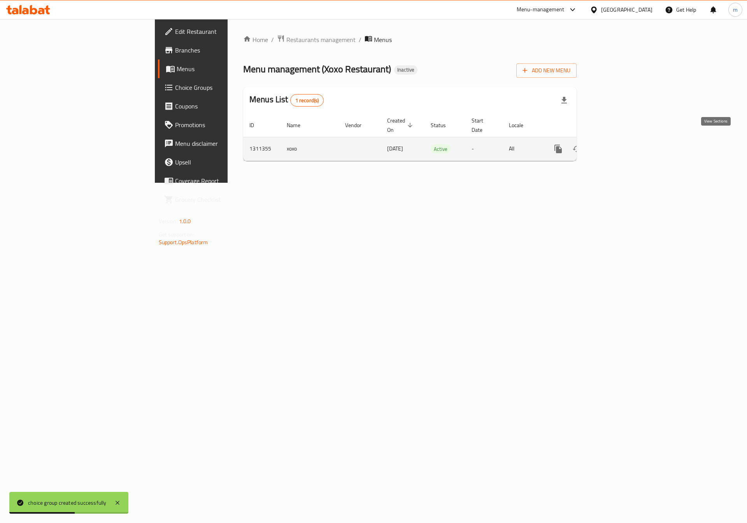
click at [624, 144] on link "enhanced table" at bounding box center [614, 149] width 19 height 19
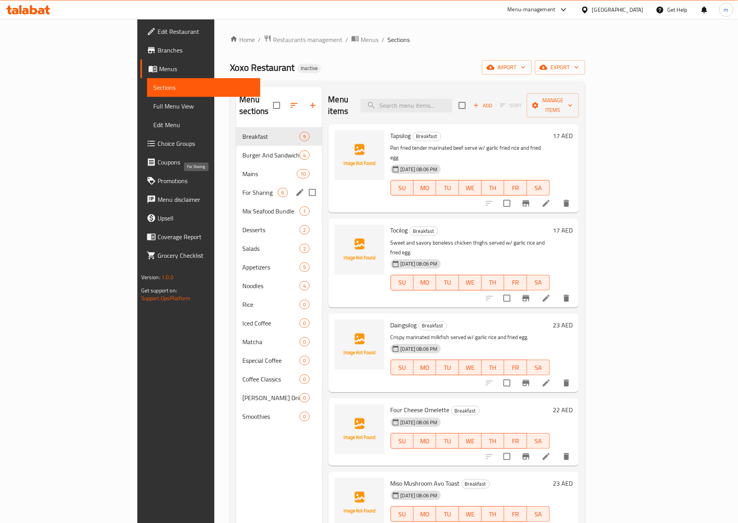
click at [242, 188] on span "For Sharing" at bounding box center [259, 192] width 35 height 9
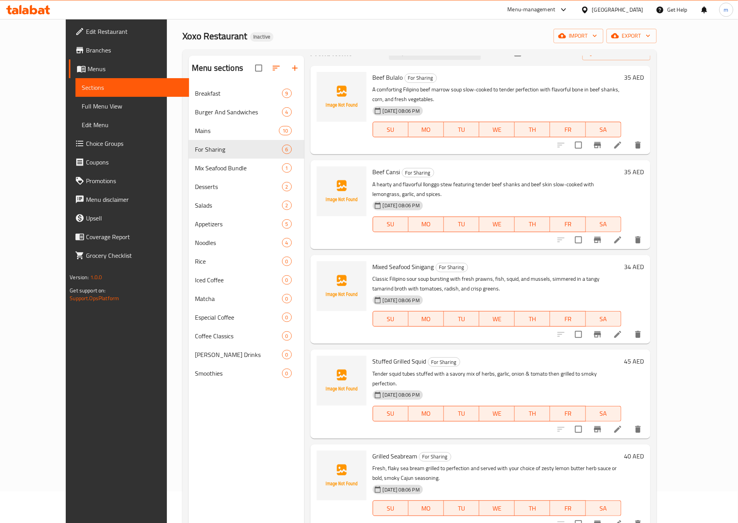
scroll to position [109, 0]
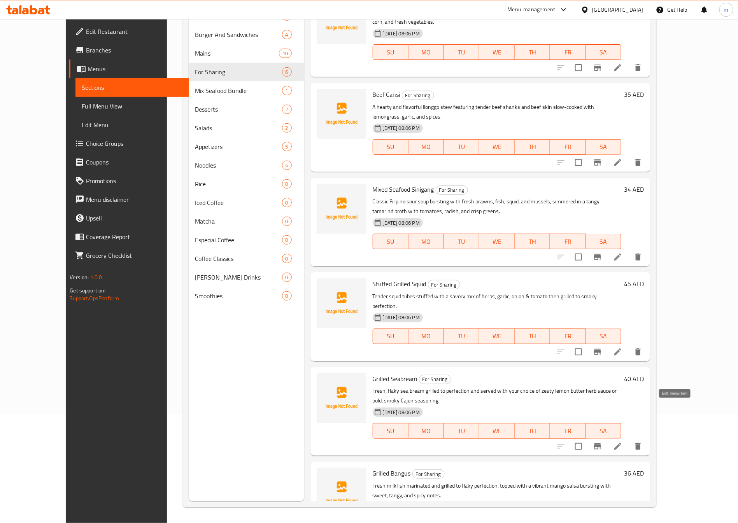
click at [621, 443] on icon at bounding box center [617, 446] width 7 height 7
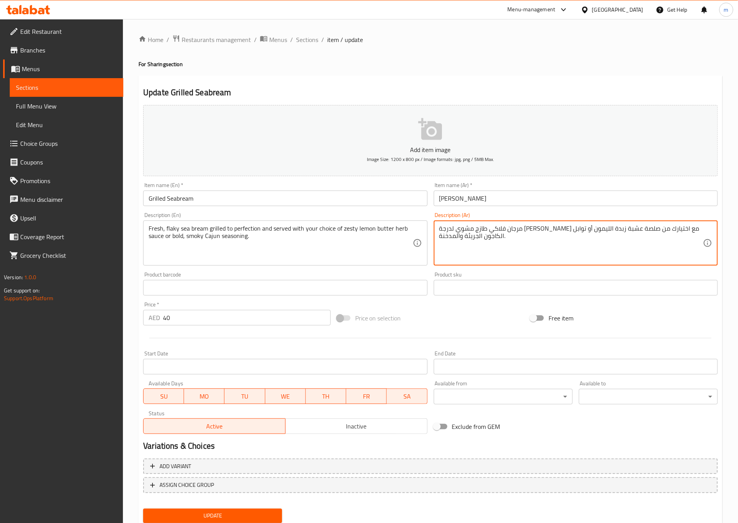
click at [519, 229] on textarea "مرجان فلاكي طازج مشوي لدرجة الكمال ويقدم مع اختيارك من صلصة عشبة زبدة الليمون أ…" at bounding box center [571, 243] width 264 height 37
drag, startPoint x: 459, startPoint y: 237, endPoint x: 482, endPoint y: 238, distance: 23.4
click at [482, 238] on textarea "مرجان فلاكي طازج مشوي لدرجة الكمال ويقدم مع اختيارك من صوص عشبة زبدة الليمون أو…" at bounding box center [571, 243] width 264 height 37
click at [459, 229] on textarea "مرجان فلاكي طازج مشوي لدرجة الكمال ويقدم مع اختيارك من صوص عشبة زبدة الليمون أو…" at bounding box center [571, 243] width 264 height 37
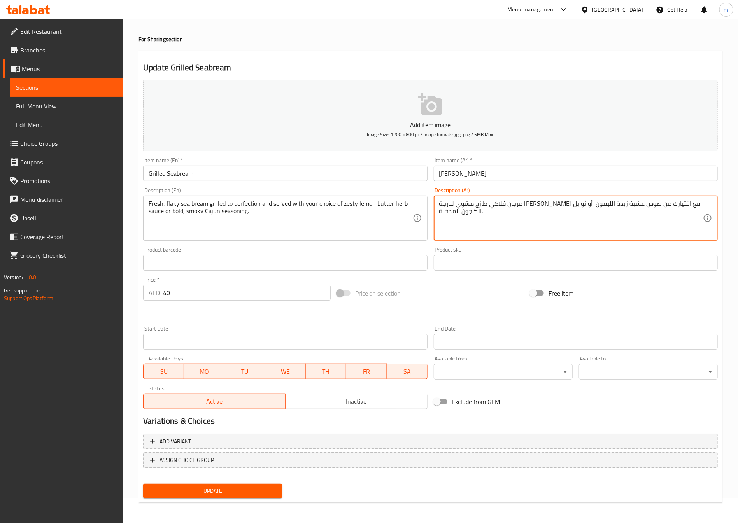
scroll to position [26, 0]
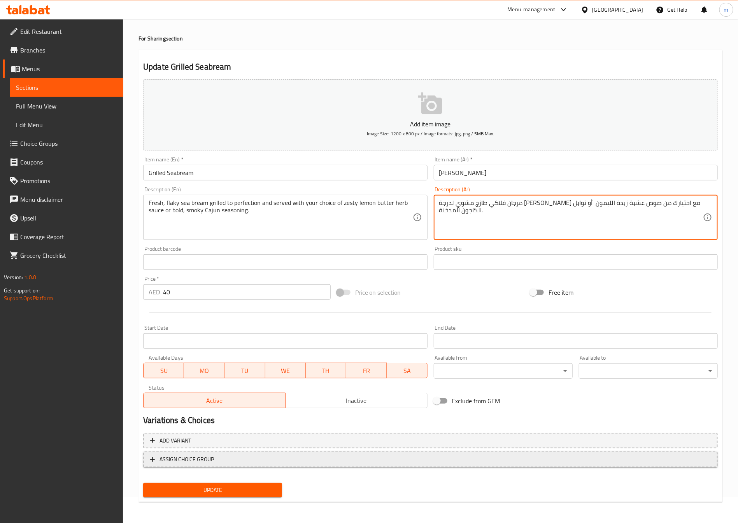
click at [229, 457] on span "ASSIGN CHOICE GROUP" at bounding box center [430, 460] width 561 height 10
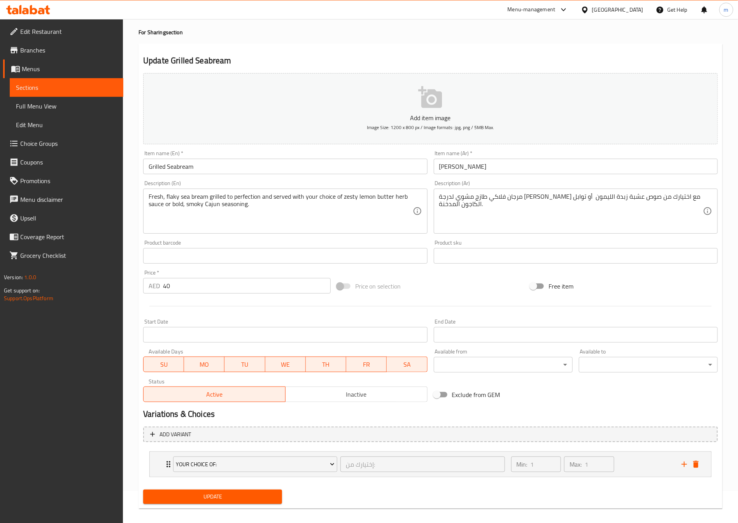
scroll to position [40, 0]
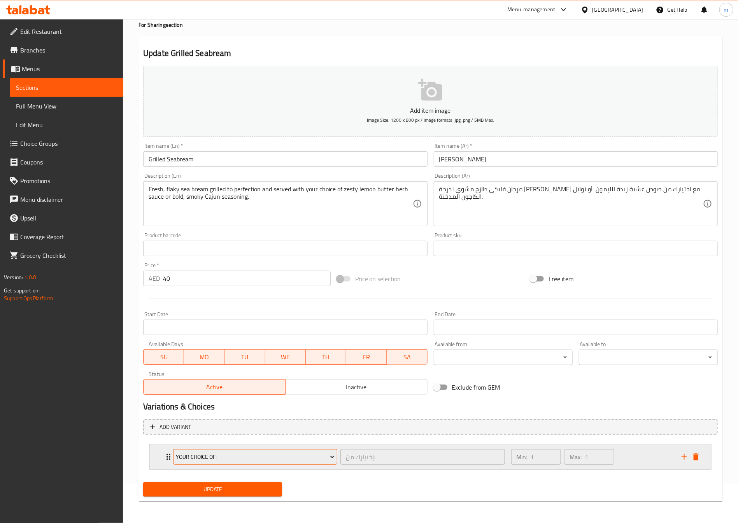
click at [193, 453] on span "Your Choice Of:" at bounding box center [255, 457] width 158 height 10
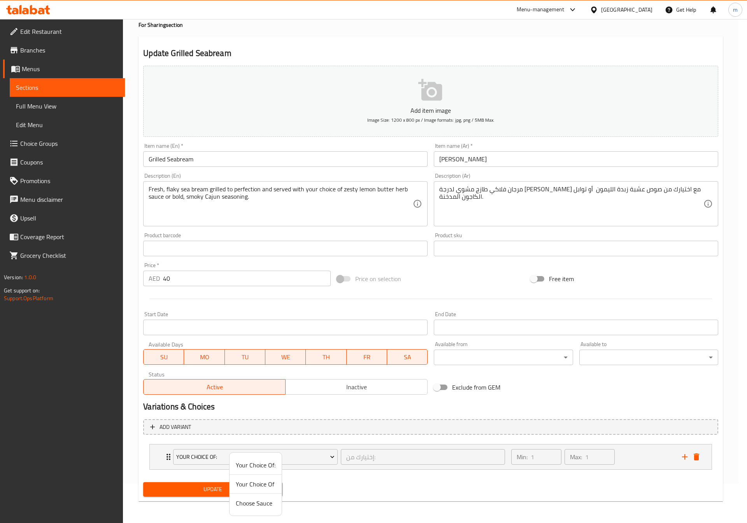
click at [247, 489] on span "Your Choice Of" at bounding box center [256, 484] width 40 height 9
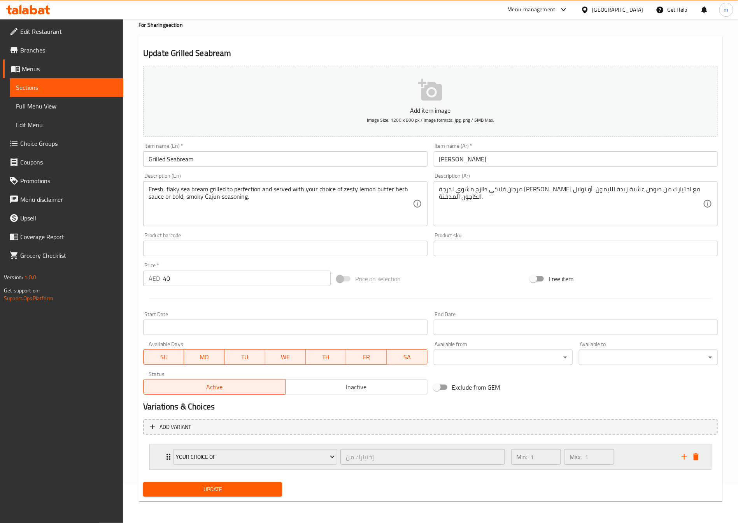
click at [166, 454] on icon "Expand" at bounding box center [168, 456] width 9 height 9
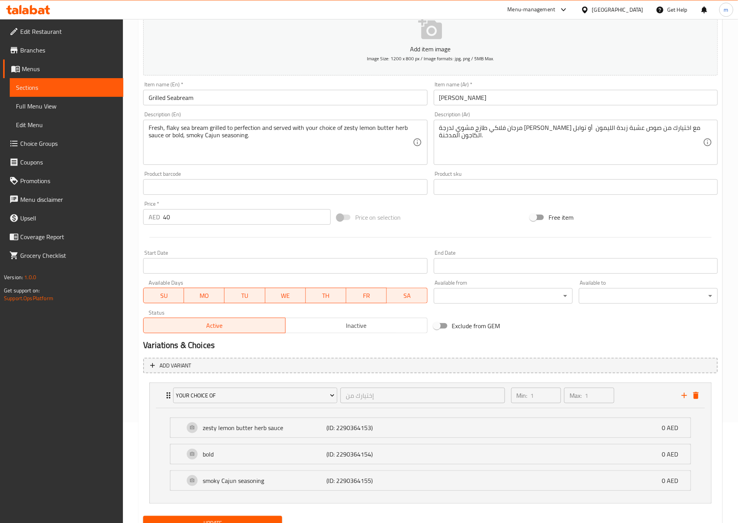
scroll to position [77, 0]
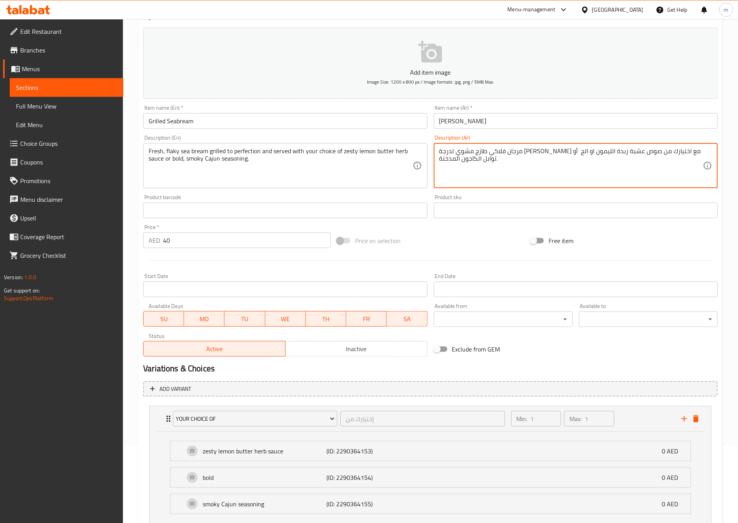
type textarea "مرجان فلاكي طازج مشوي لدرجة الكمال ويقدم مع اختيارك من صوص عشبة زبدة الليمون او…"
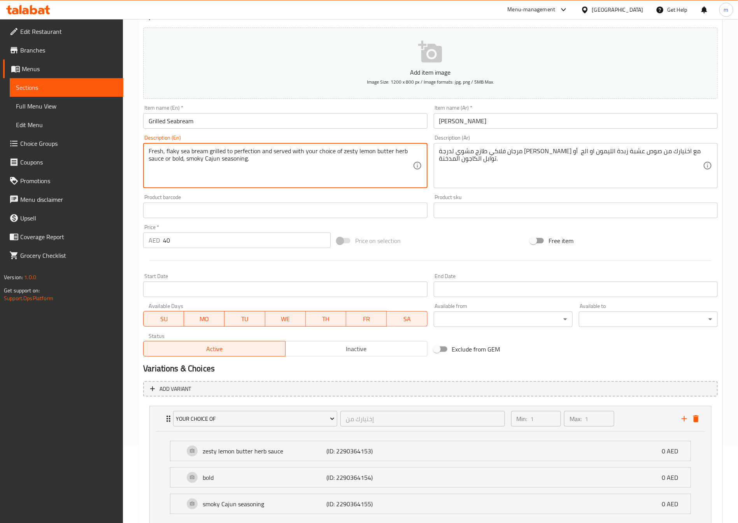
drag, startPoint x: 333, startPoint y: 151, endPoint x: 351, endPoint y: 165, distance: 22.8
type textarea "Fresh, flaky sea bream grilled to perfection and served with your choice"
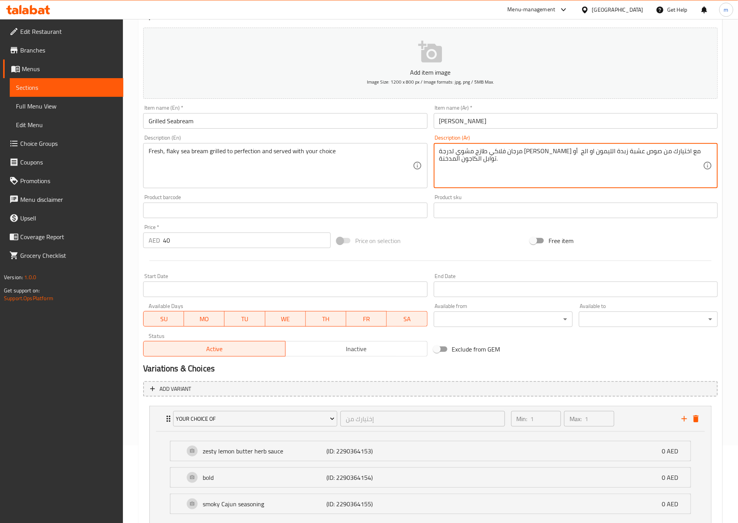
drag, startPoint x: 549, startPoint y: 152, endPoint x: 456, endPoint y: 169, distance: 94.2
click at [495, 168] on textarea "مرجان فلاكي طازج مشوي لدرجة الكمال ويقدم مع اختيارك من صوص عشبة زبدة الليمون او…" at bounding box center [571, 165] width 264 height 37
drag, startPoint x: 439, startPoint y: 158, endPoint x: 549, endPoint y: 149, distance: 110.5
click at [549, 149] on textarea "مرجان فلاكي طازج مشوي لدرجة الكمال ويقدم مع اختيارك من صوص عشبة زبدة الليمون او…" at bounding box center [571, 165] width 264 height 37
click at [517, 168] on textarea "مرجان فلاكي طازج مشوي لدرجة الكمال ويقدم مع اختيارك من صوص عشبة زبدة الليمون او…" at bounding box center [571, 165] width 264 height 37
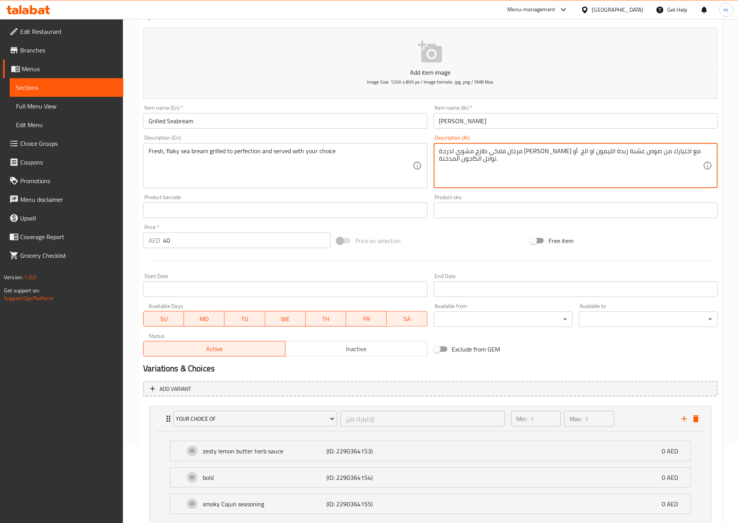
drag, startPoint x: 483, startPoint y: 161, endPoint x: 550, endPoint y: 151, distance: 67.7
click at [550, 151] on textarea "مرجان فلاكي طازج مشوي لدرجة الكمال ويقدم مع اختيارك من صوص عشبة زبدة الليمون او…" at bounding box center [571, 165] width 264 height 37
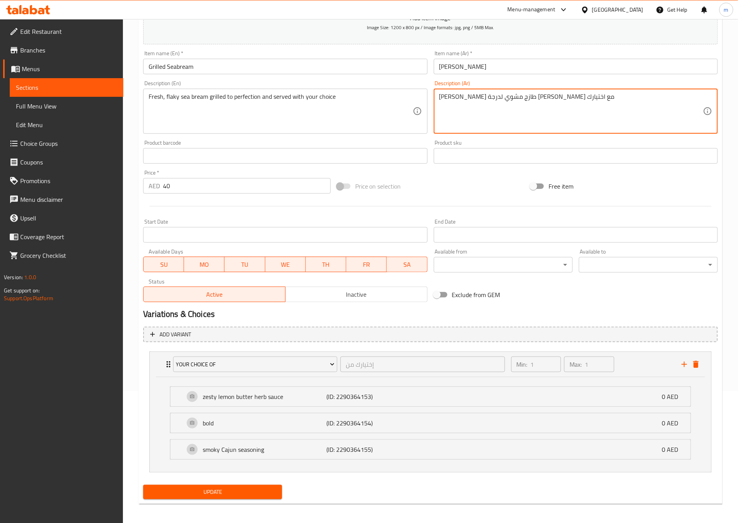
scroll to position [136, 0]
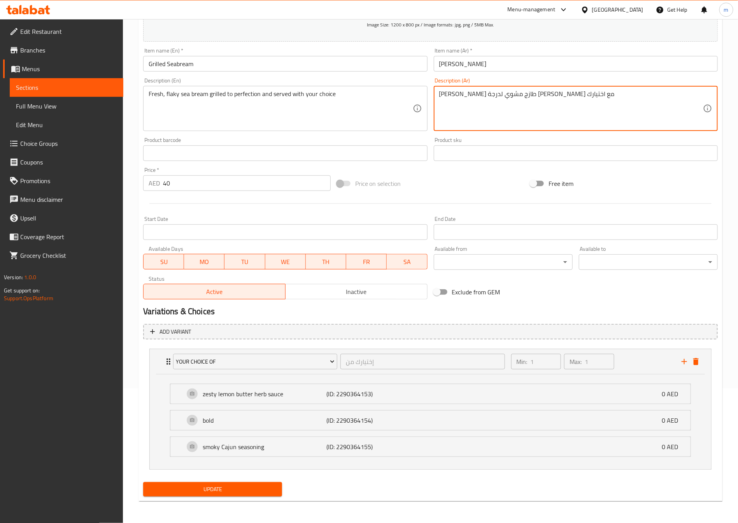
type textarea "مرجان فلاكي طازج مشوي لدرجة الكمال ويقدم مع اختيارك"
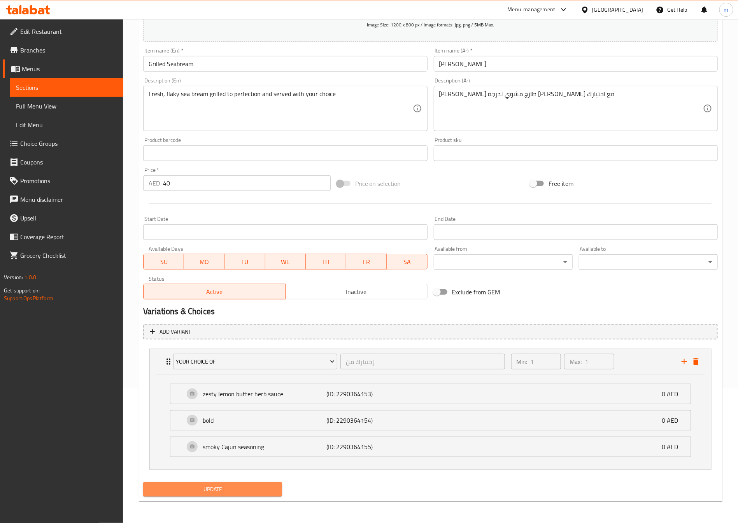
click at [226, 489] on span "Update" at bounding box center [212, 490] width 126 height 10
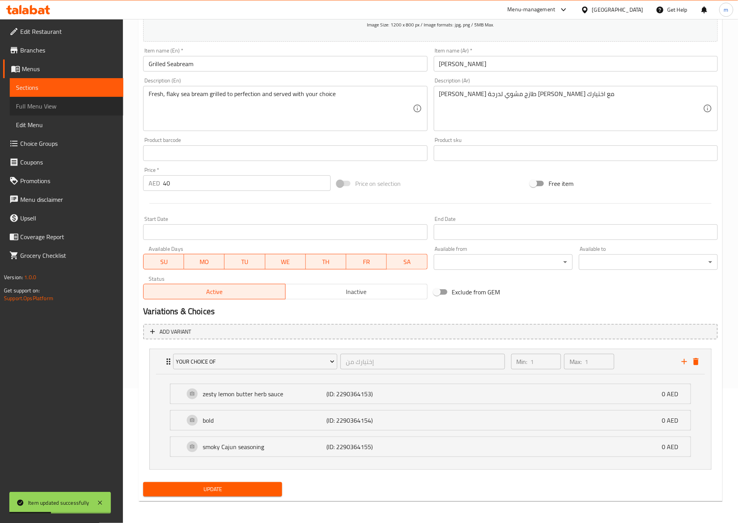
click at [72, 107] on span "Full Menu View" at bounding box center [66, 106] width 101 height 9
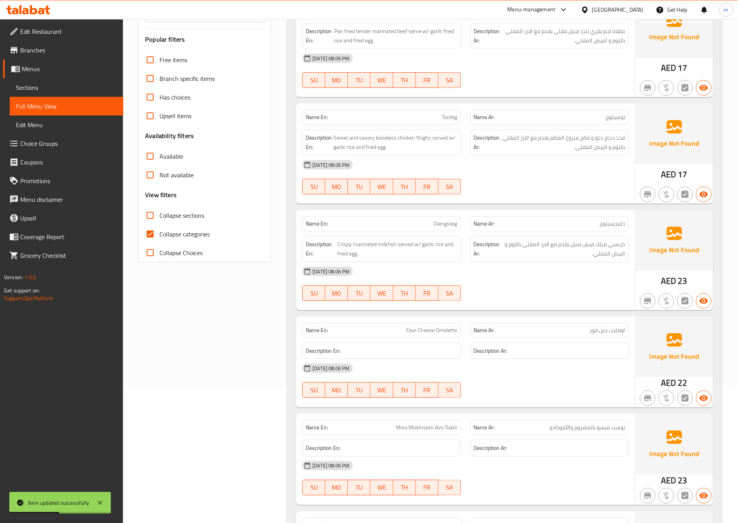
scroll to position [252, 0]
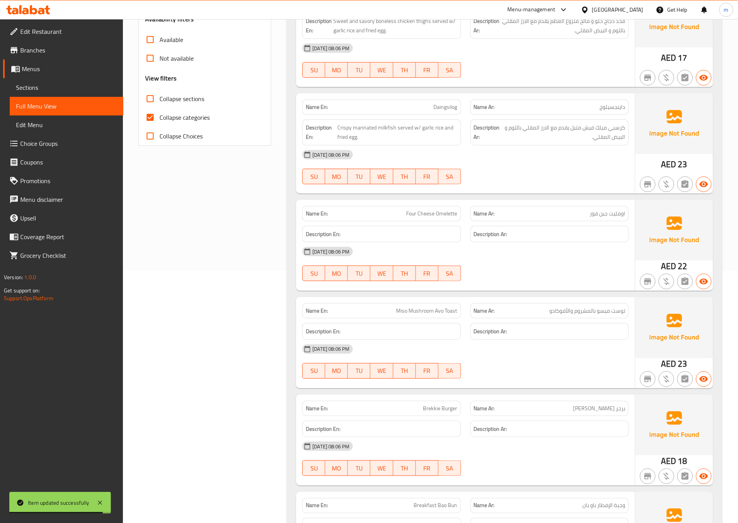
click at [175, 118] on span "Collapse categories" at bounding box center [184, 117] width 50 height 9
click at [159, 118] on input "Collapse categories" at bounding box center [150, 117] width 19 height 19
checkbox input "false"
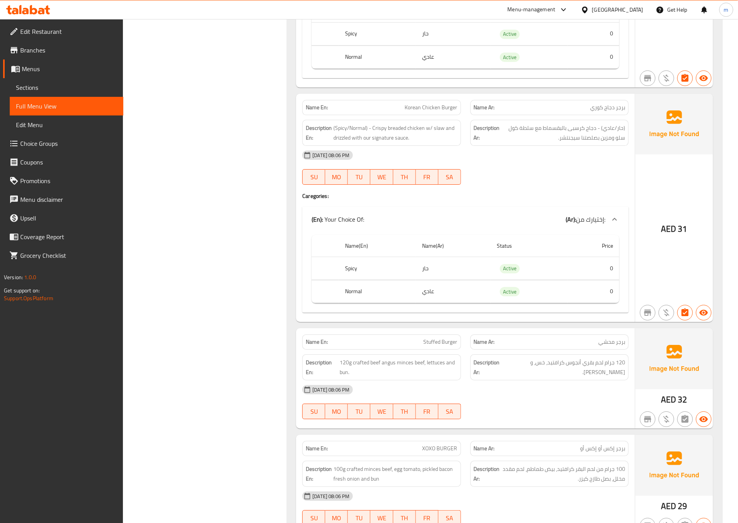
scroll to position [1011, 0]
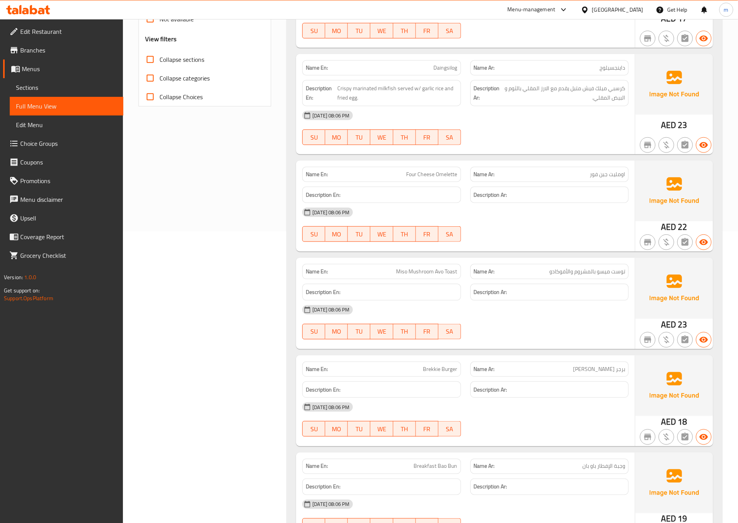
scroll to position [0, 0]
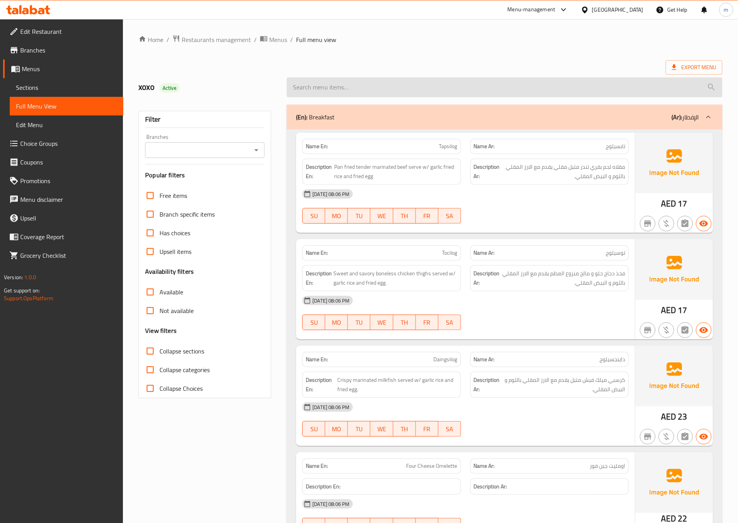
click at [563, 84] on input "search" at bounding box center [505, 87] width 436 height 20
paste input "CChhiicckkeenn CCoorrddoonn BBlleeu"
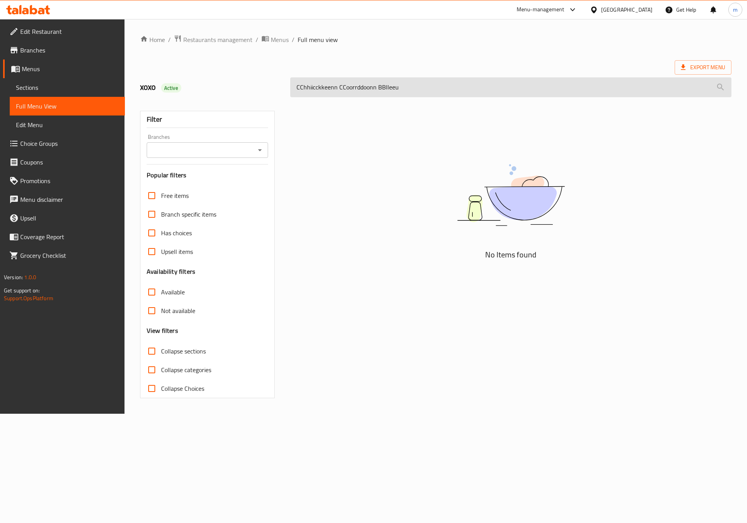
click at [308, 89] on input "CChhiicckkeenn CCoorrddoonn BBlleeu" at bounding box center [510, 87] width 441 height 20
click at [348, 90] on input "CChhiicckkeenn CCoorrddoonn BBlleeu" at bounding box center [510, 87] width 441 height 20
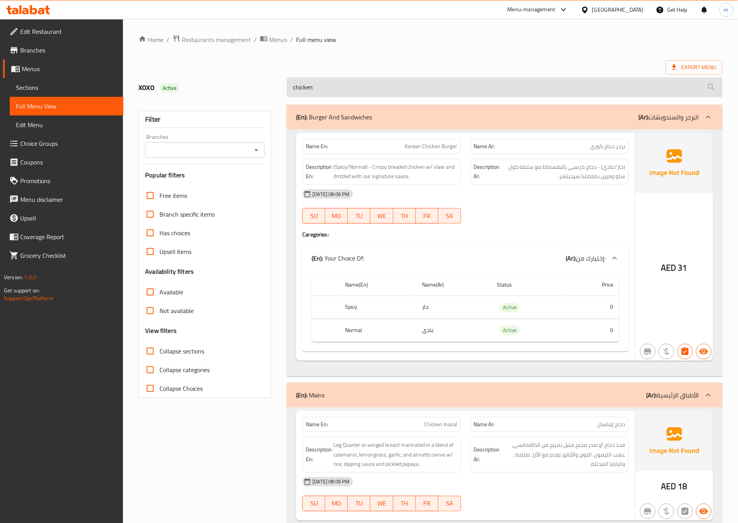
click at [658, 87] on input "chicken" at bounding box center [505, 87] width 436 height 20
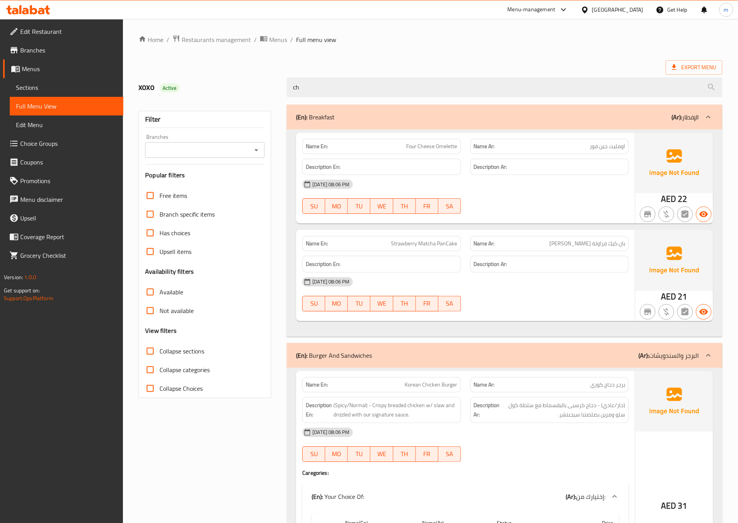
type input "ch"
click at [49, 69] on span "Menus" at bounding box center [69, 68] width 95 height 9
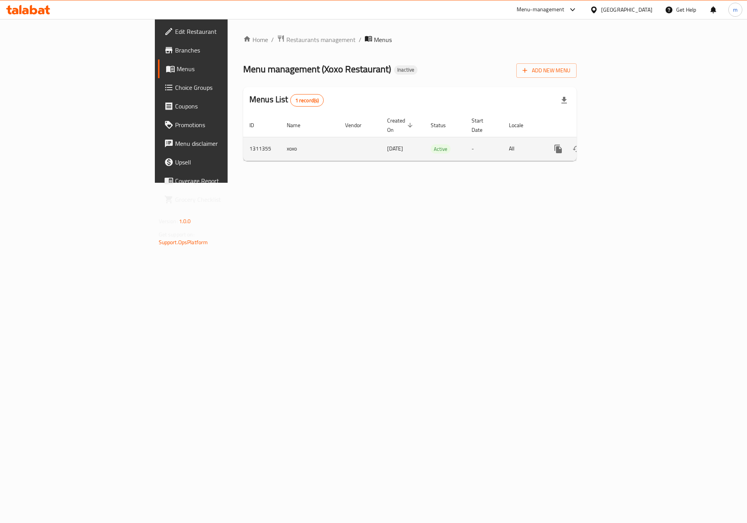
click at [624, 141] on link "enhanced table" at bounding box center [614, 149] width 19 height 19
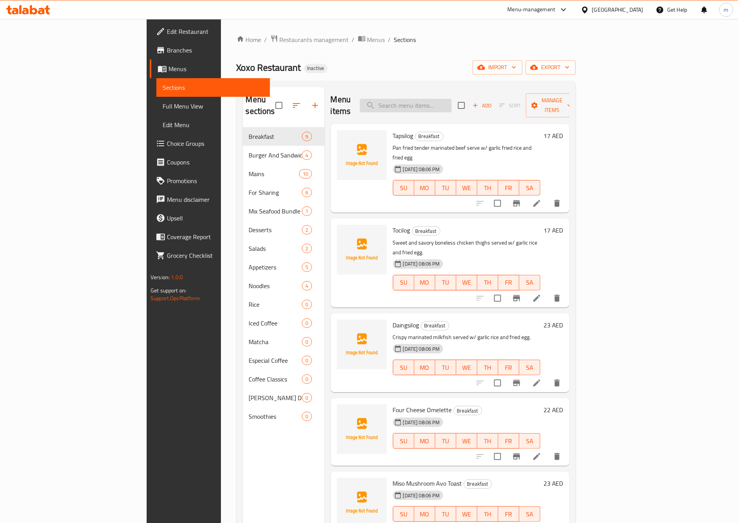
click at [452, 103] on input "search" at bounding box center [406, 106] width 92 height 14
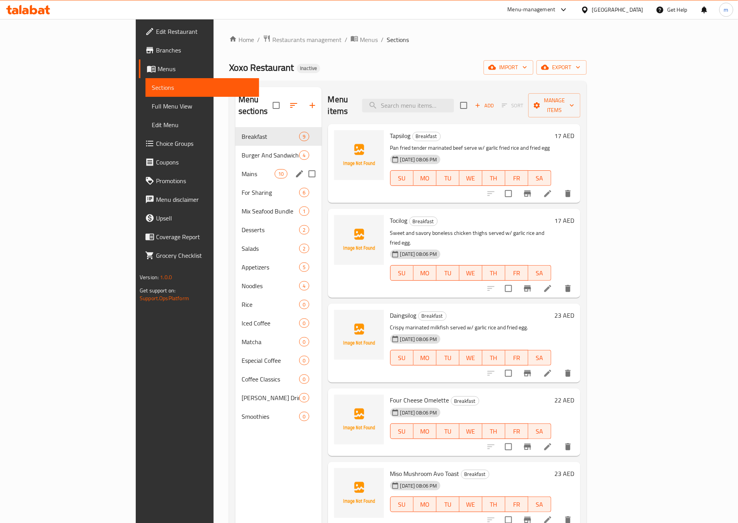
click at [235, 165] on div "Mains 10" at bounding box center [278, 174] width 86 height 19
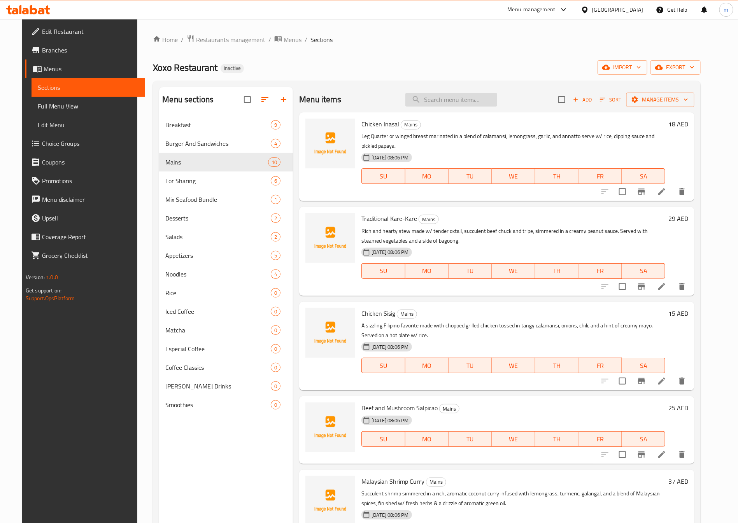
click at [451, 99] on input "search" at bounding box center [451, 100] width 92 height 14
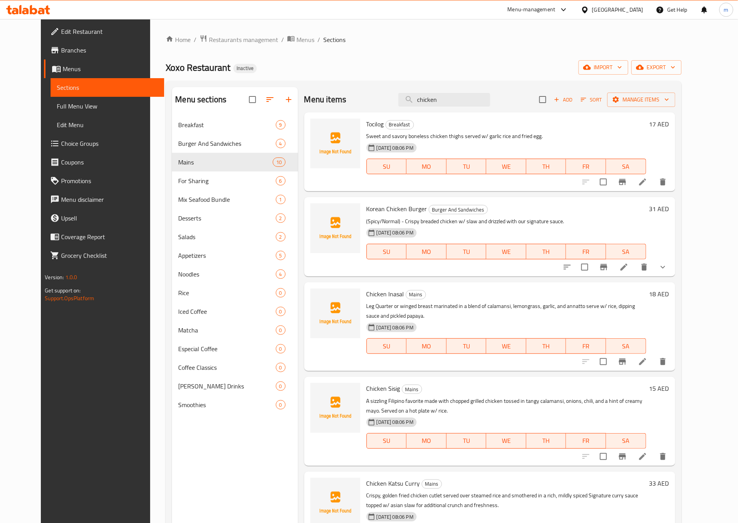
type input "chicken"
click at [57, 109] on span "Full Menu View" at bounding box center [107, 106] width 101 height 9
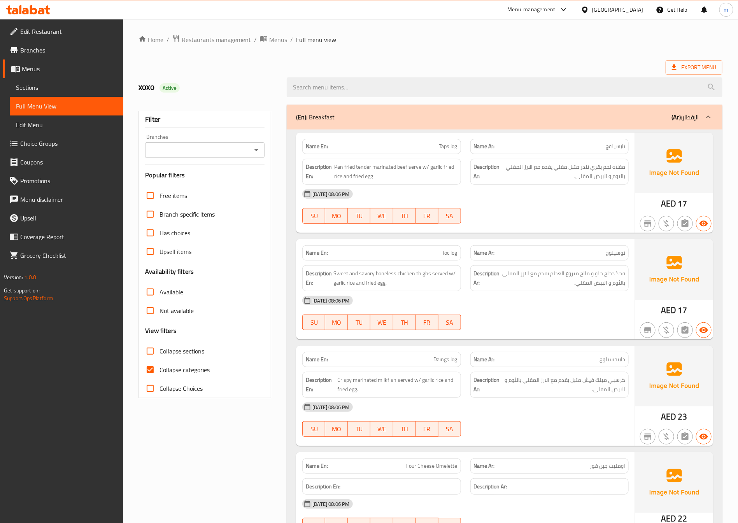
click at [166, 371] on span "Collapse categories" at bounding box center [184, 369] width 50 height 9
click at [159, 371] on input "Collapse categories" at bounding box center [150, 370] width 19 height 19
checkbox input "false"
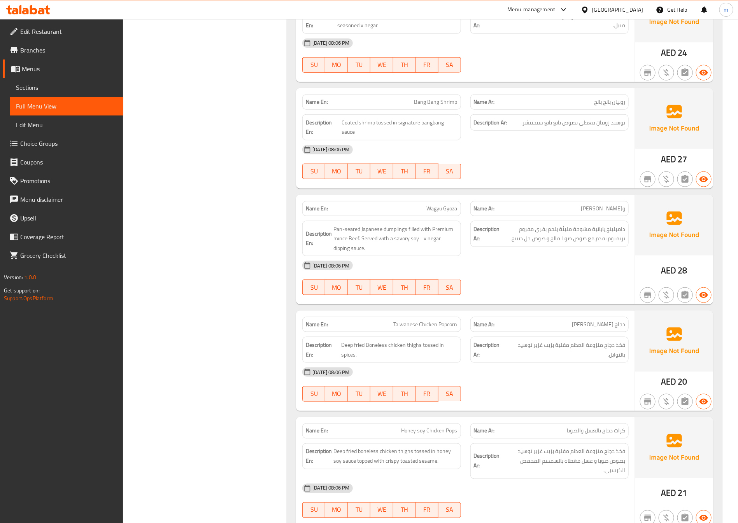
scroll to position [4769, 0]
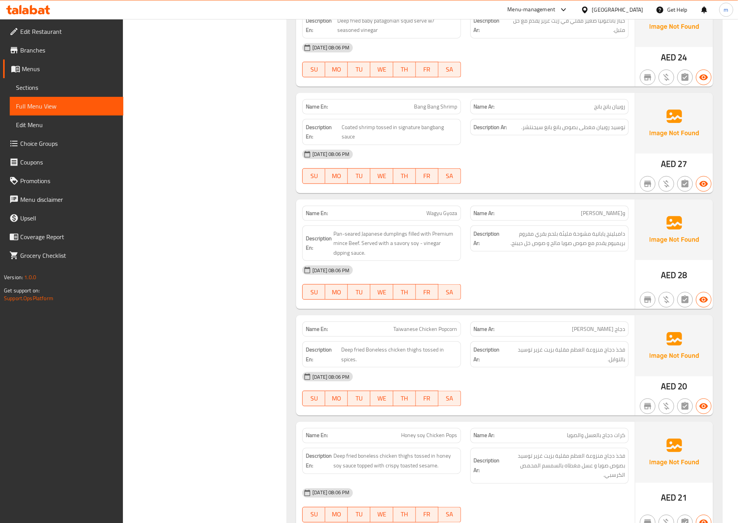
click at [41, 66] on span "Menus" at bounding box center [69, 68] width 95 height 9
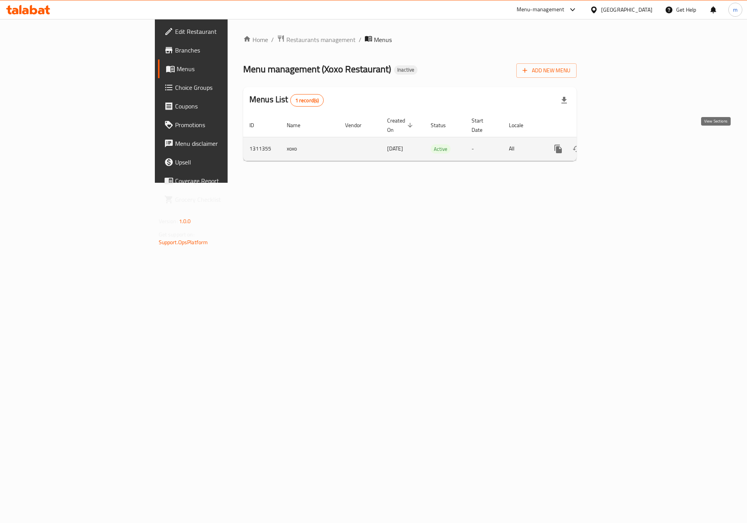
click at [618, 145] on icon "enhanced table" at bounding box center [614, 148] width 7 height 7
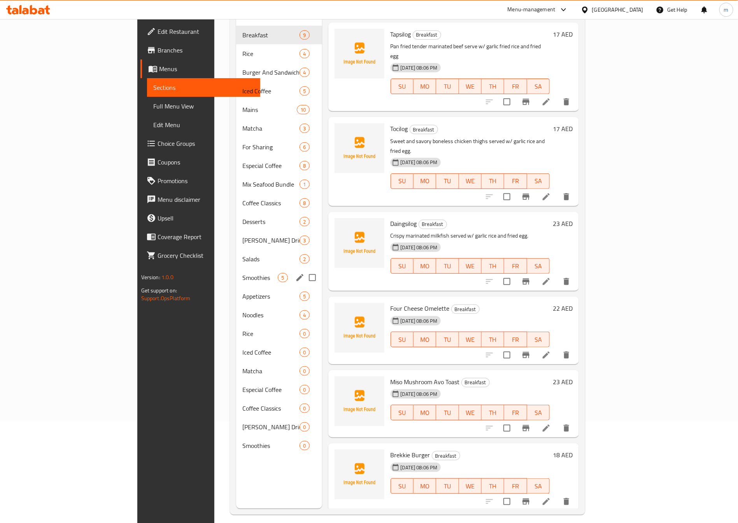
scroll to position [109, 0]
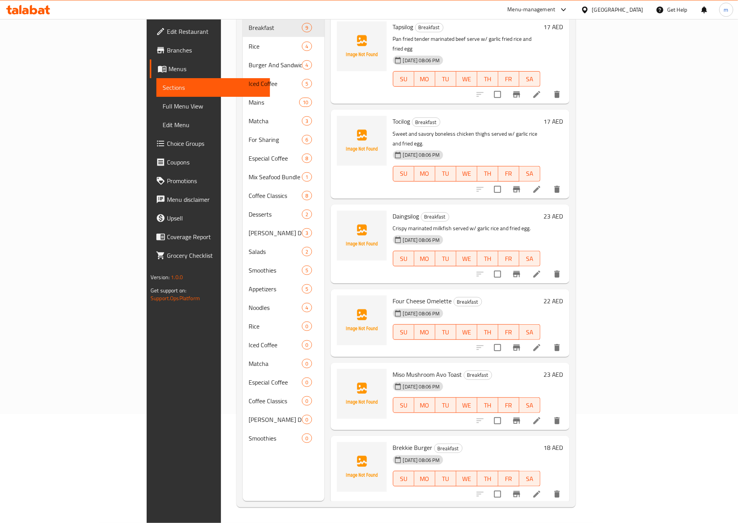
click at [147, 405] on div "Edit Restaurant Branches Menus Sections Full Menu View Edit Menu Choice Groups …" at bounding box center [208, 280] width 123 height 523
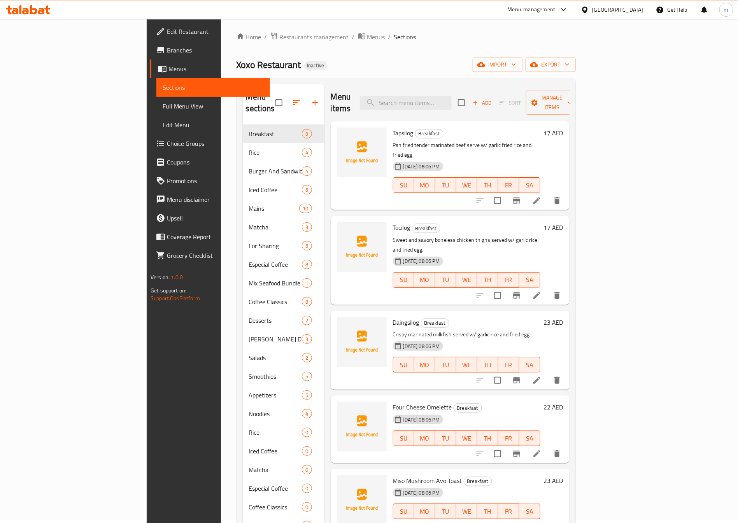
scroll to position [0, 0]
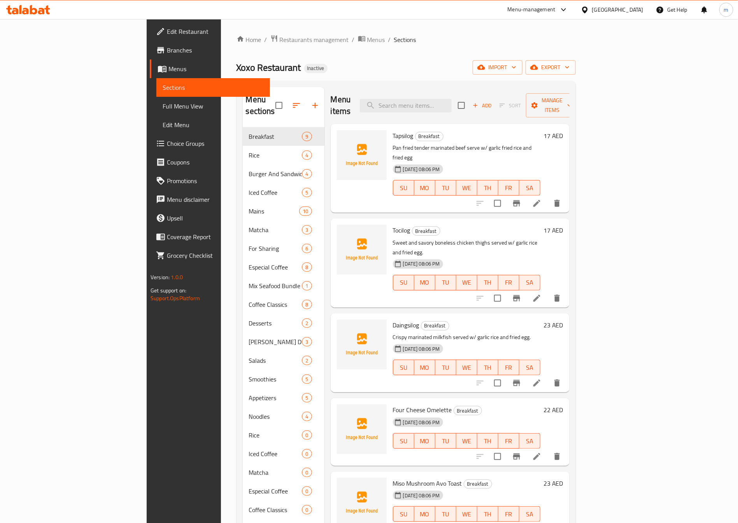
click at [163, 108] on span "Full Menu View" at bounding box center [213, 106] width 101 height 9
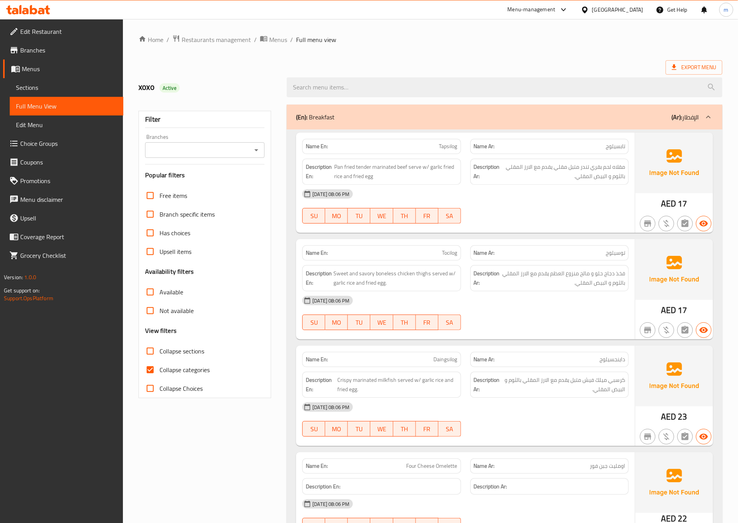
click at [170, 367] on span "Collapse categories" at bounding box center [184, 369] width 50 height 9
click at [159, 367] on input "Collapse categories" at bounding box center [150, 370] width 19 height 19
checkbox input "false"
